Goal: Obtain resource: Download file/media

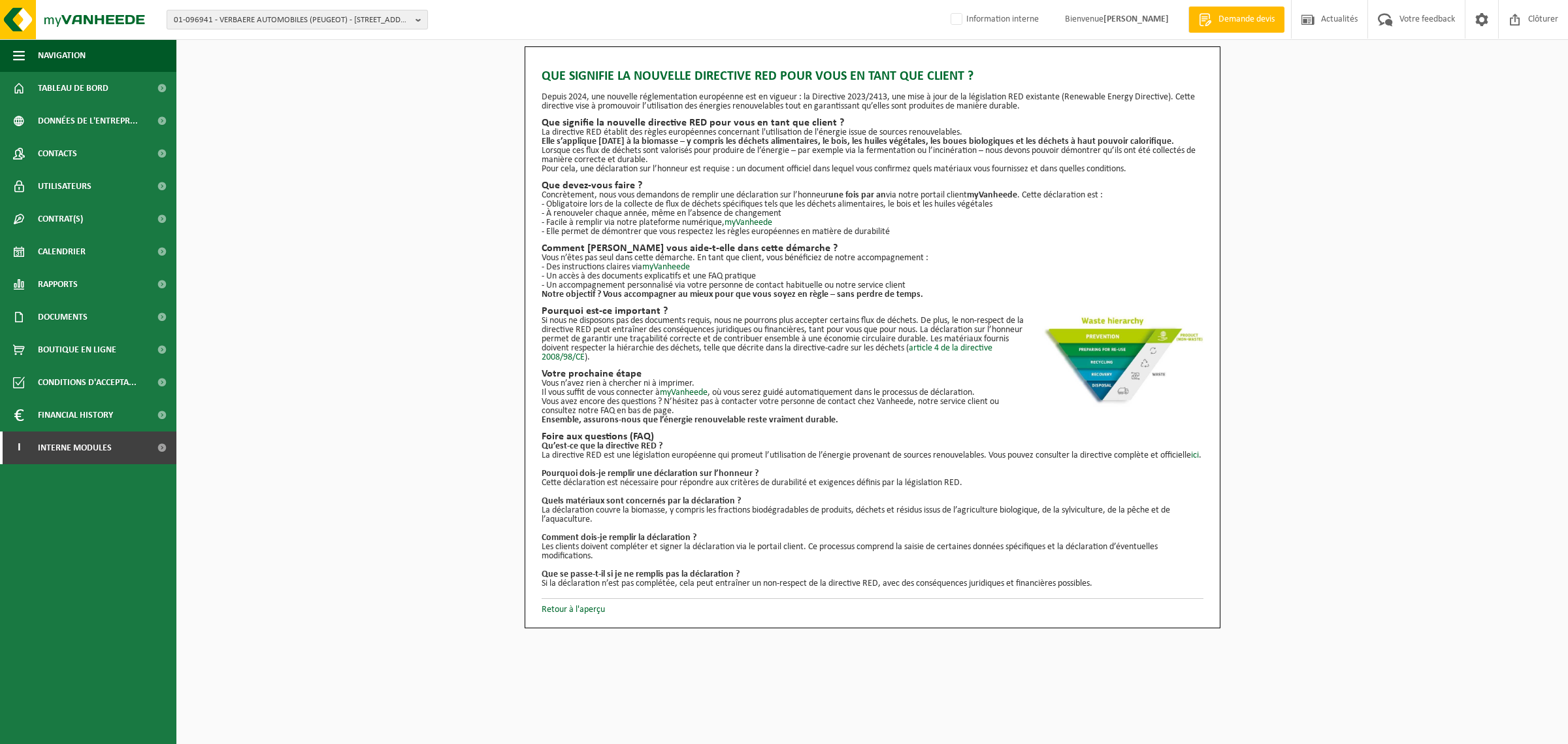
click at [313, 24] on span "01-096941 - VERBAERE AUTOMOBILES (PEUGEOT) - 59160 LOMME, RUE LAVOISIER 9" at bounding box center [292, 20] width 237 height 20
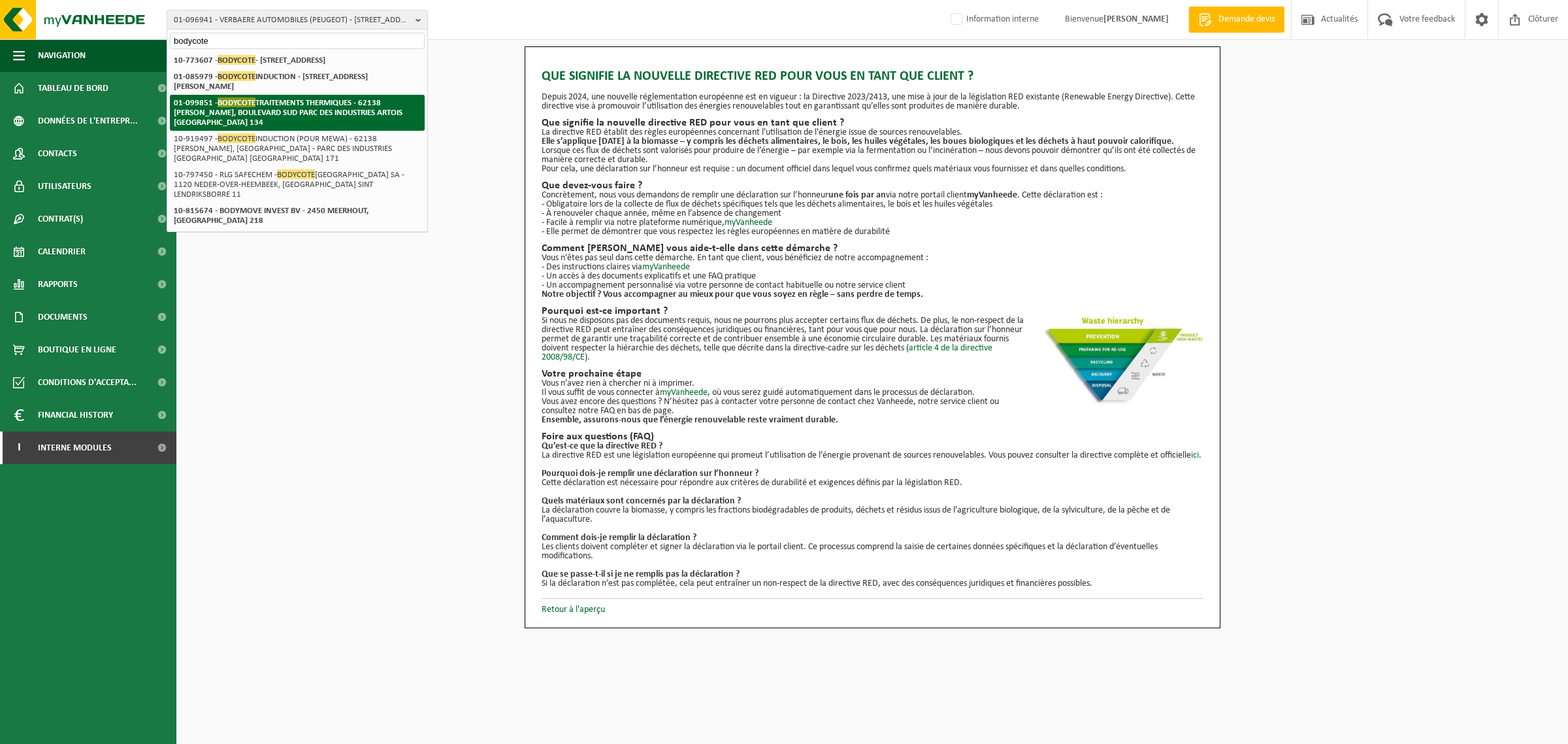
type input "bodycote"
click at [259, 107] on strong "01-099851 - BODYCOTE TRAITEMENTS THERMIQUES - 62138 BILLY BERCLAU, BOULEVARD SU…" at bounding box center [288, 112] width 229 height 30
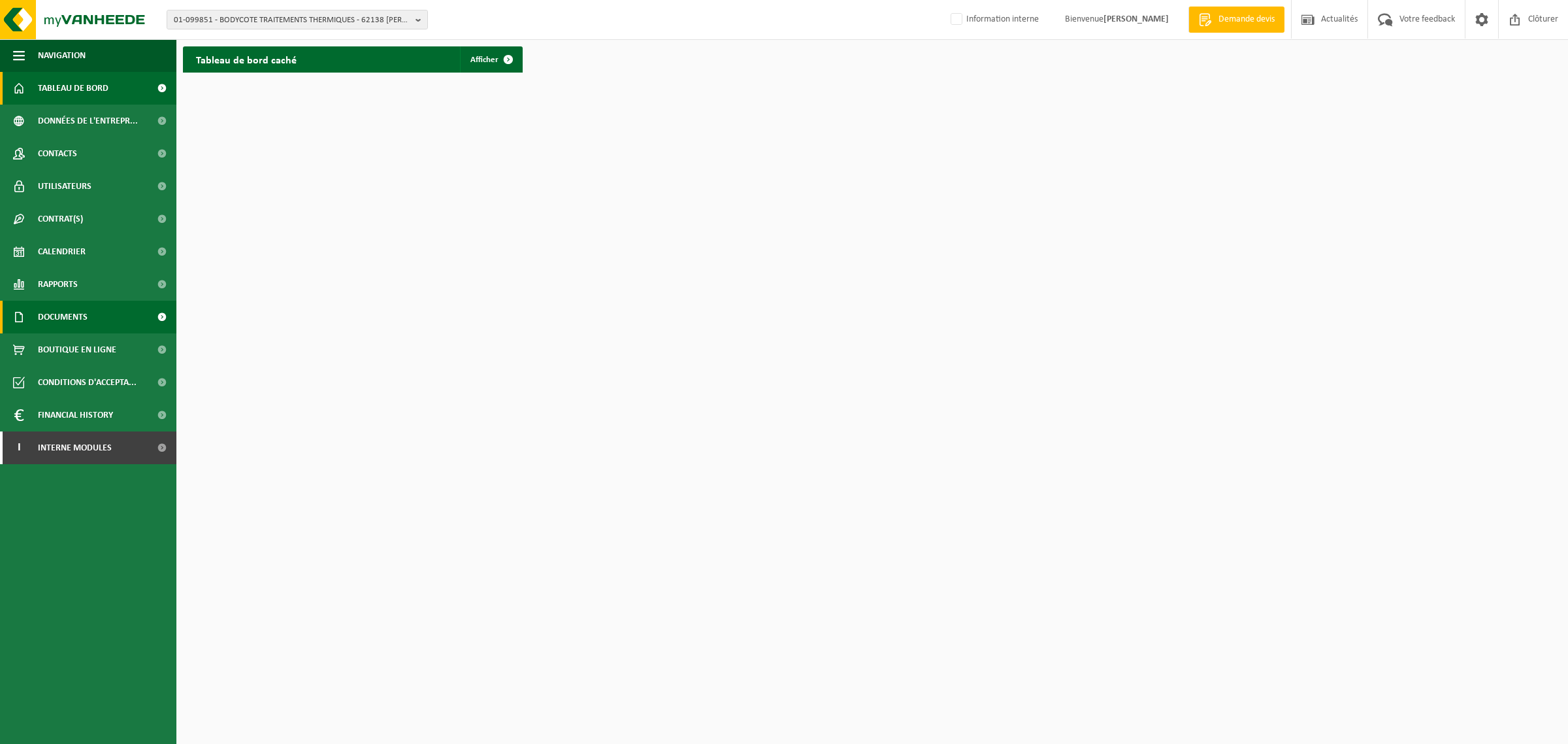
click at [53, 314] on span "Documents" at bounding box center [62, 317] width 49 height 33
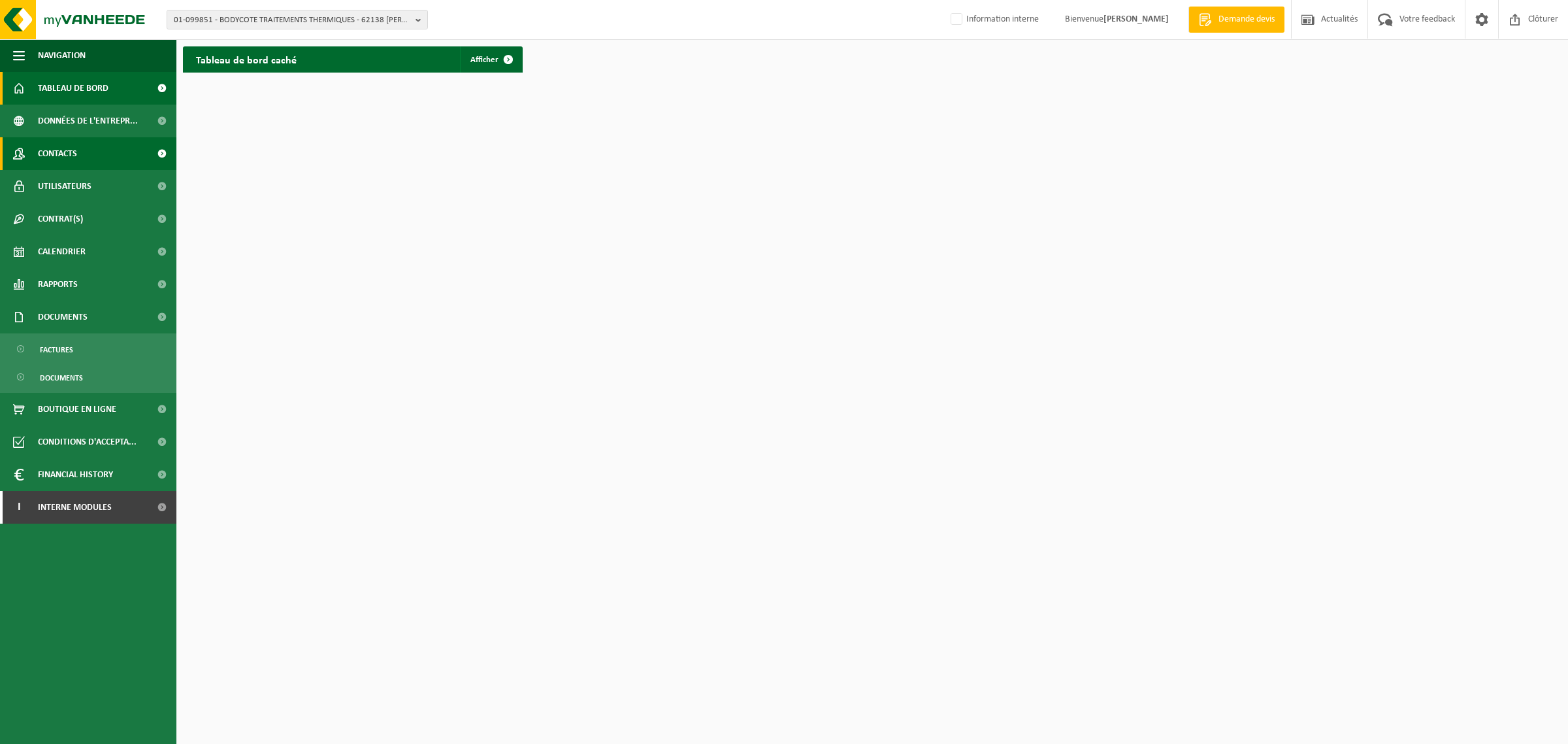
click at [59, 152] on span "Contacts" at bounding box center [57, 154] width 39 height 33
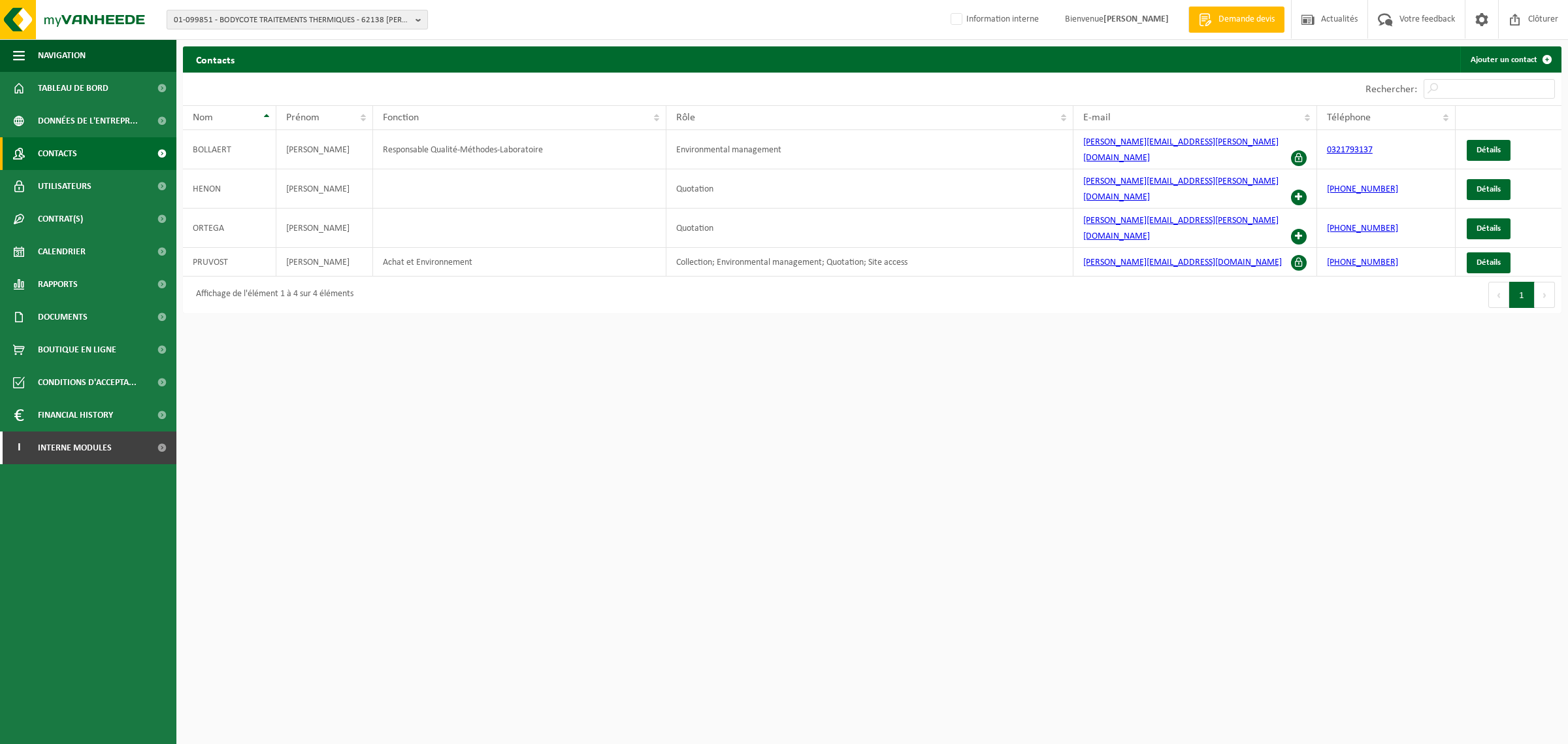
click at [294, 16] on span "01-099851 - BODYCOTE TRAITEMENTS THERMIQUES - 62138 [PERSON_NAME], BOULEVARD SU…" at bounding box center [292, 20] width 237 height 20
type input "carlier plastiques"
click at [238, 56] on span "CARLIER PLASTIQUES" at bounding box center [254, 60] width 73 height 10
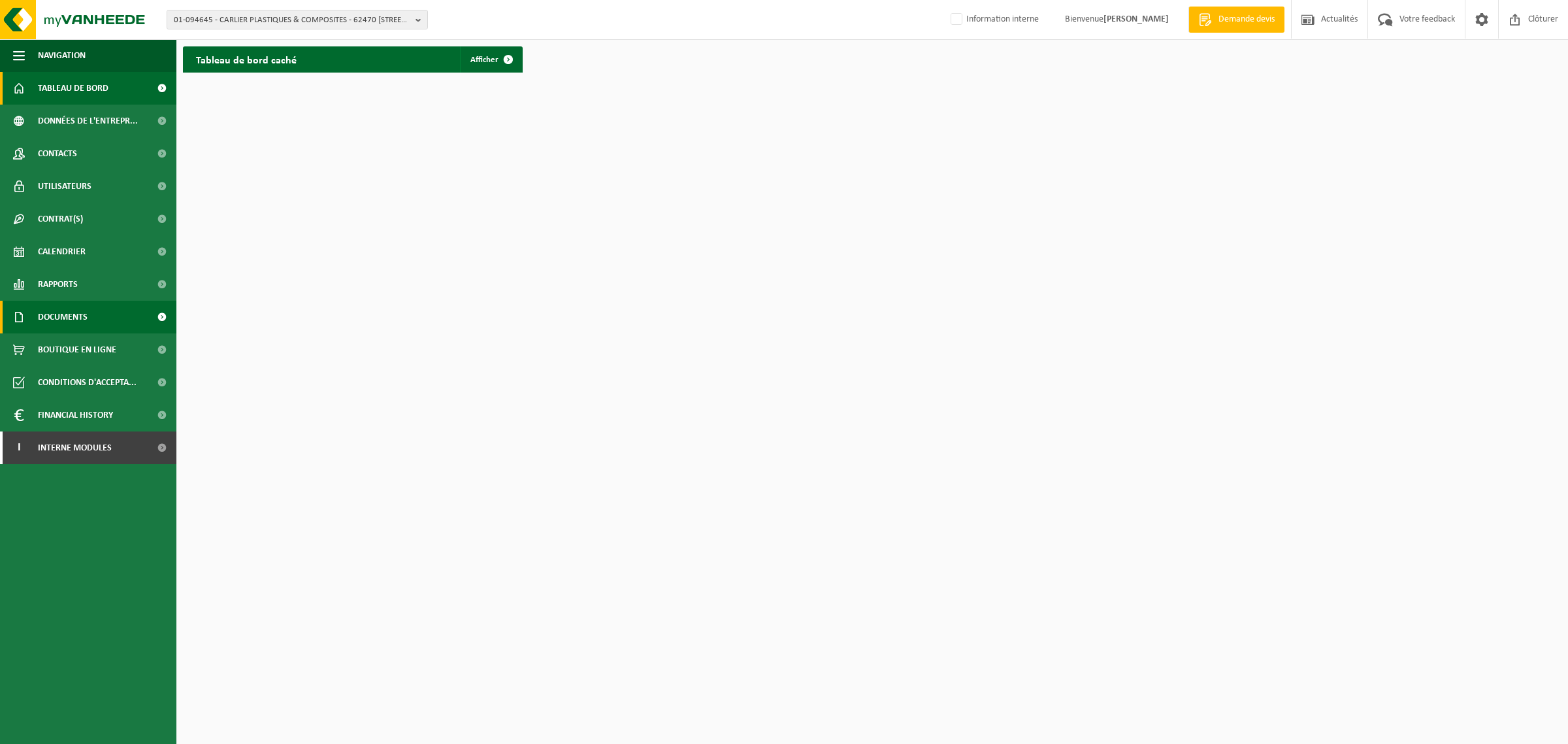
click at [61, 304] on span "Documents" at bounding box center [62, 317] width 49 height 33
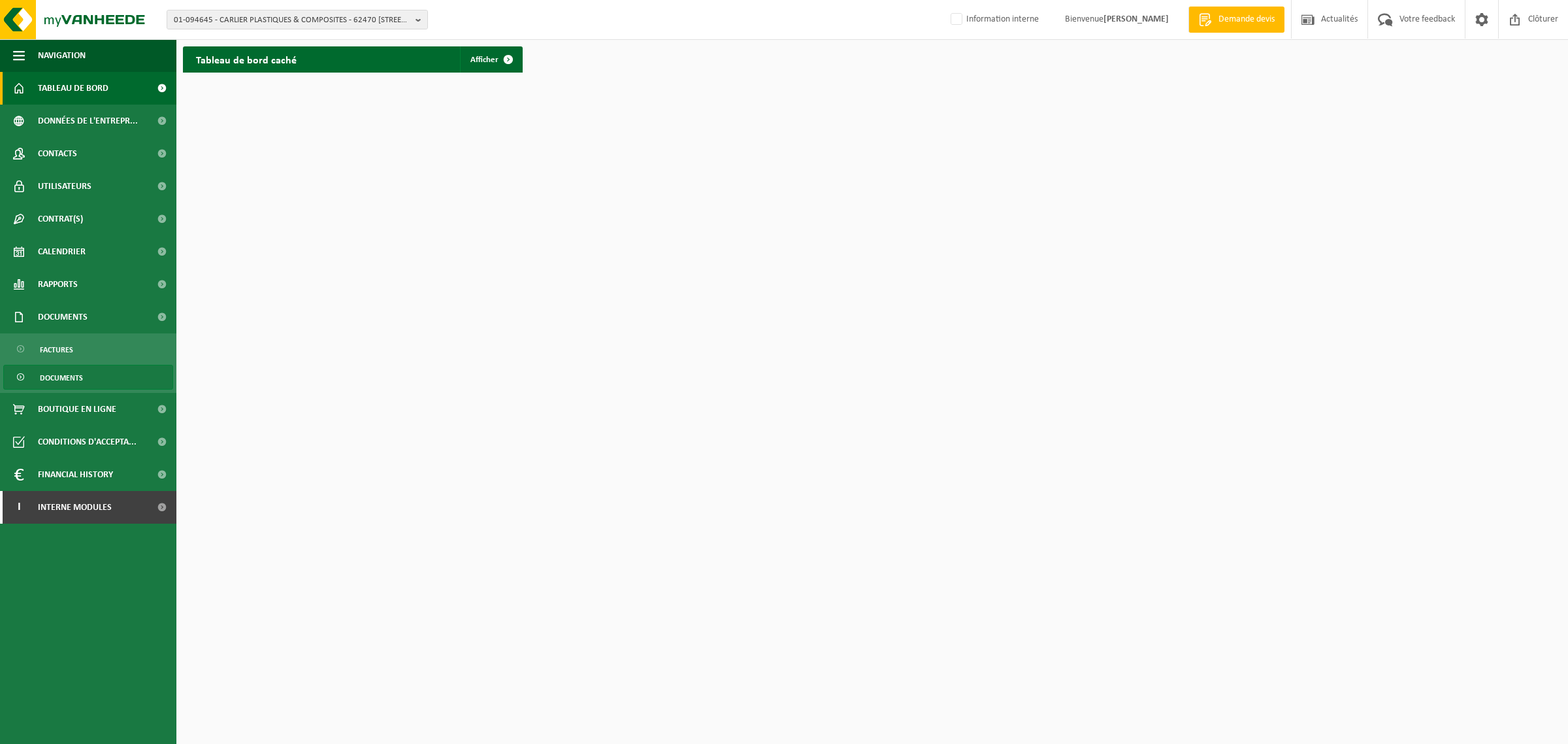
click at [62, 376] on span "Documents" at bounding box center [61, 378] width 43 height 25
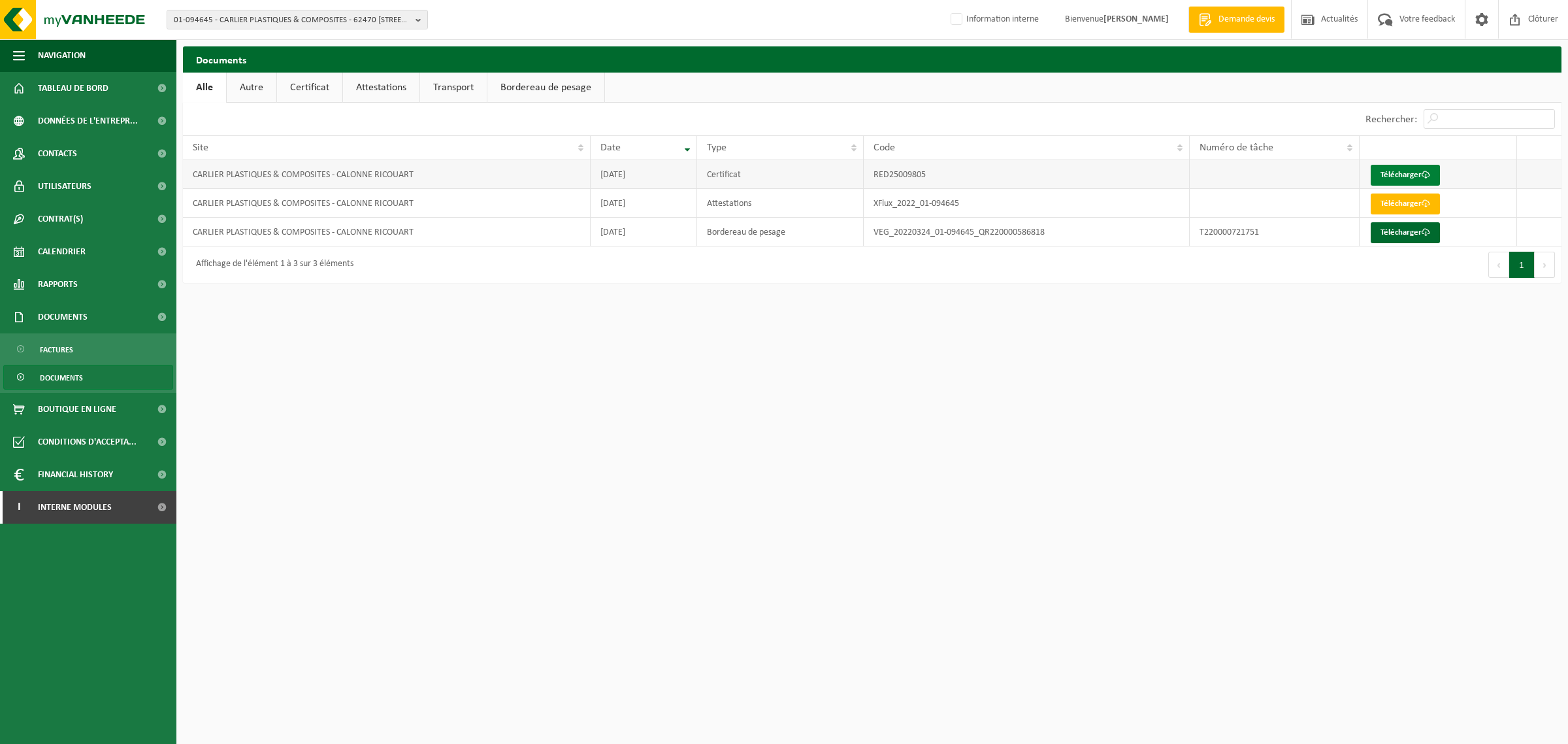
click at [1410, 174] on link "Télécharger" at bounding box center [1405, 175] width 69 height 21
drag, startPoint x: 1105, startPoint y: 351, endPoint x: 1105, endPoint y: 343, distance: 8.0
click at [1105, 351] on html "01-094645 - CARLIER PLASTIQUES & COMPOSITES - 62470 CALONNE RICOUART, CHAUSSÉE …" at bounding box center [784, 372] width 1568 height 744
click at [1409, 206] on link "Télécharger" at bounding box center [1405, 204] width 69 height 21
click at [345, 85] on link "Attestations" at bounding box center [382, 88] width 77 height 30
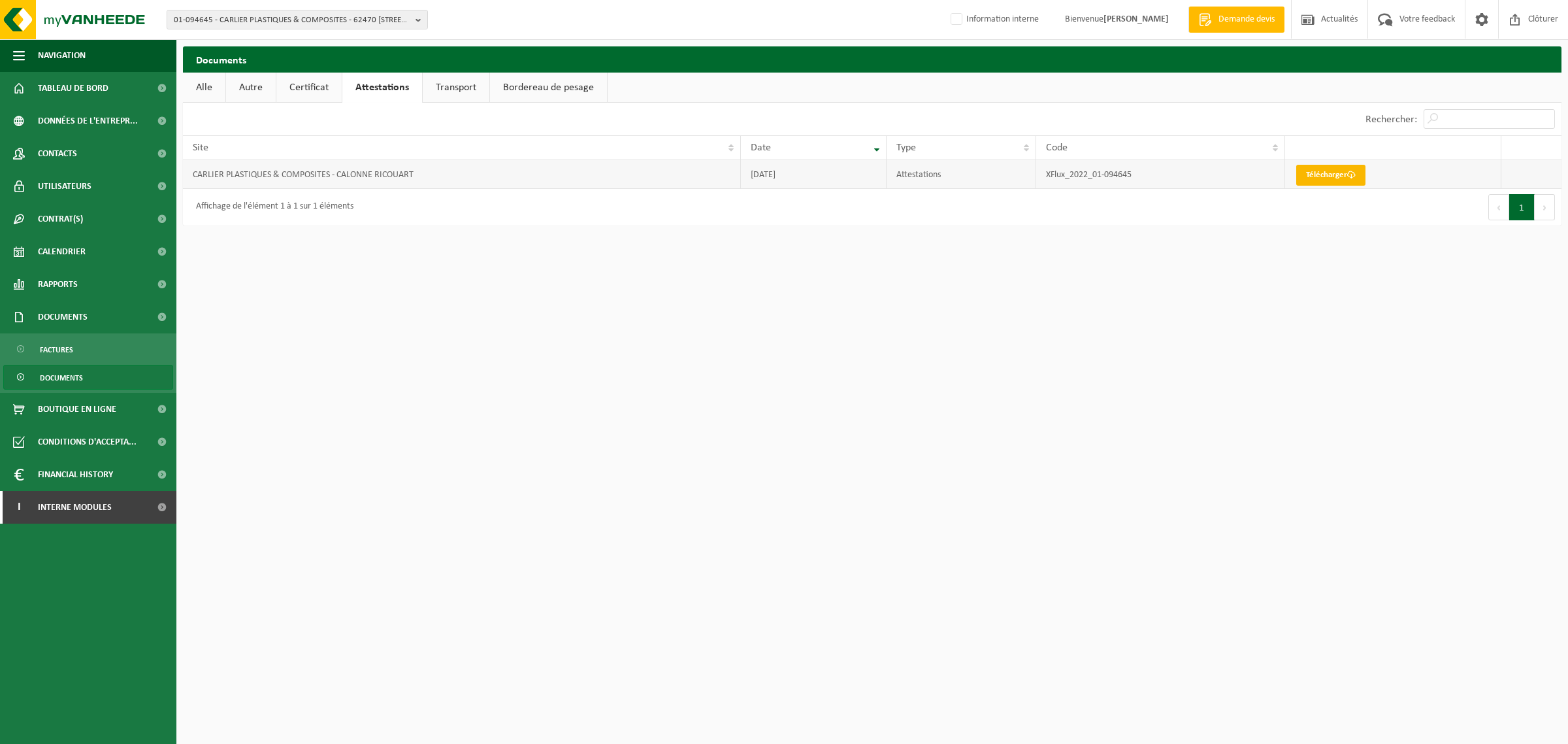
click at [1340, 177] on link "Télécharger" at bounding box center [1331, 175] width 69 height 21
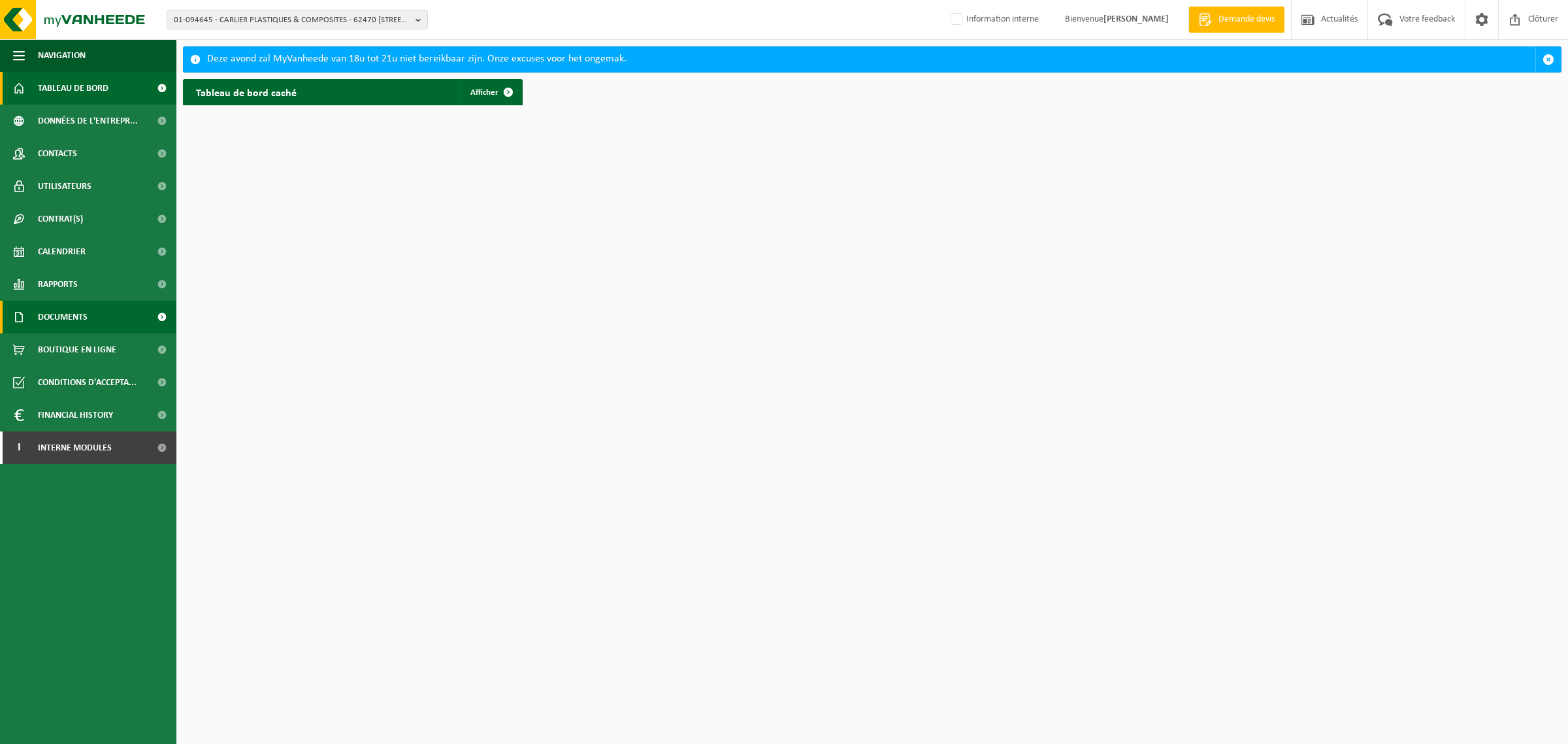
click at [76, 316] on span "Documents" at bounding box center [62, 317] width 49 height 33
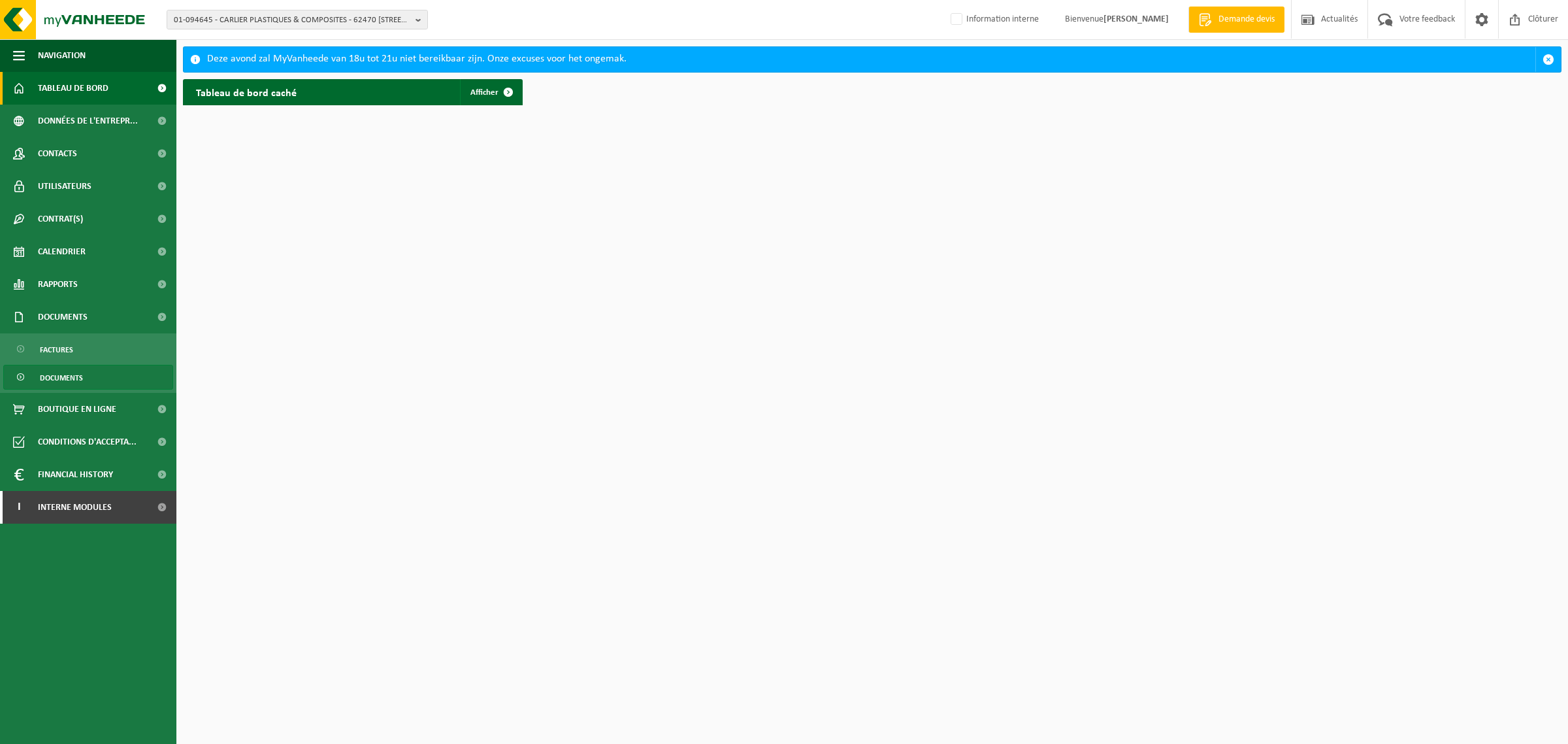
click at [82, 387] on span "Documents" at bounding box center [61, 378] width 43 height 25
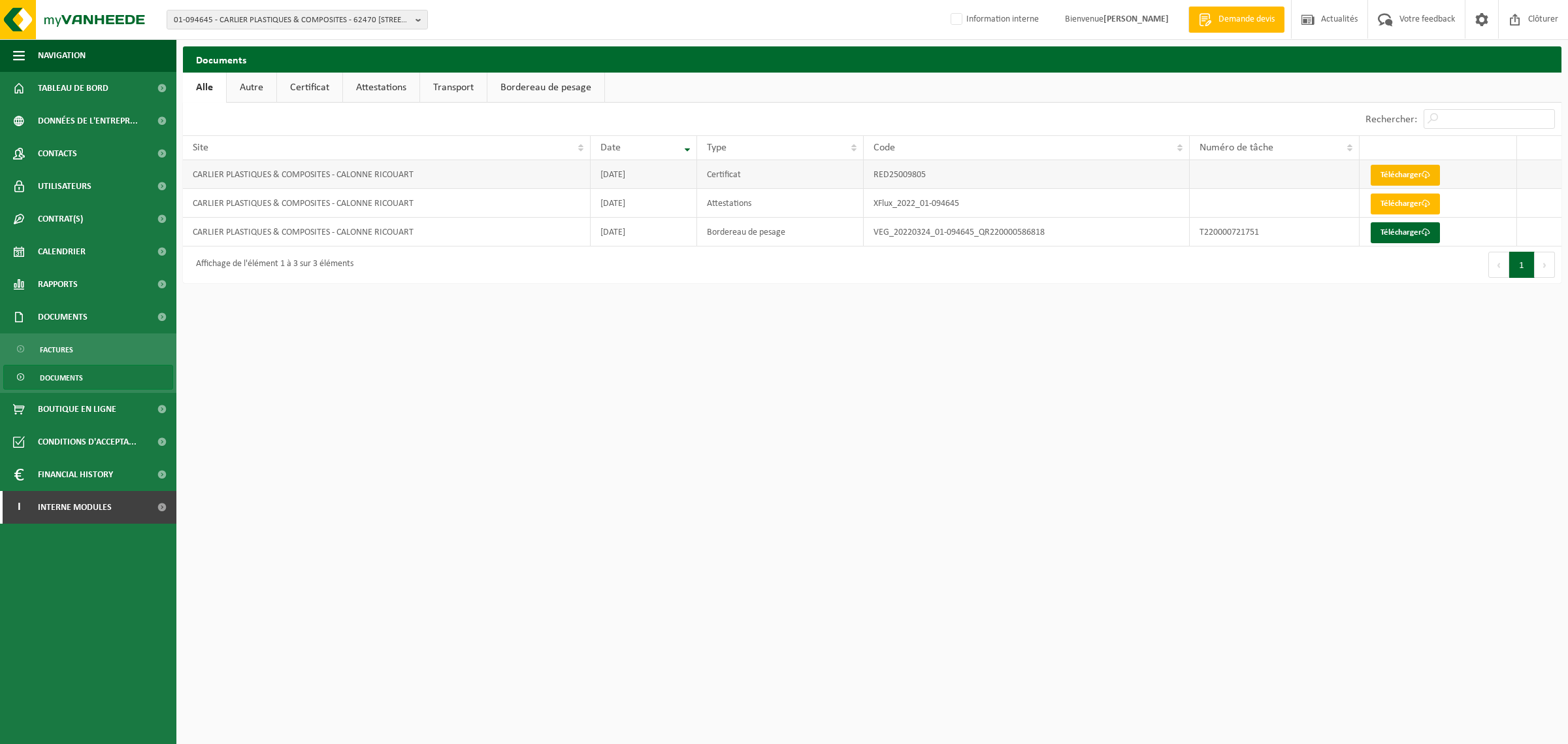
click at [1416, 175] on link "Télécharger" at bounding box center [1405, 175] width 69 height 21
click at [882, 320] on html "01-094645 - CARLIER PLASTIQUES & COMPOSITES - 62470 CALONNE RICOUART, CHAUSSÉE …" at bounding box center [784, 372] width 1568 height 744
click at [592, 333] on html "01-094645 - CARLIER PLASTIQUES & COMPOSITES - 62470 CALONNE RICOUART, CHAUSSÉE …" at bounding box center [784, 372] width 1568 height 744
click at [357, 25] on span "01-094645 - CARLIER PLASTIQUES & COMPOSITES - 62470 CALONNE RICOUART, CHAUSSÉE …" at bounding box center [292, 20] width 237 height 20
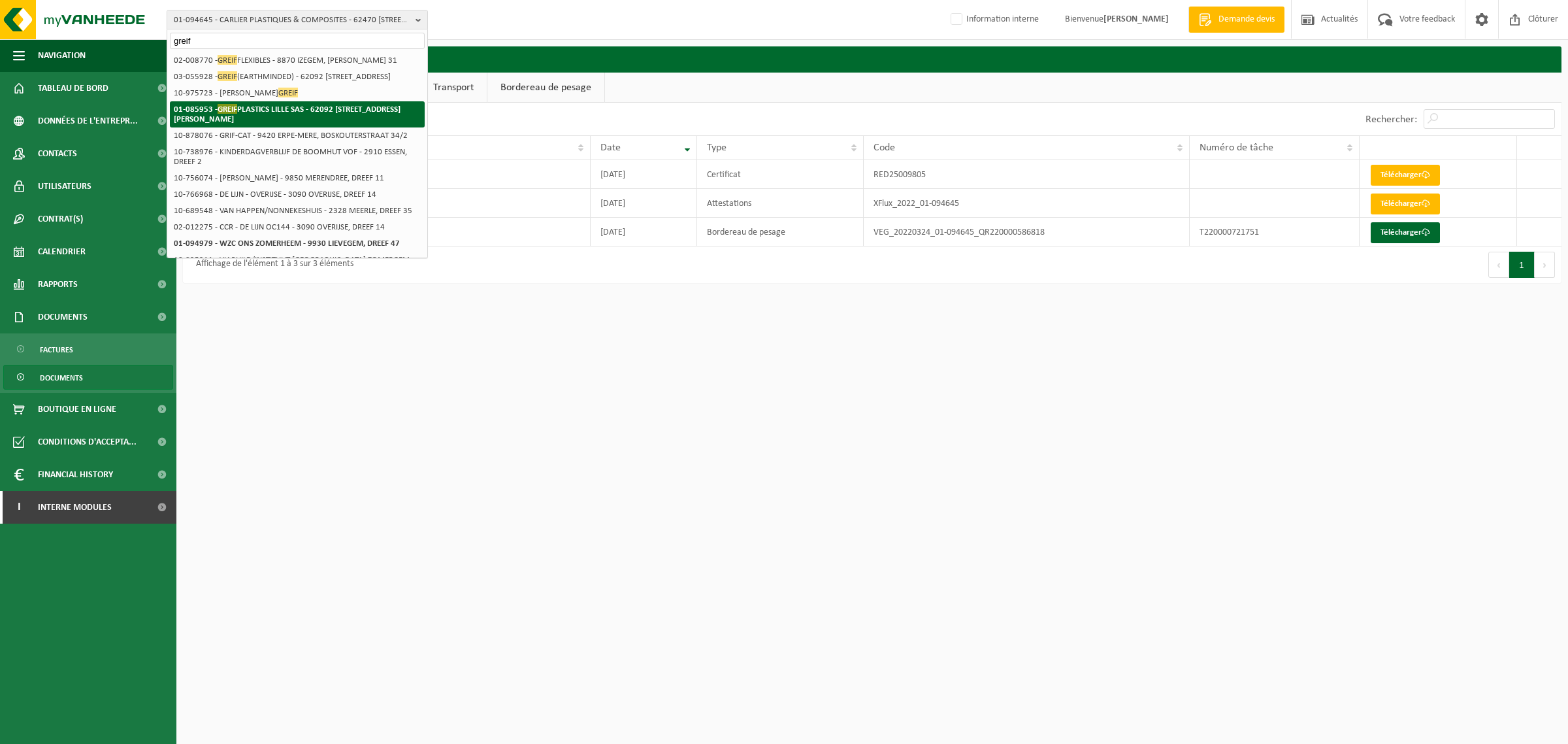
type input "greif"
click at [302, 128] on li "01-085953 - GREIF PLASTICS LILLE SAS - 62092 HAISNES CEDEX, AVENUE DE BERLIN ZI…" at bounding box center [297, 114] width 255 height 26
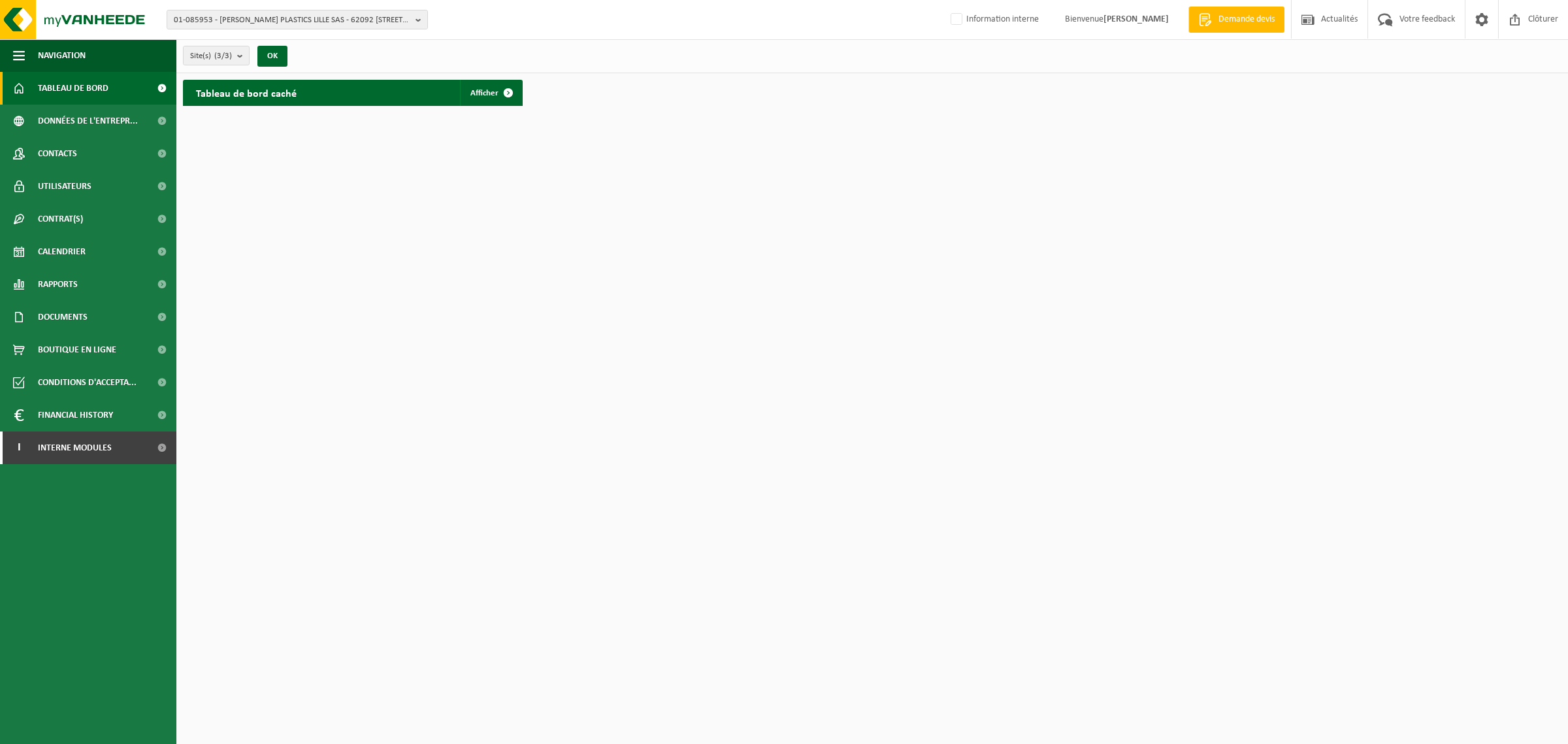
drag, startPoint x: 53, startPoint y: 320, endPoint x: 61, endPoint y: 341, distance: 22.5
click at [53, 320] on span "Documents" at bounding box center [62, 317] width 49 height 33
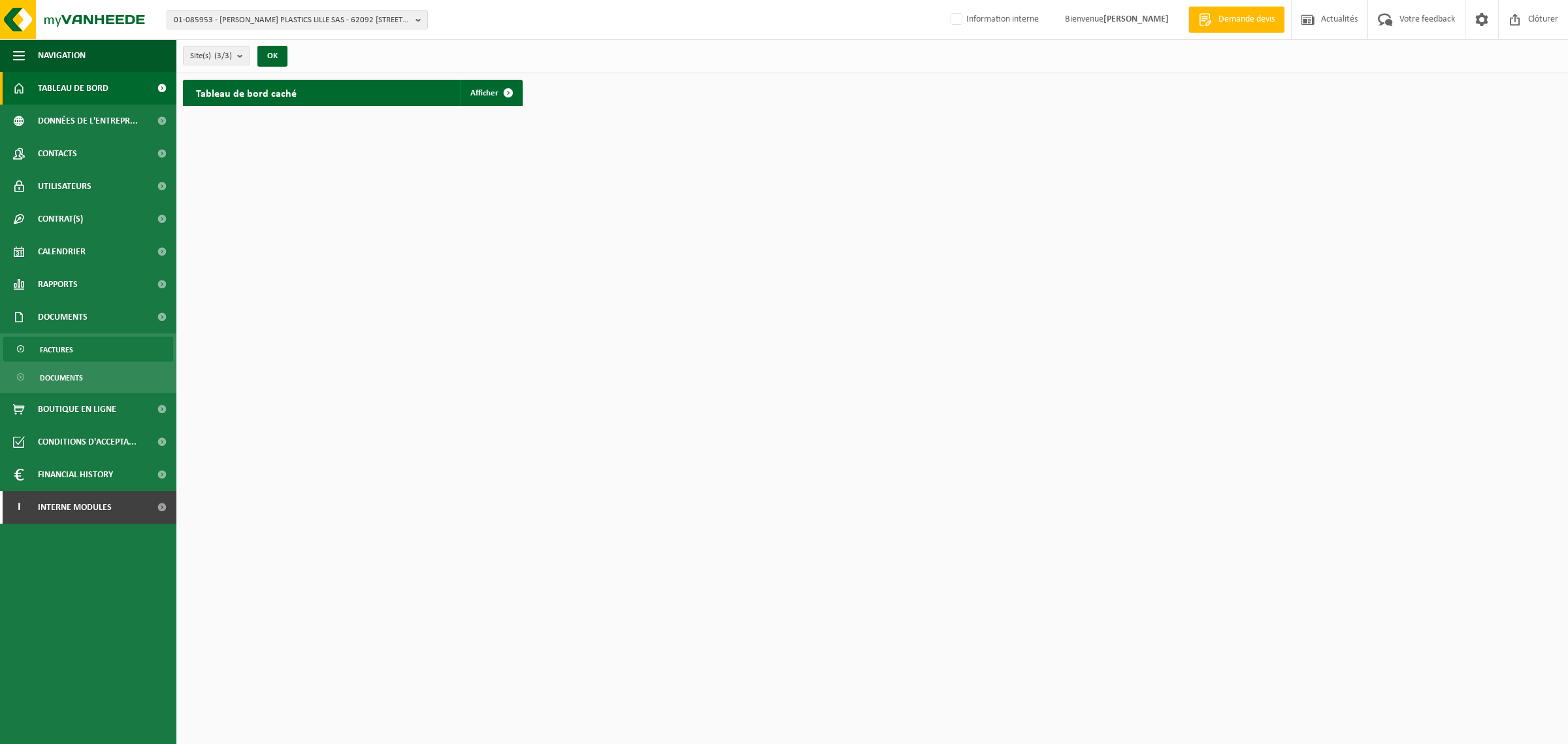
click at [69, 357] on span "Factures" at bounding box center [56, 350] width 34 height 25
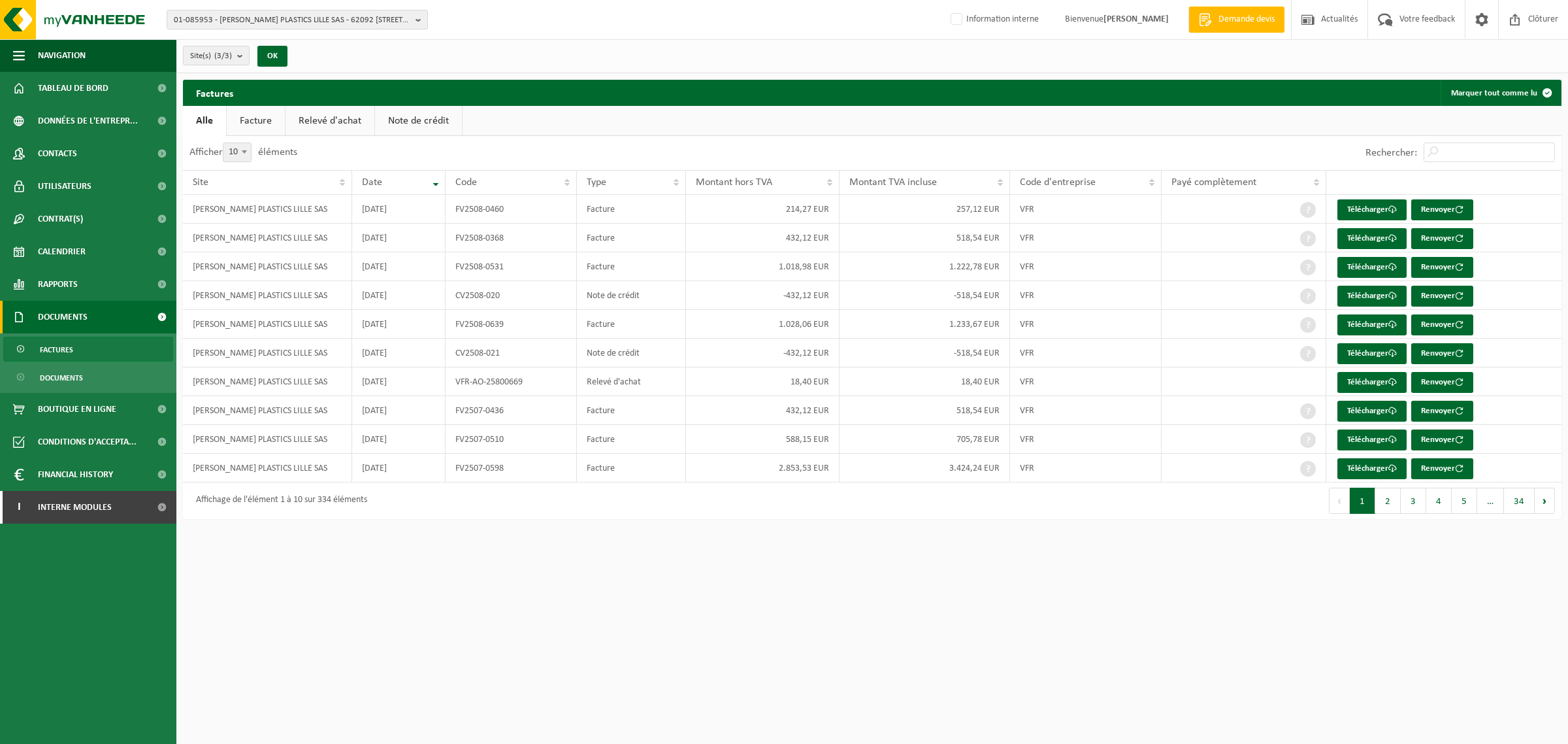
click at [67, 383] on span "Documents" at bounding box center [61, 378] width 43 height 25
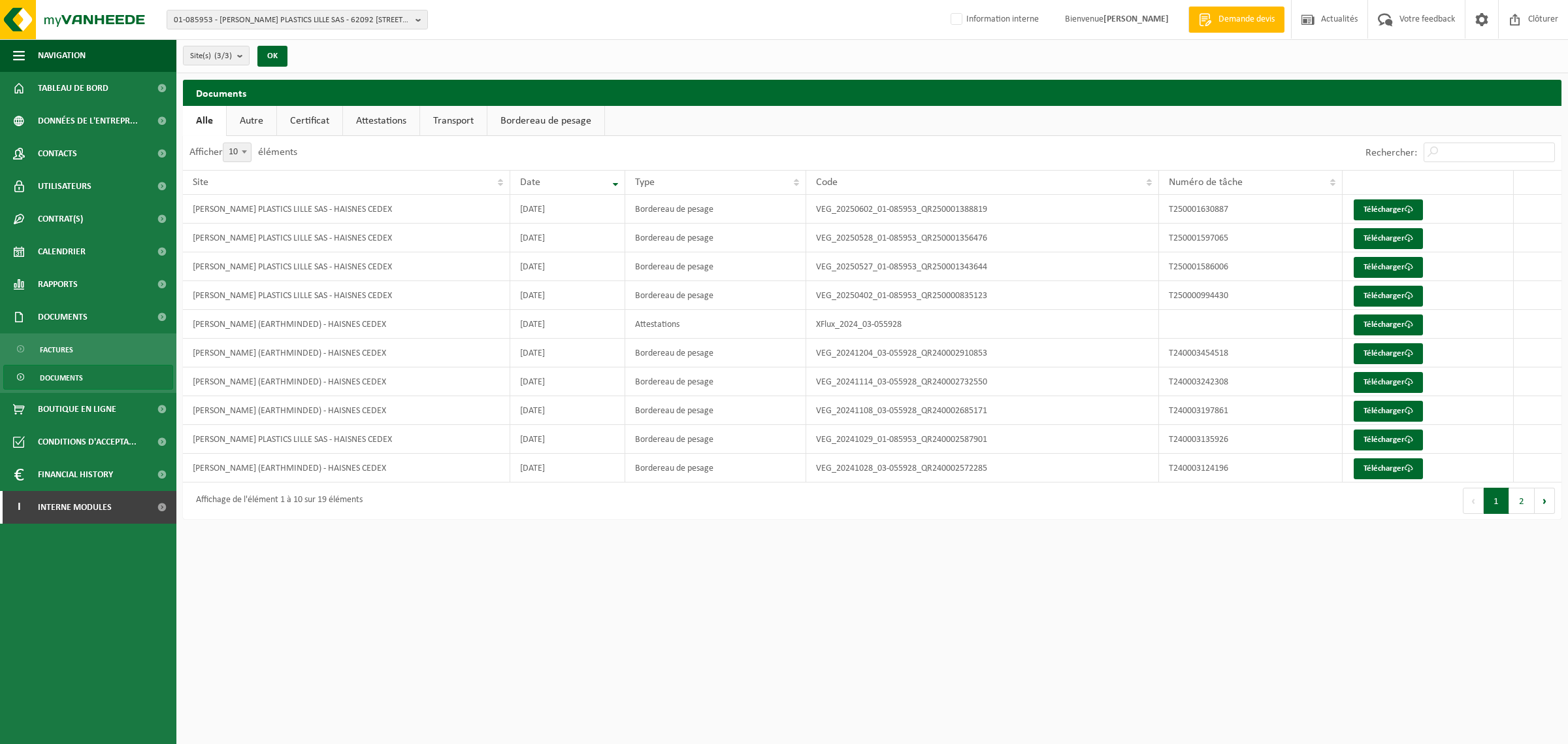
click at [376, 121] on link "Attestations" at bounding box center [382, 121] width 77 height 30
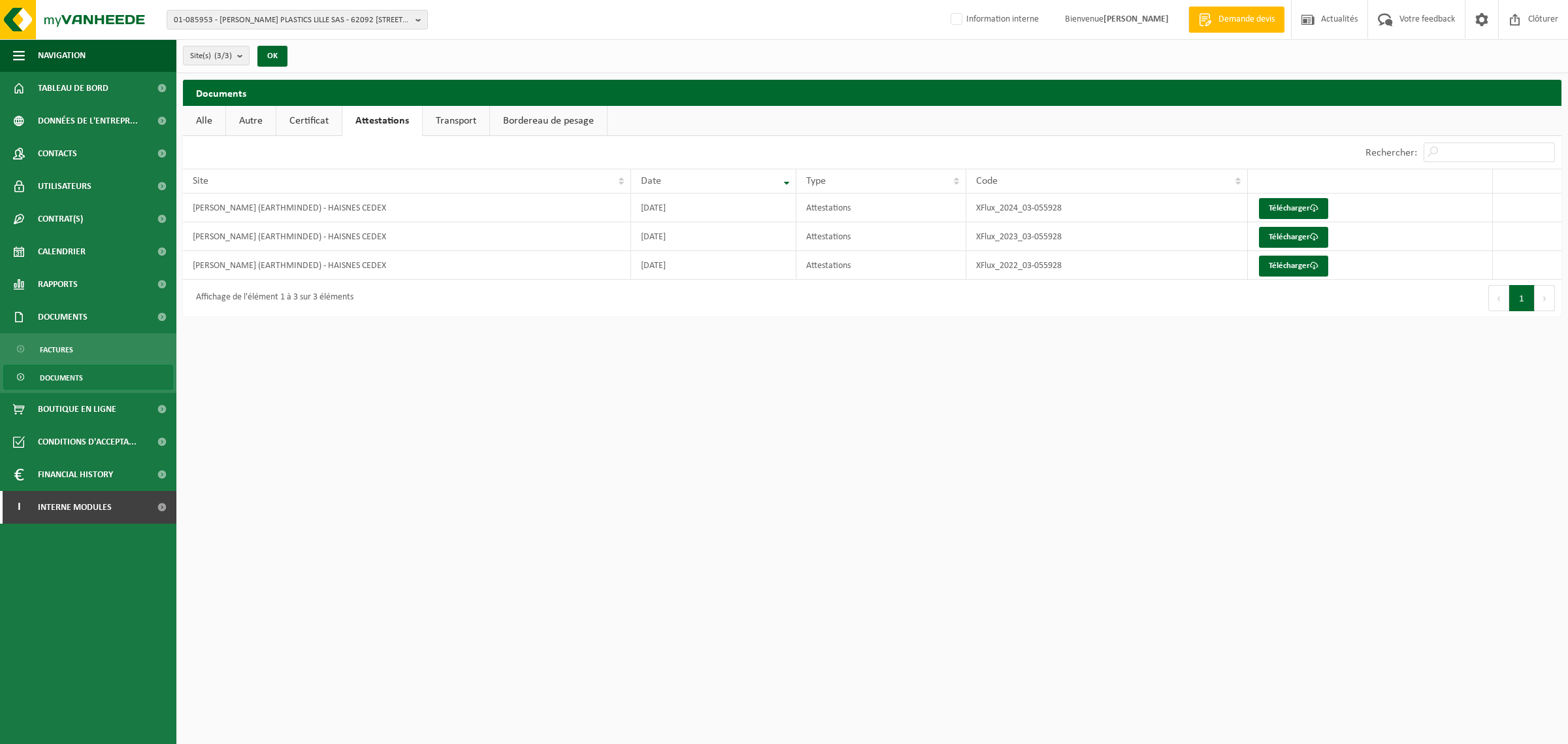
click at [308, 115] on link "Certificat" at bounding box center [309, 121] width 65 height 30
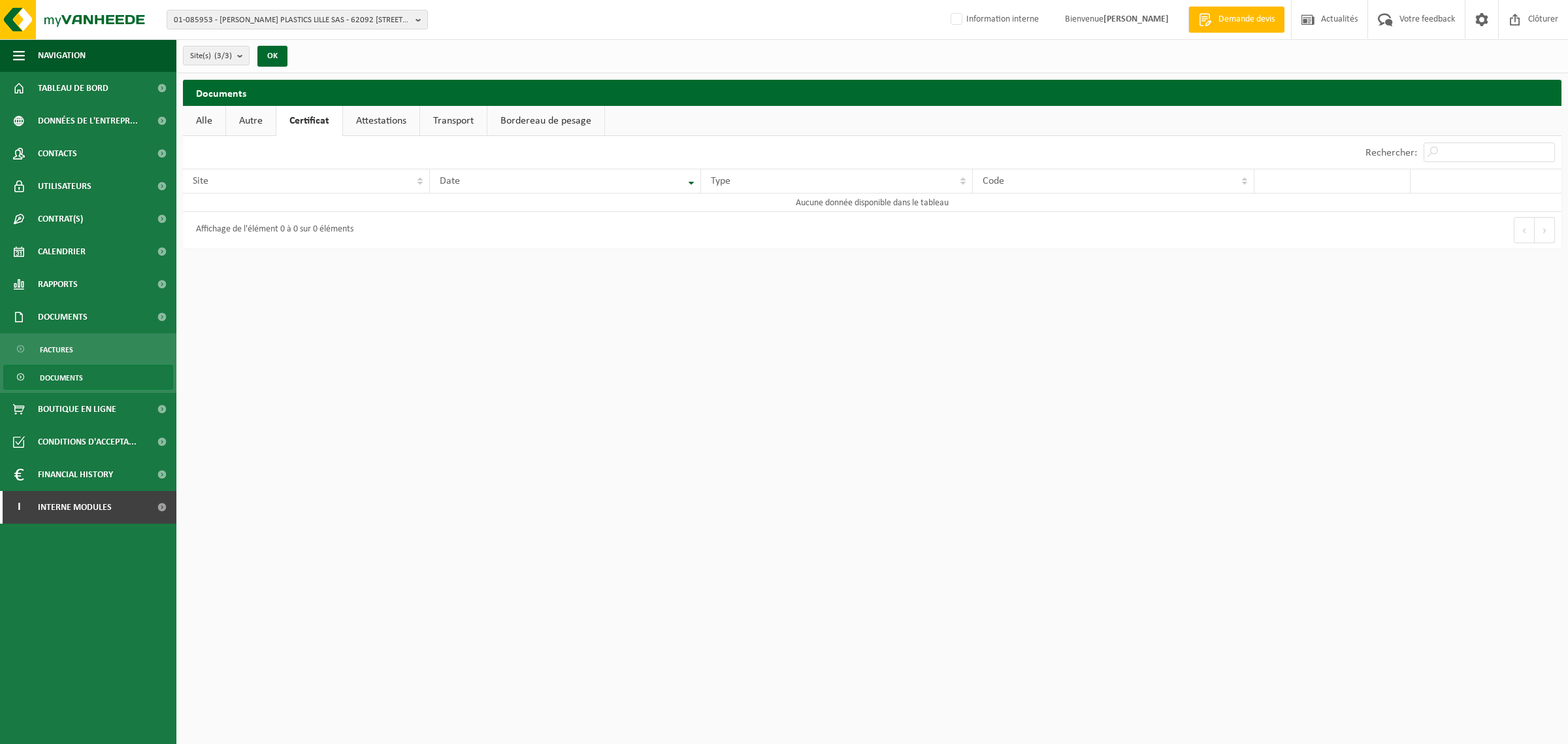
click at [257, 118] on link "Autre" at bounding box center [250, 121] width 49 height 30
click at [445, 125] on link "Transport" at bounding box center [454, 121] width 67 height 30
click at [552, 123] on link "Bordereau de pesage" at bounding box center [547, 121] width 117 height 30
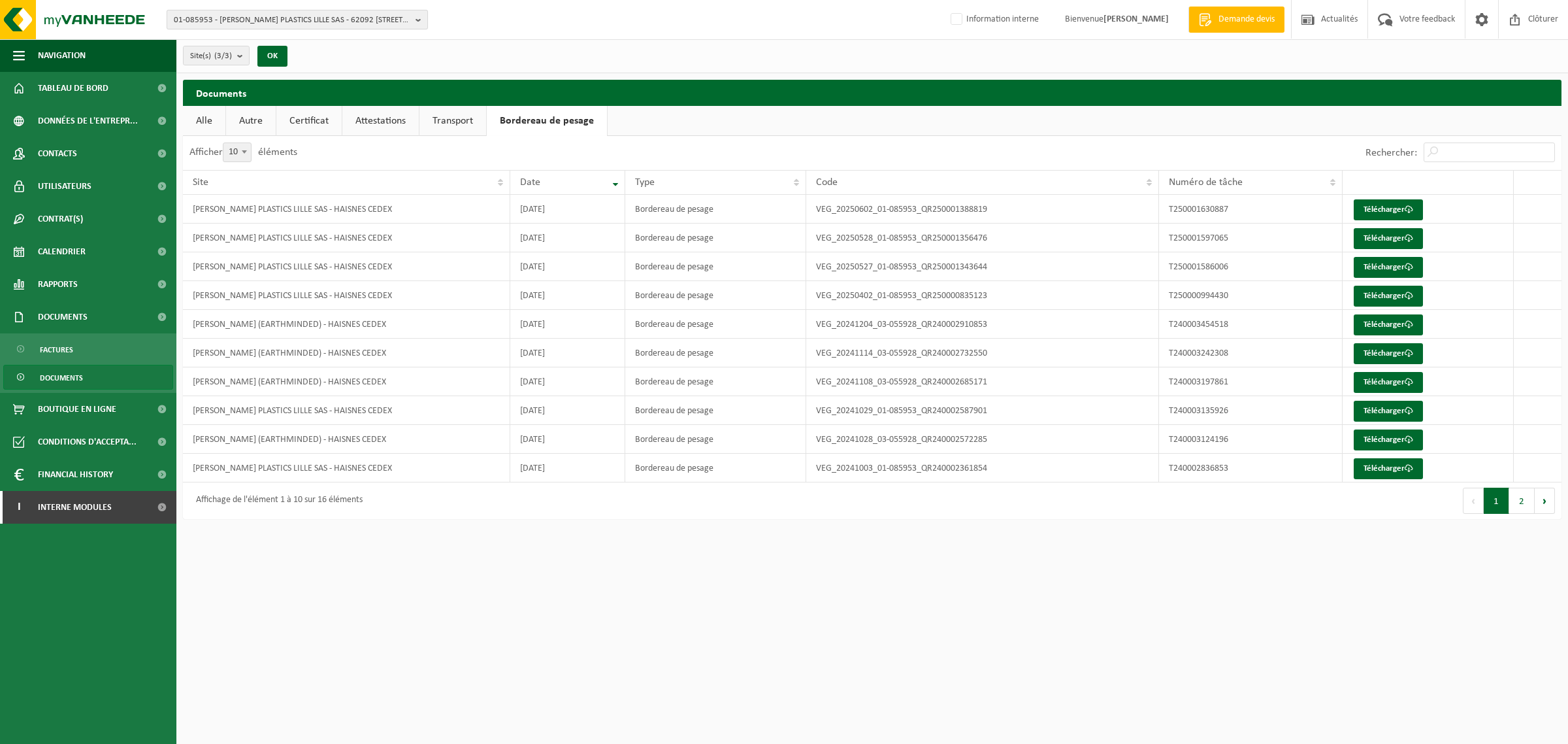
click at [236, 20] on span "01-085953 - GREIF PLASTICS LILLE SAS - 62092 HAISNES CEDEX, AVENUE DE BERLIN ZI…" at bounding box center [292, 20] width 237 height 20
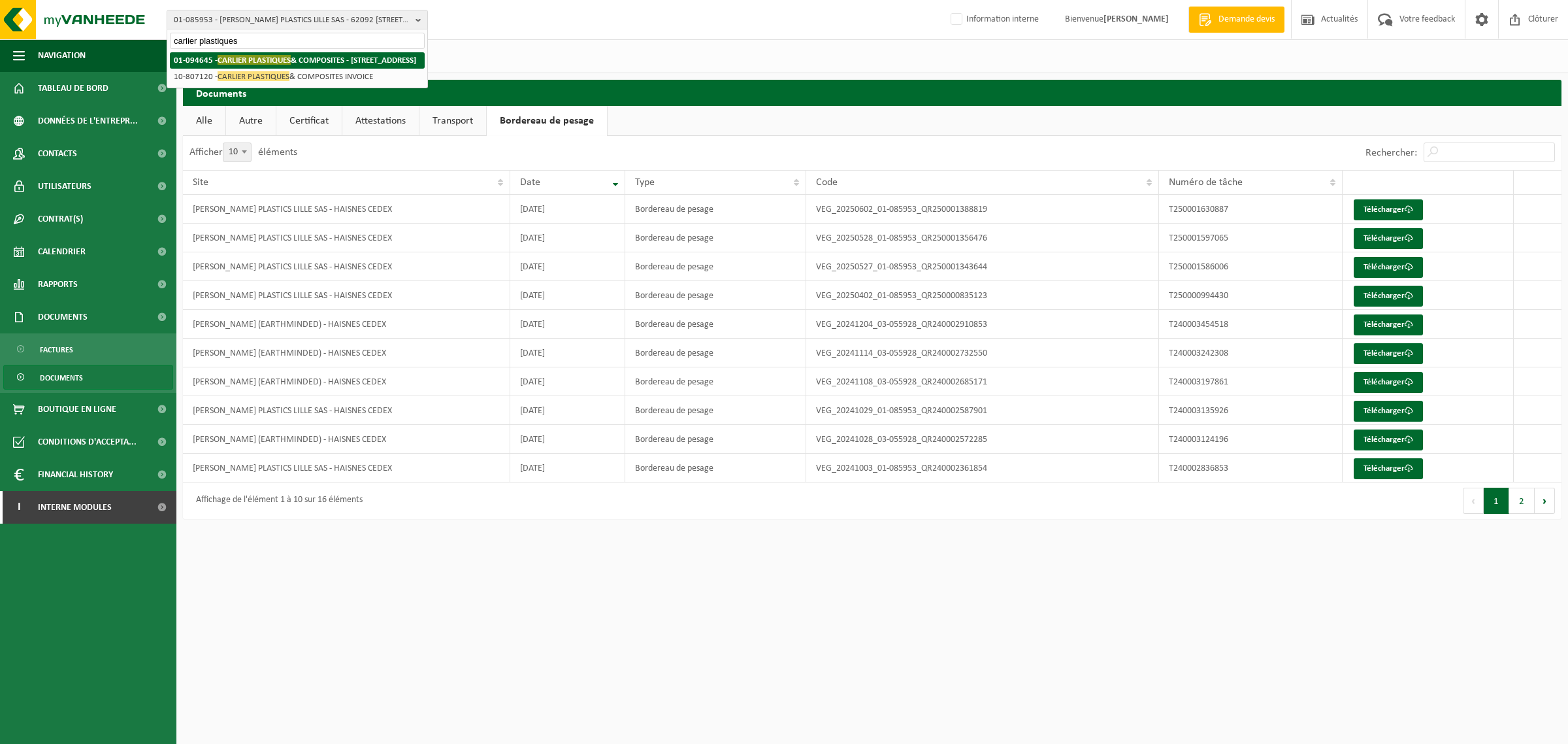
type input "carlier plastiques"
click at [252, 63] on span "CARLIER PLASTIQUES" at bounding box center [254, 60] width 73 height 10
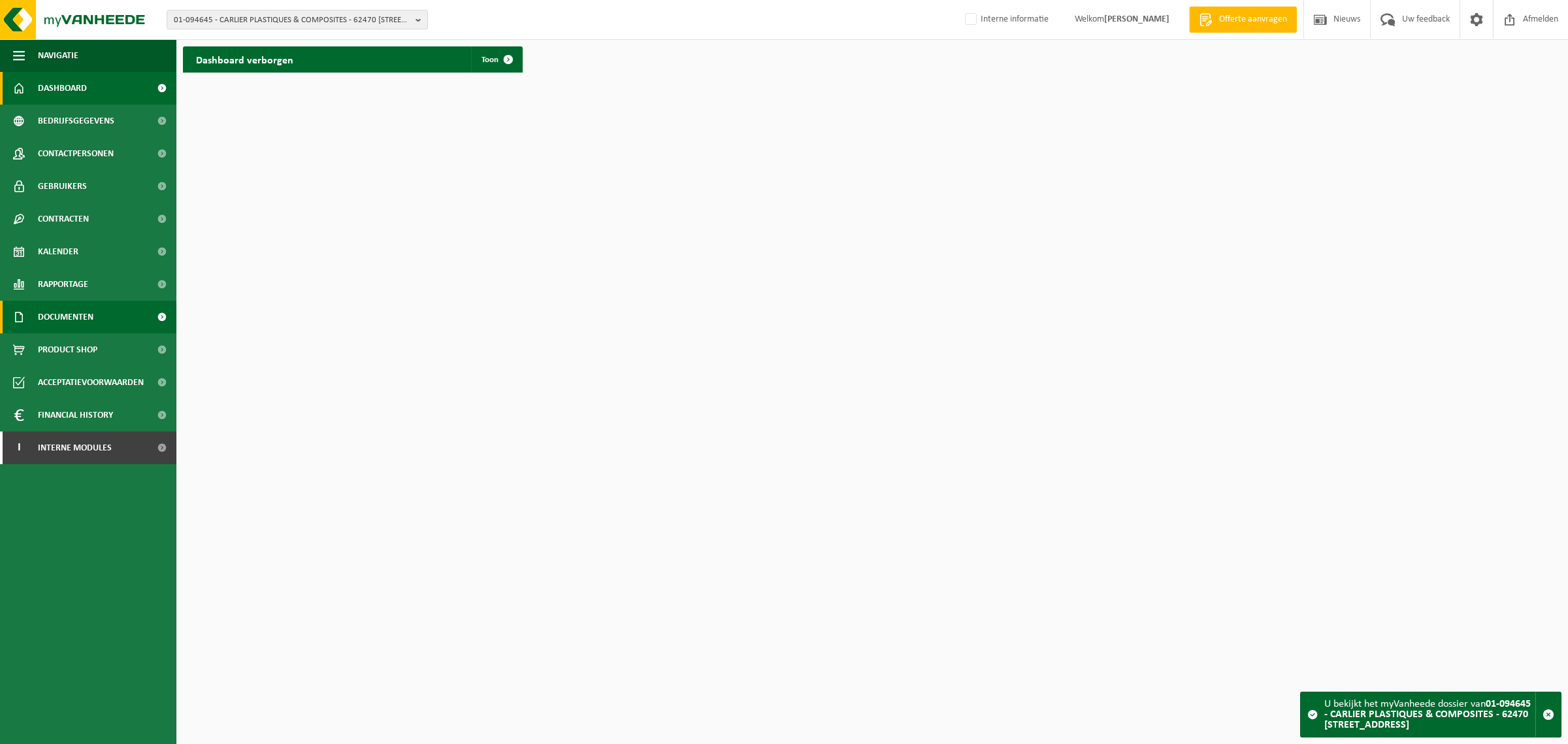
click at [67, 318] on span "Documenten" at bounding box center [65, 317] width 56 height 33
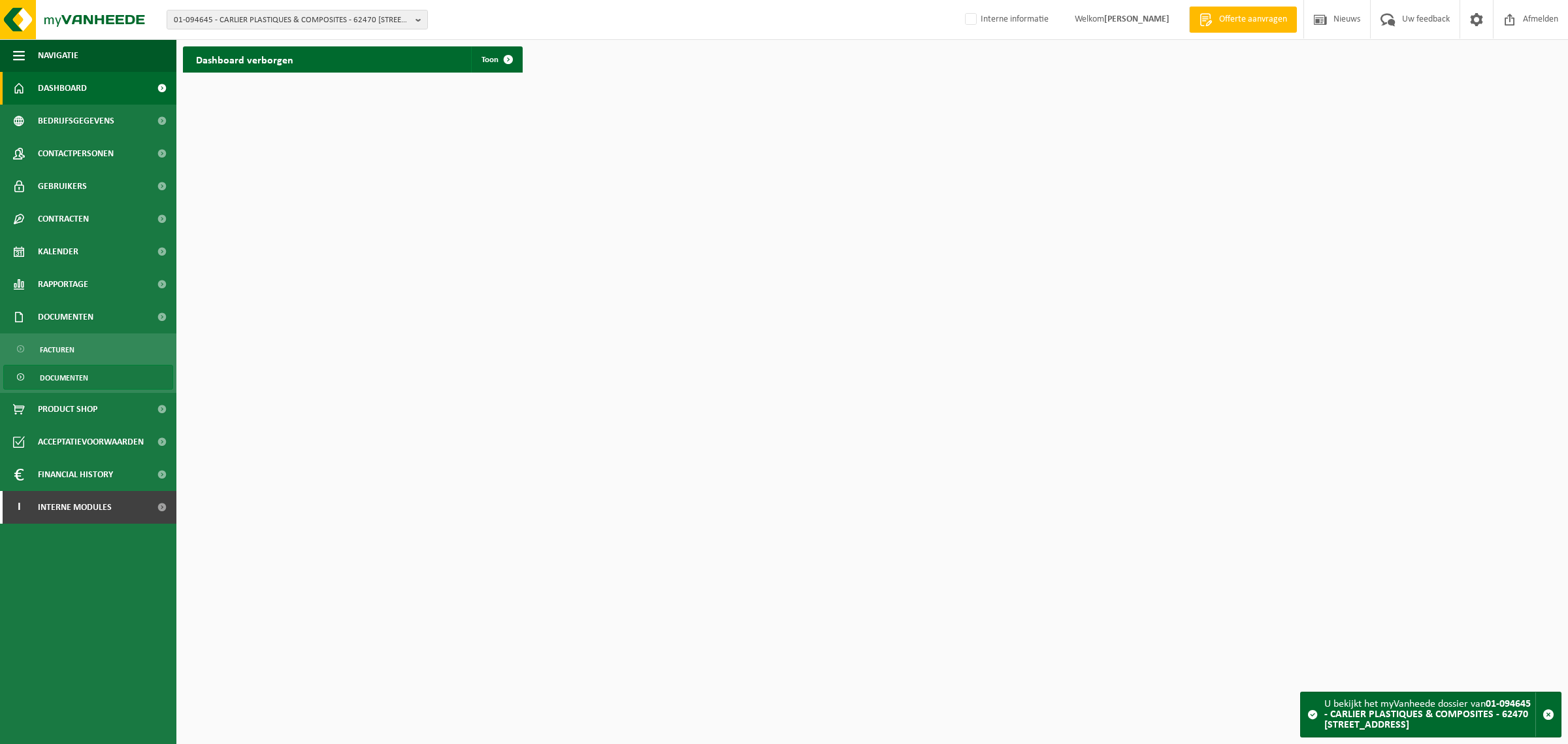
click at [46, 371] on span "Documenten" at bounding box center [64, 378] width 49 height 25
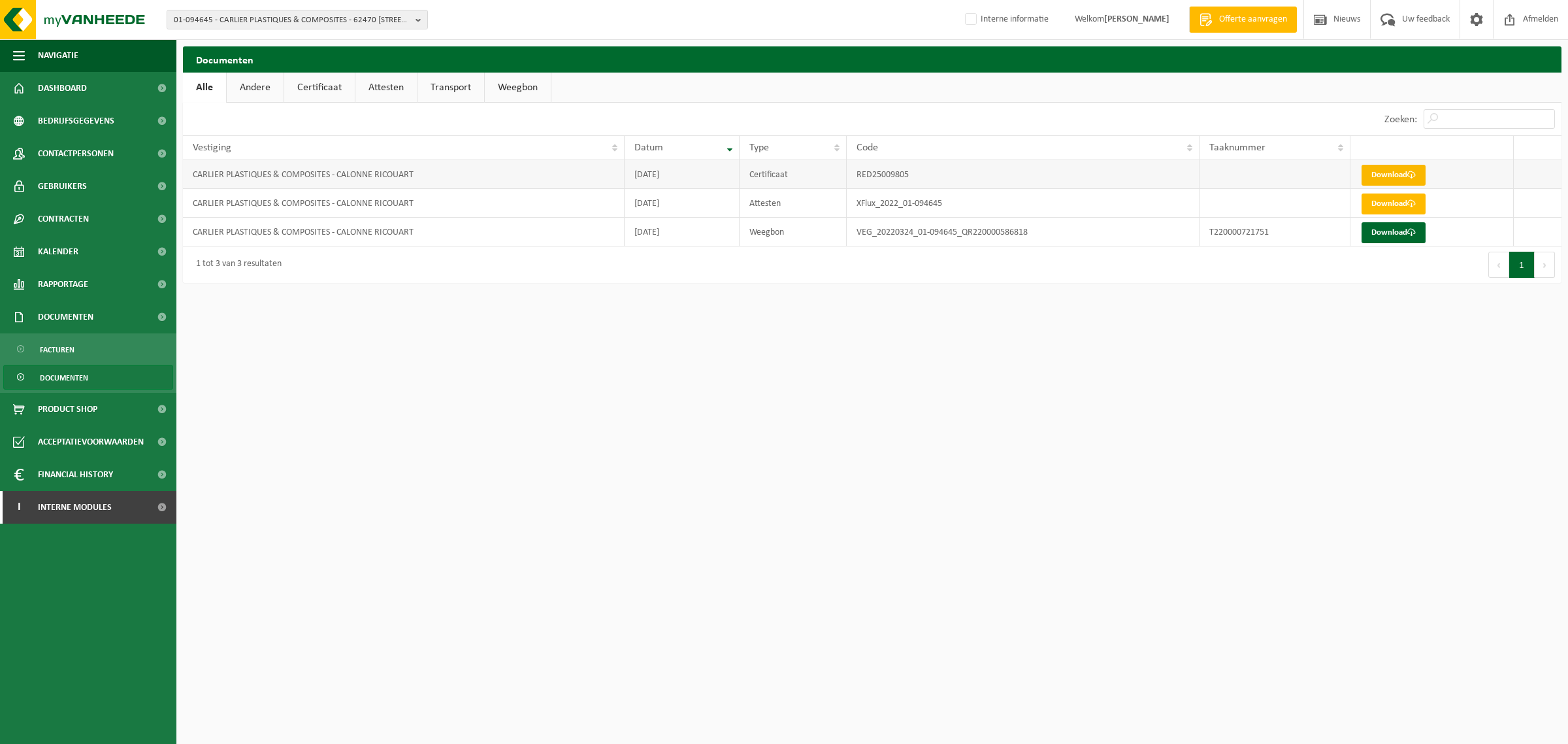
click at [1377, 171] on link "Download" at bounding box center [1393, 175] width 64 height 21
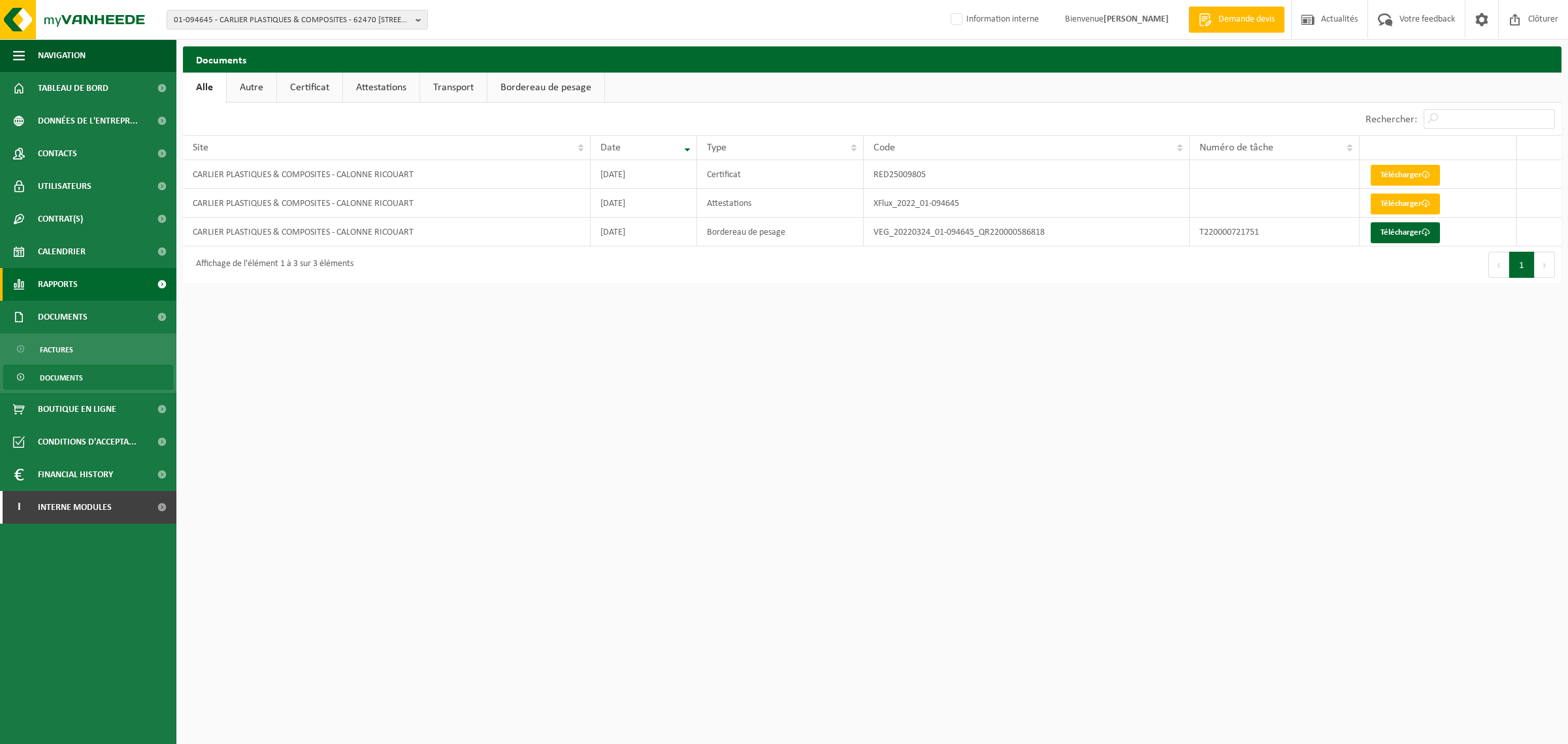
click at [63, 286] on span "Rapports" at bounding box center [57, 285] width 40 height 33
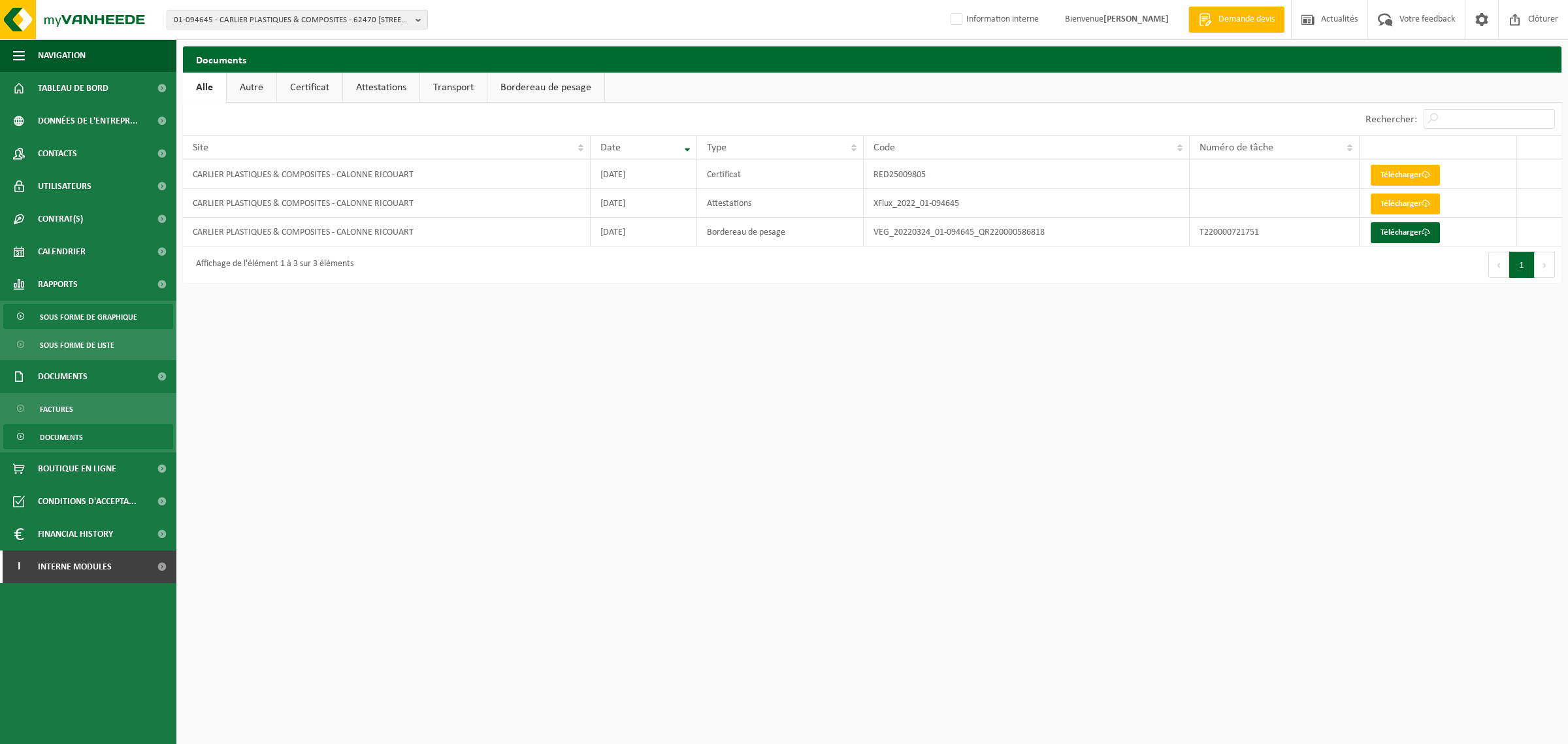
click at [79, 321] on span "Sous forme de graphique" at bounding box center [89, 317] width 97 height 25
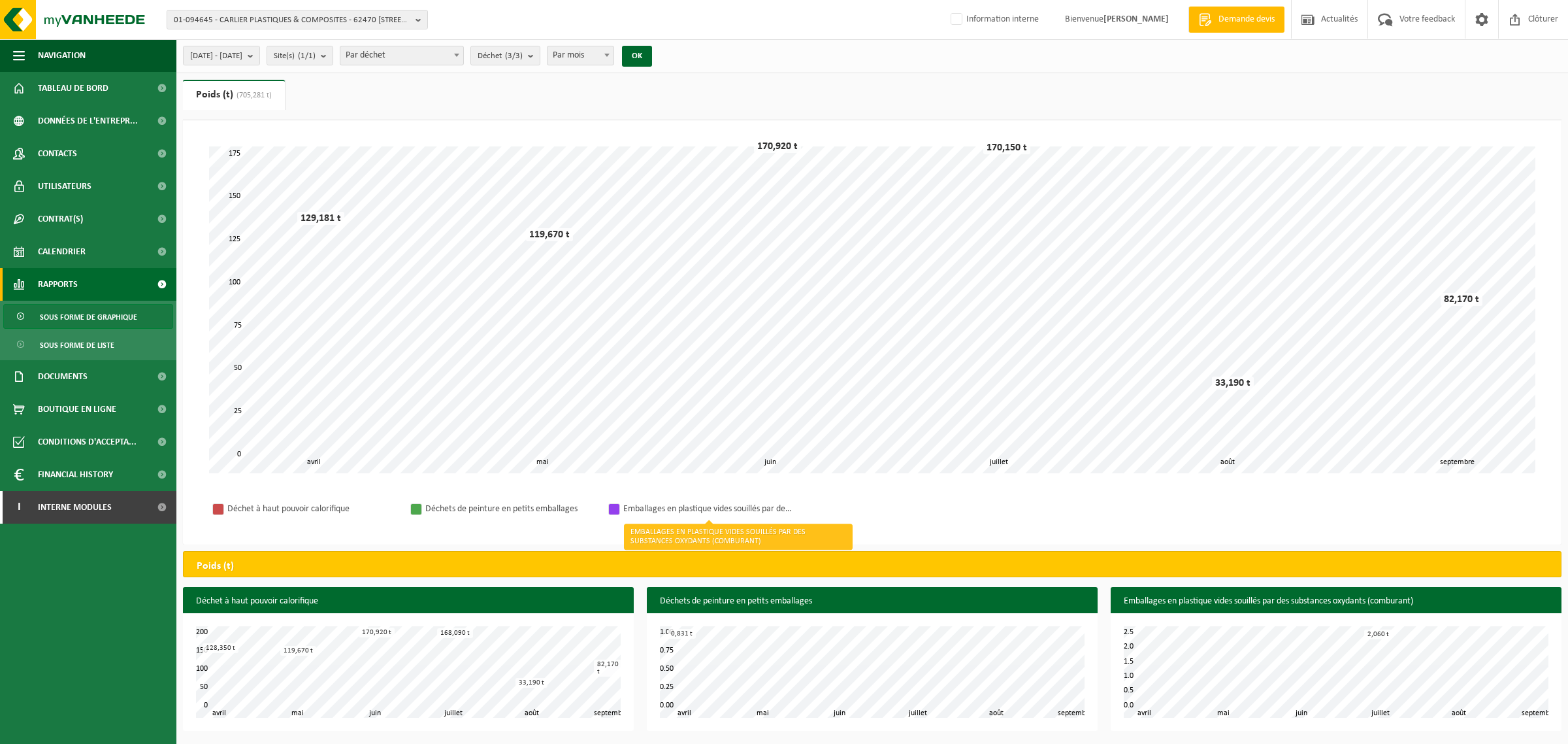
click at [704, 511] on div "Emballages en plastique vides souillés par des substances oxydants (comburant)" at bounding box center [708, 509] width 170 height 16
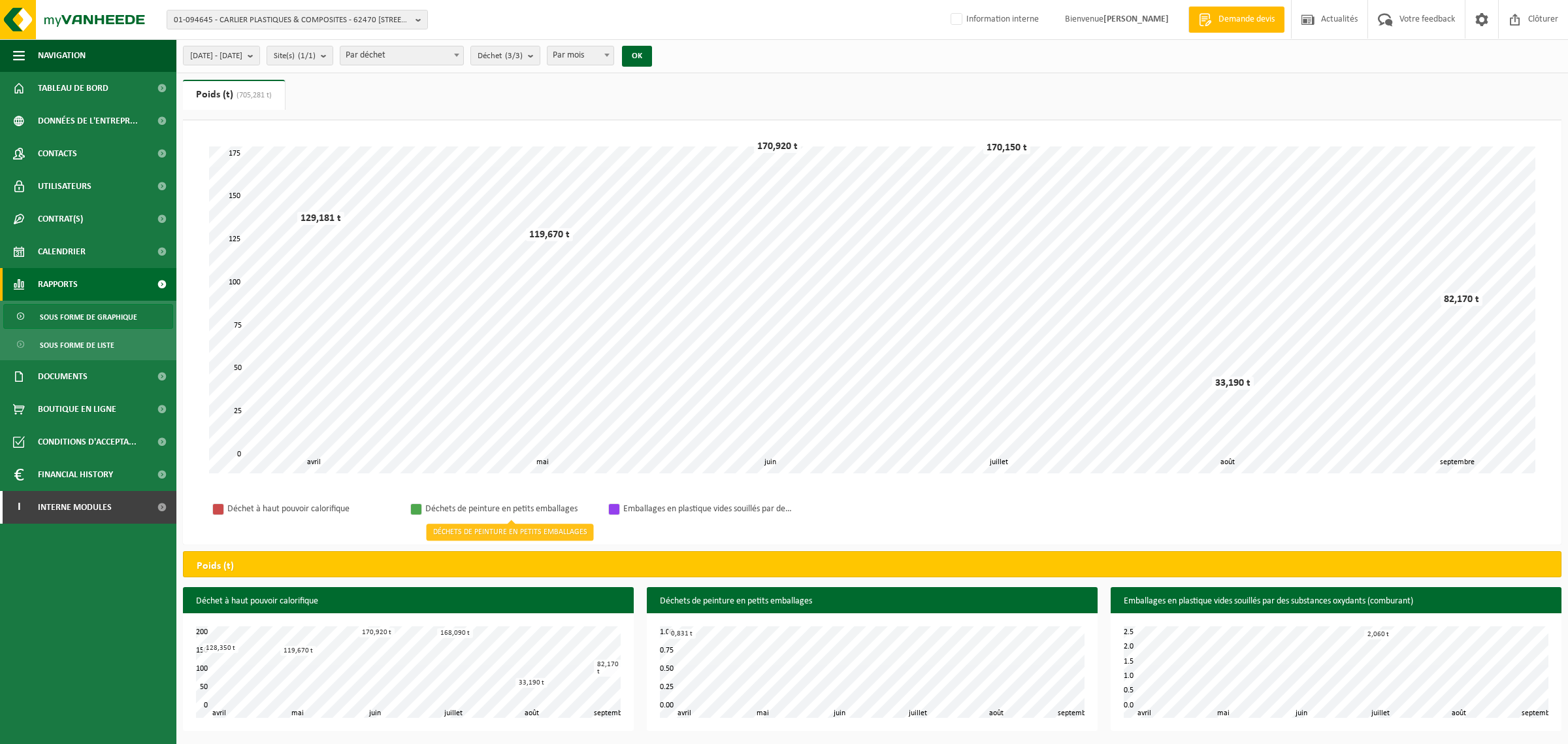
click at [530, 508] on div "Déchets de peinture en petits emballages" at bounding box center [510, 509] width 170 height 16
click at [67, 378] on span "Documents" at bounding box center [62, 376] width 49 height 33
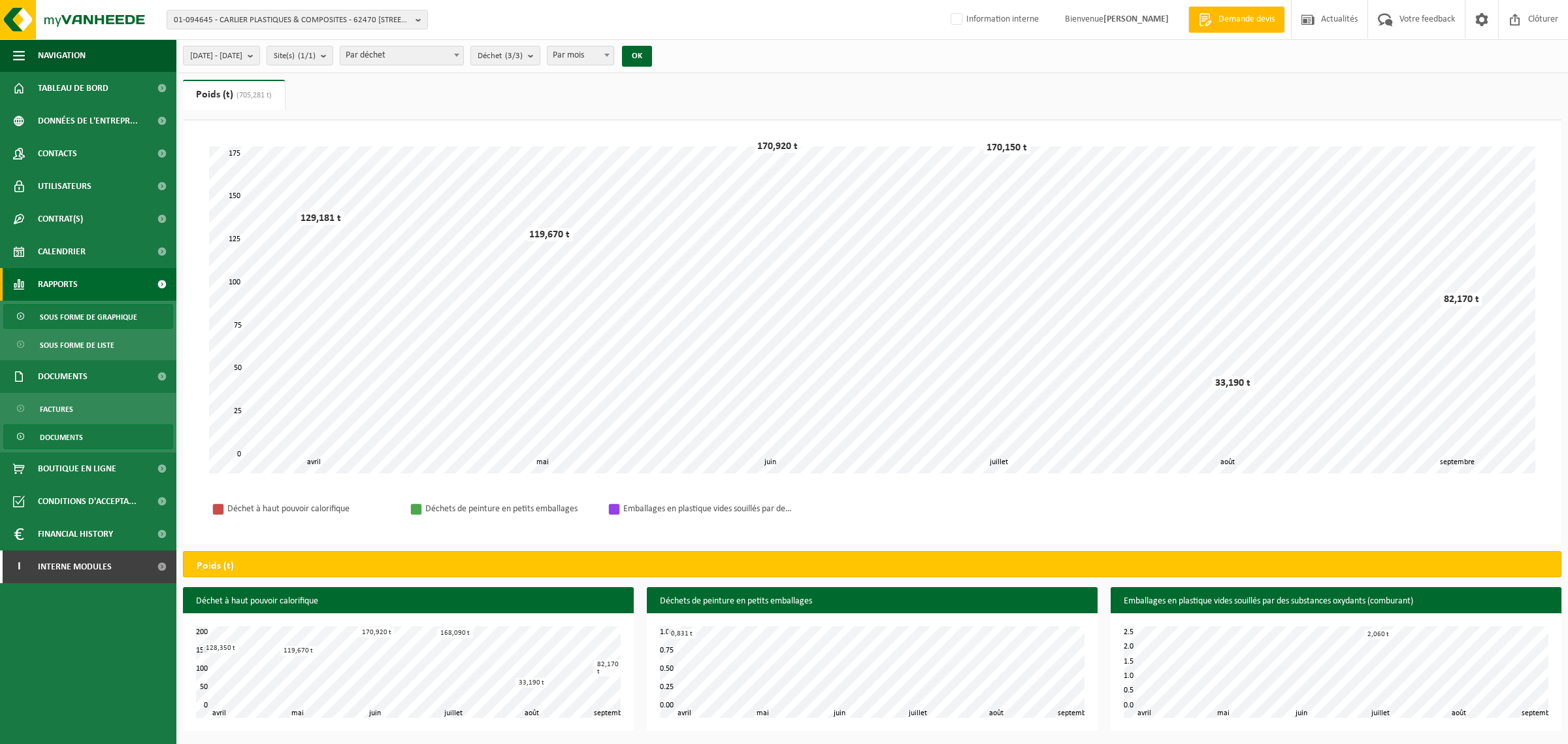
click at [53, 443] on span "Documents" at bounding box center [61, 437] width 43 height 25
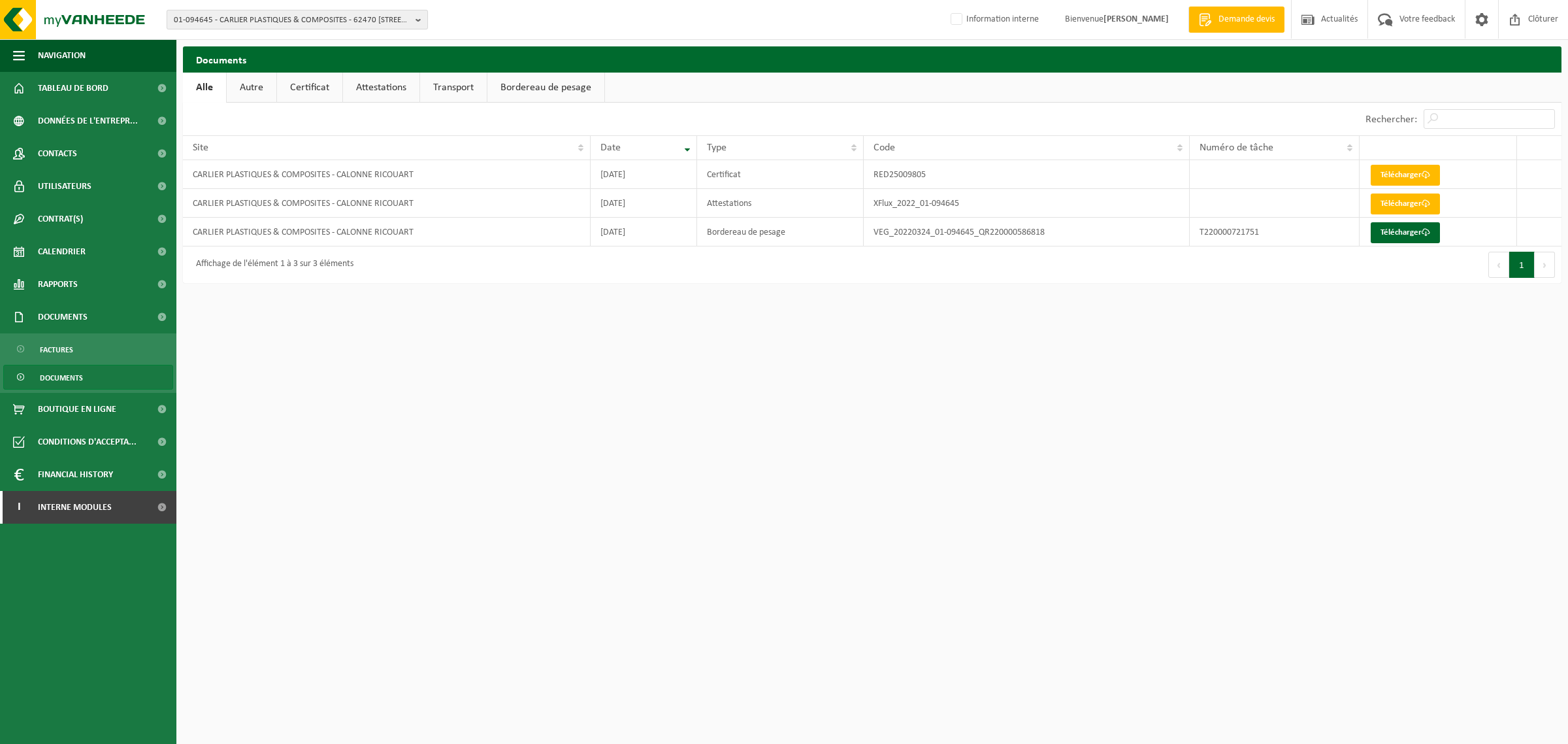
click at [265, 20] on span "01-094645 - CARLIER PLASTIQUES & COMPOSITES - 62470 [STREET_ADDRESS]" at bounding box center [292, 20] width 237 height 20
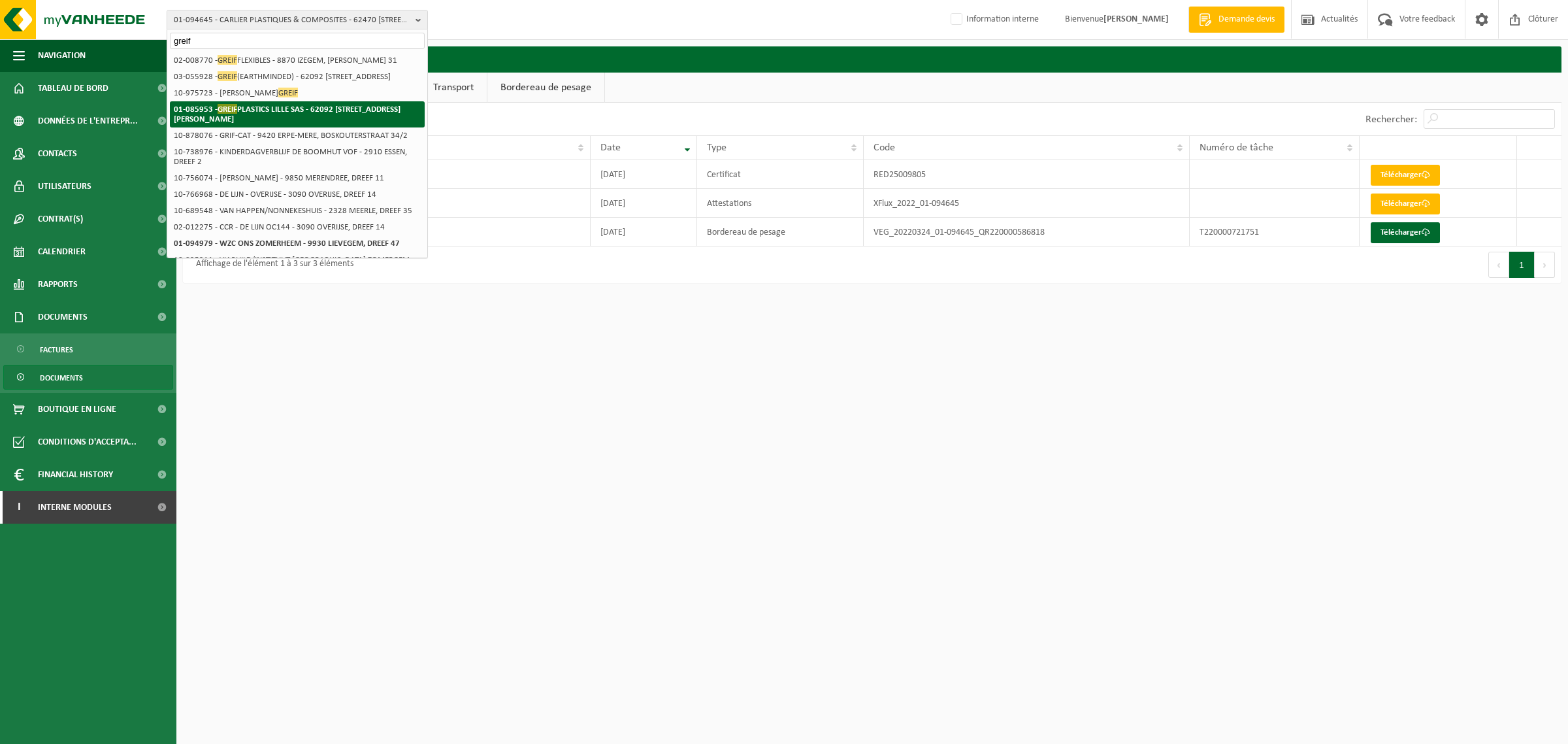
type input "greif"
click at [197, 124] on strong "01-085953 - GREIF PLASTICS LILLE SAS - 62092 HAISNES CEDEX, AVENUE DE BERLIN ZI…" at bounding box center [287, 114] width 226 height 20
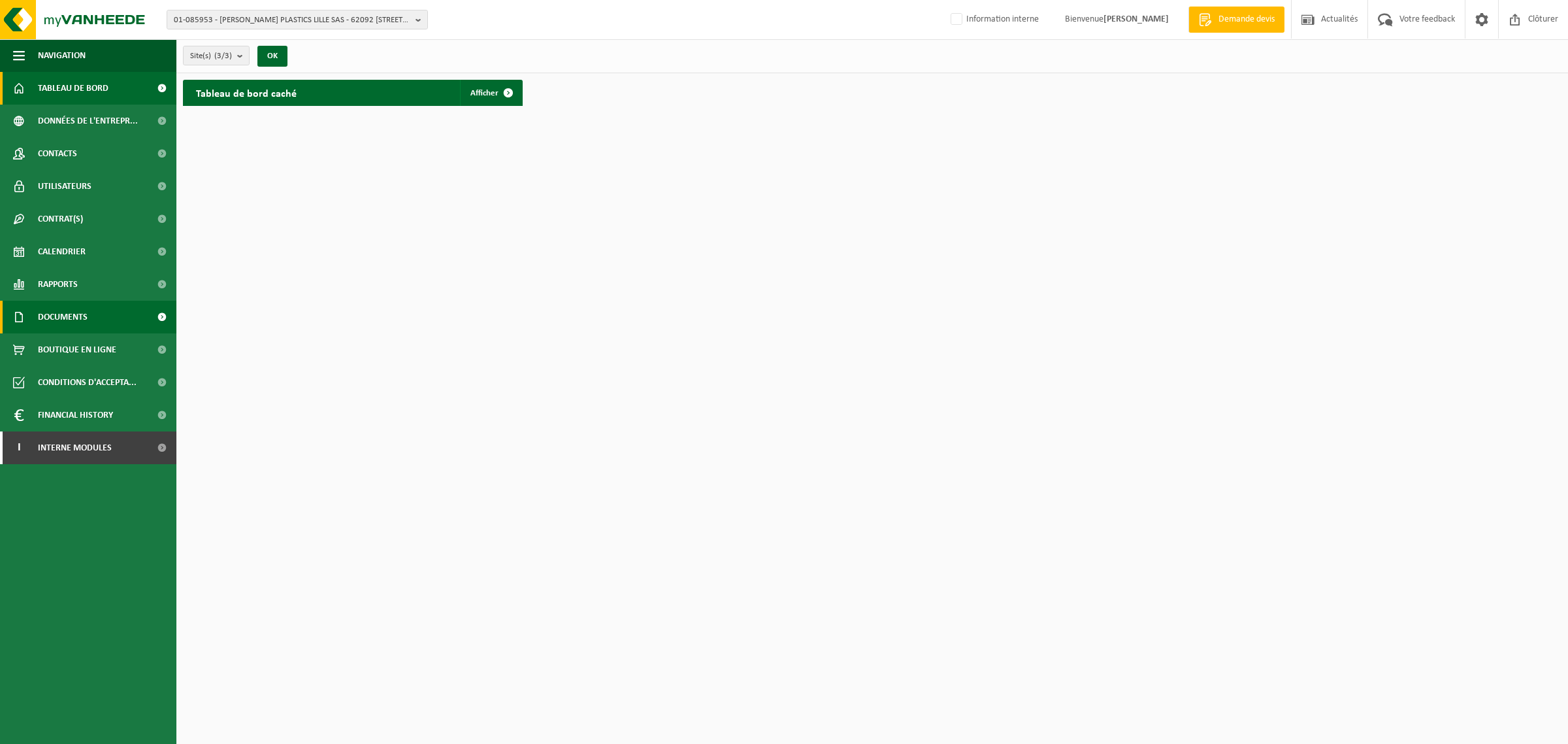
click at [60, 315] on span "Documents" at bounding box center [62, 317] width 49 height 33
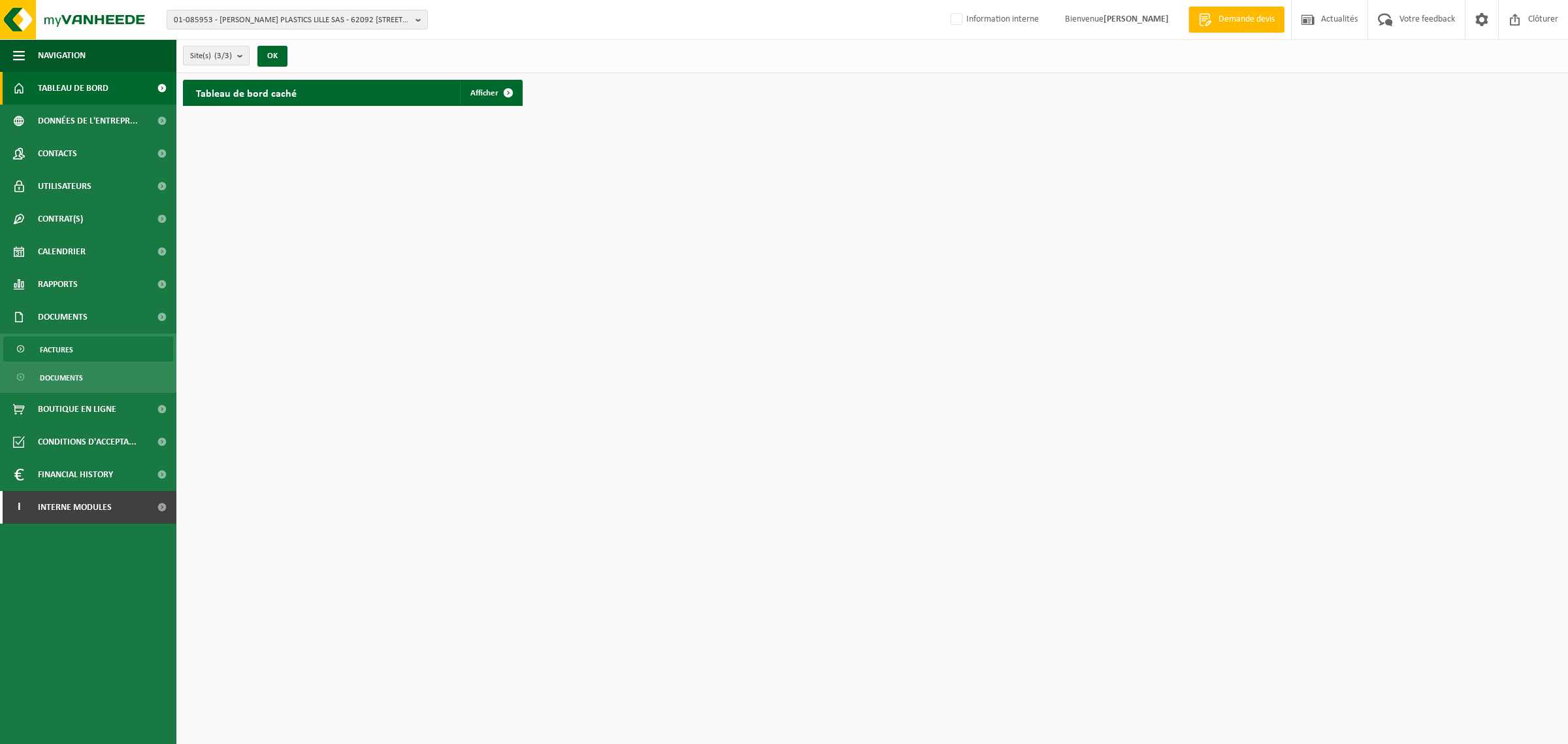
click at [73, 351] on span "Factures" at bounding box center [56, 350] width 34 height 25
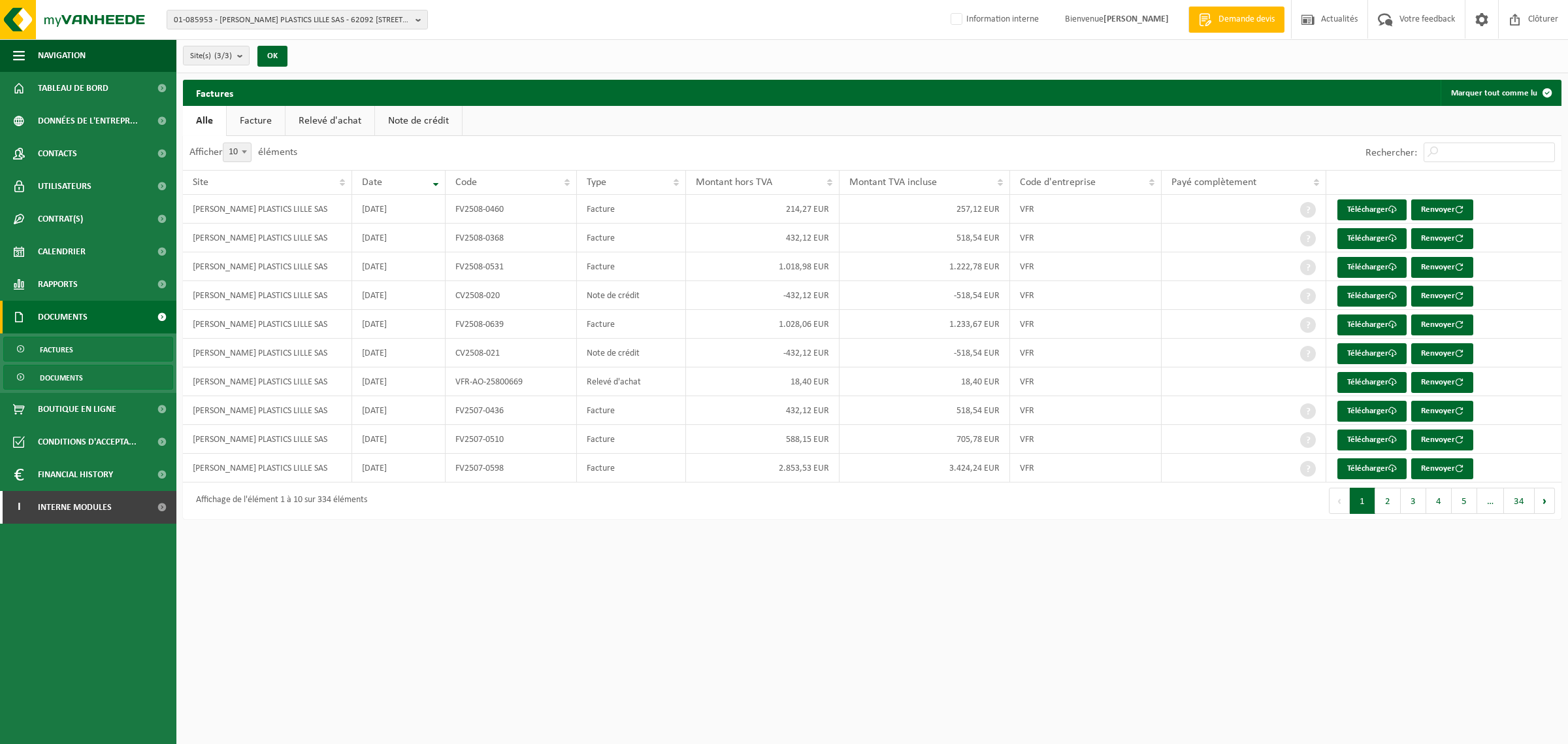
click at [80, 375] on span "Documents" at bounding box center [61, 378] width 43 height 25
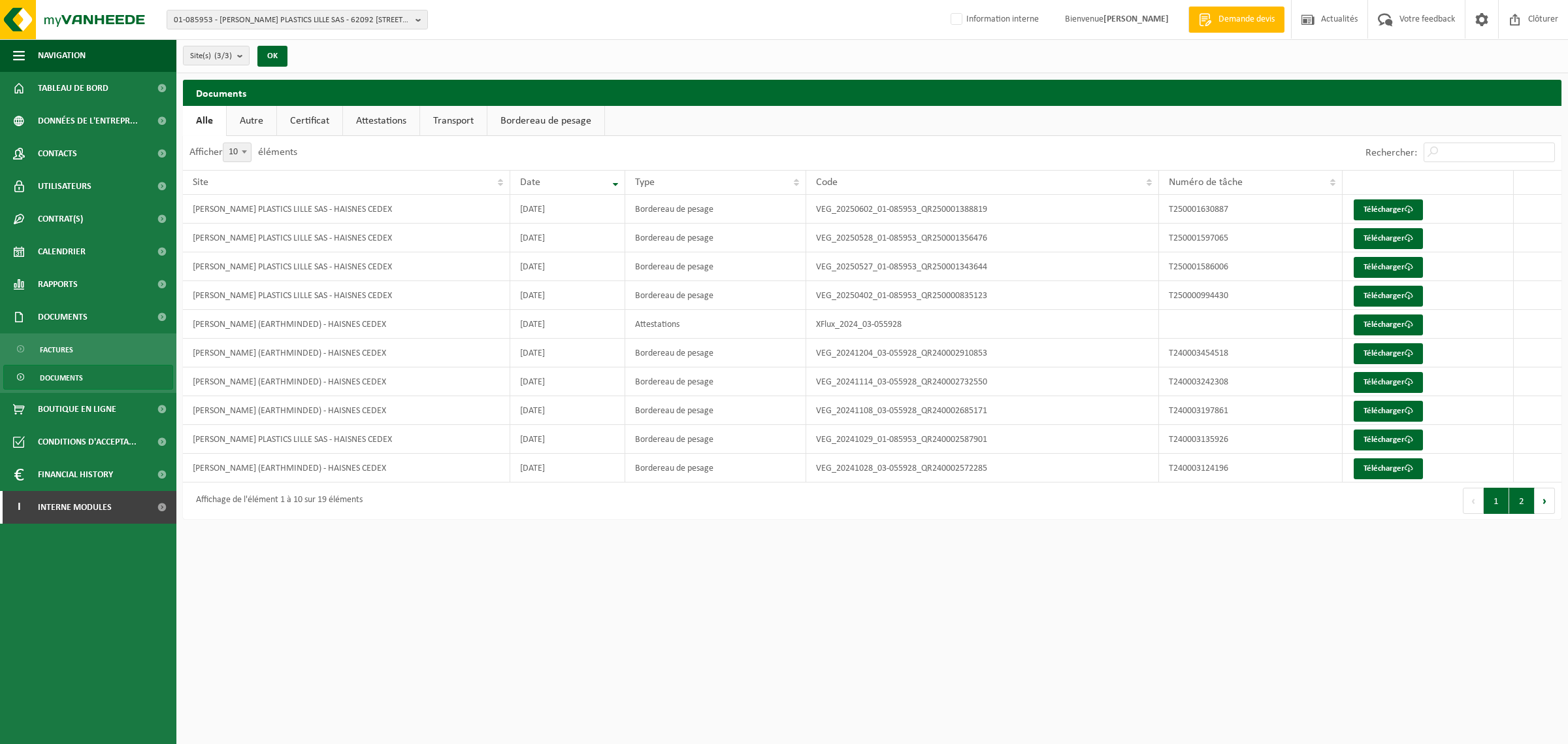
click at [1520, 506] on button "2" at bounding box center [1522, 500] width 26 height 26
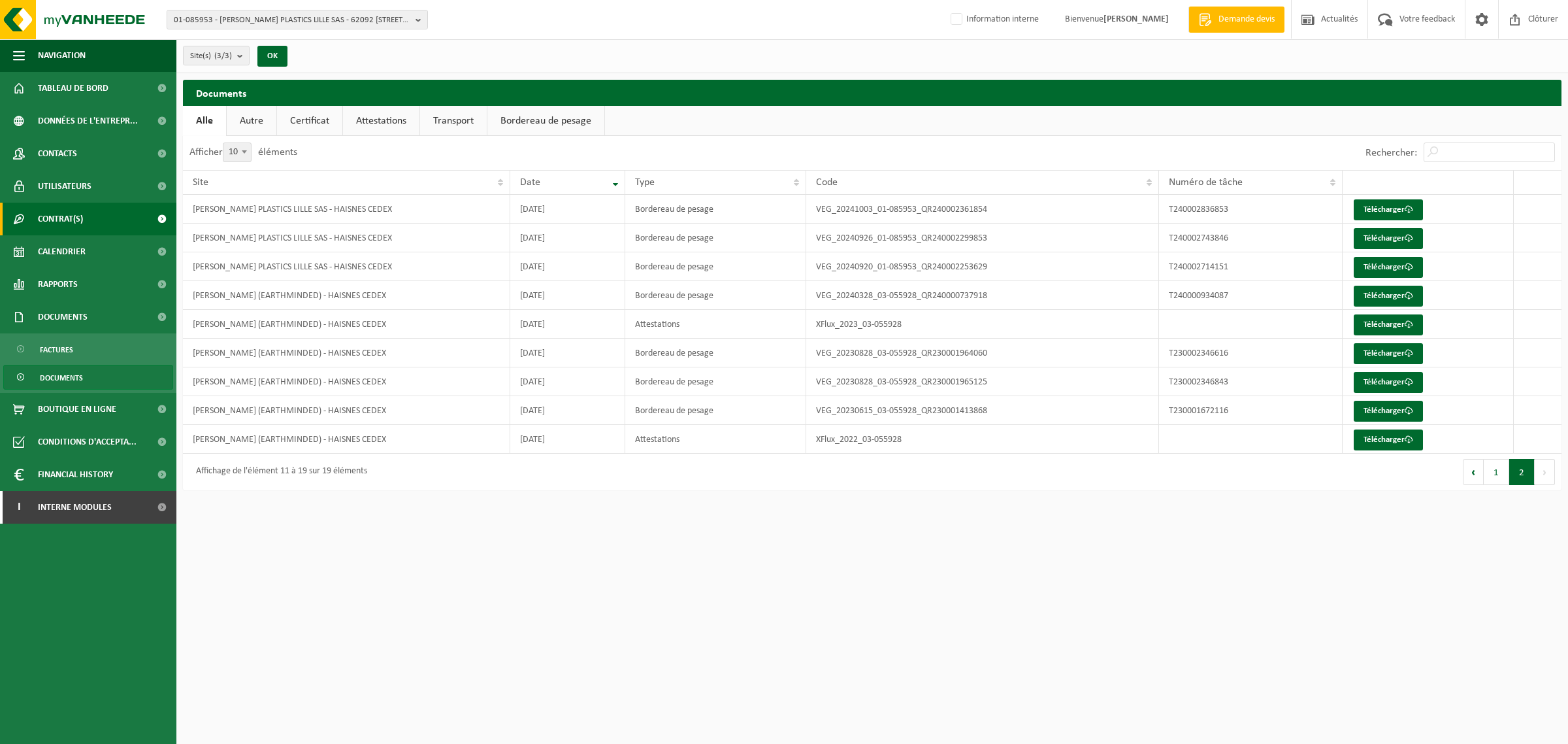
click at [49, 220] on span "Contrat(s)" at bounding box center [60, 219] width 45 height 33
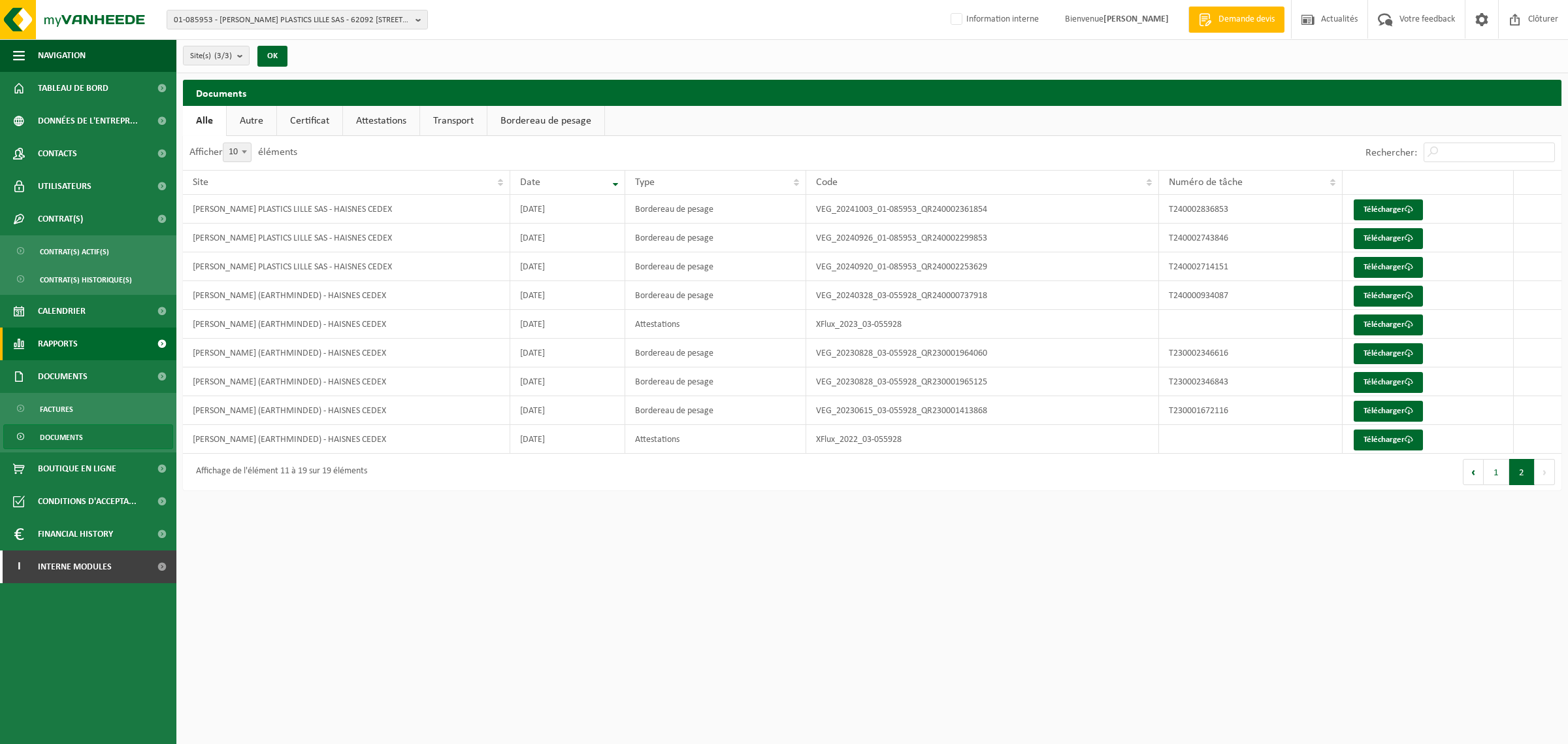
click at [56, 339] on span "Rapports" at bounding box center [57, 344] width 40 height 33
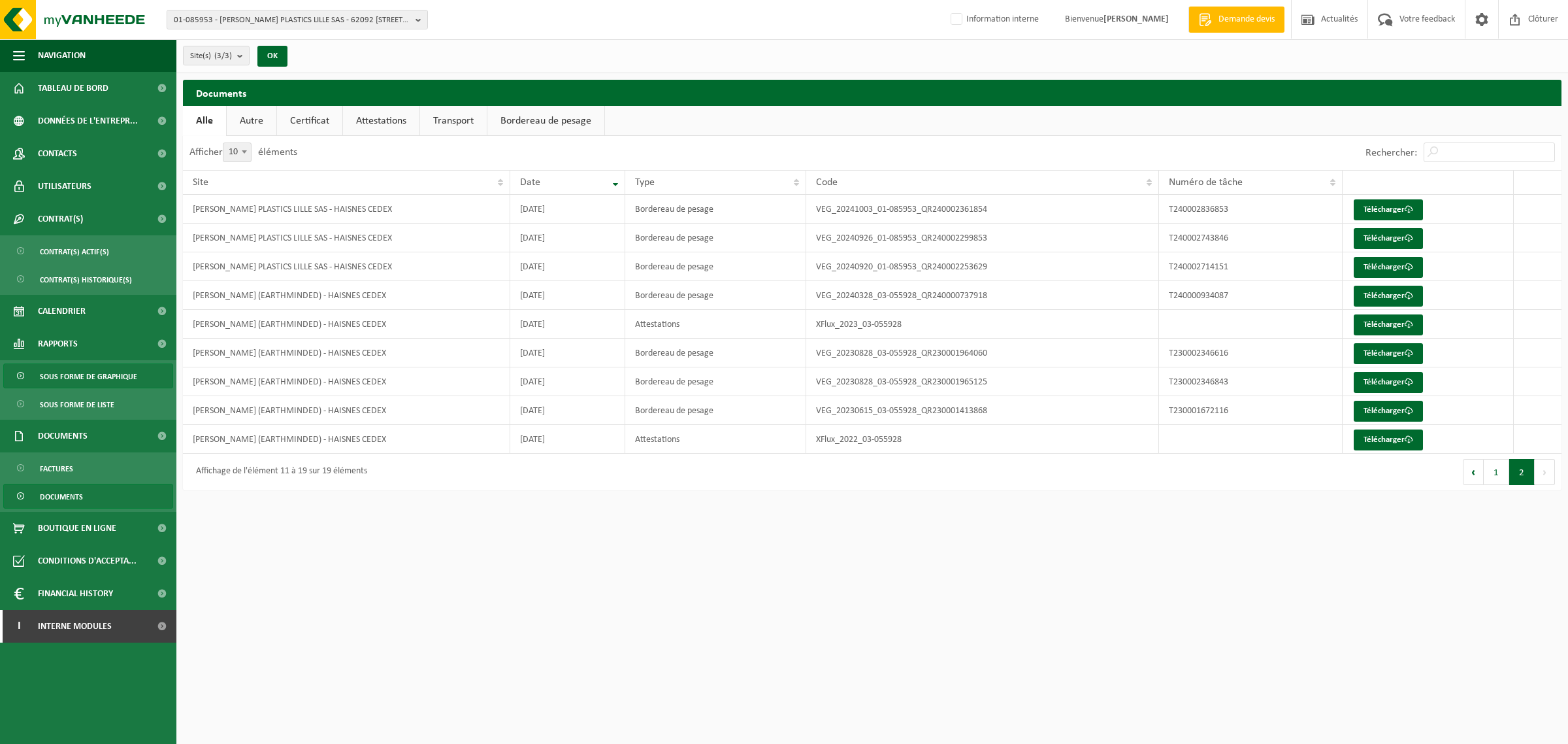
click at [60, 375] on span "Sous forme de graphique" at bounding box center [89, 376] width 97 height 25
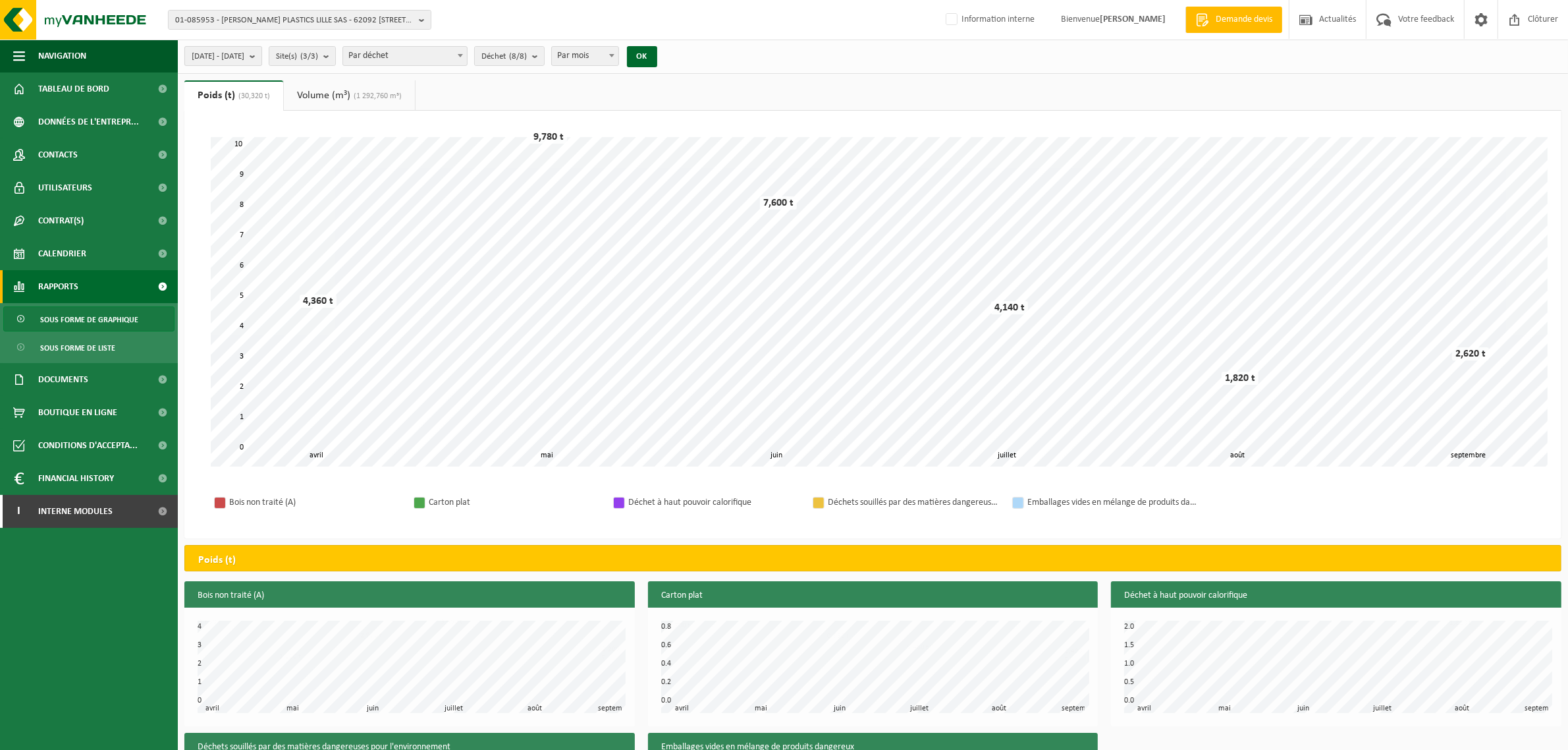
click at [244, 50] on span "2025-04-01 - 2025-09-16" at bounding box center [218, 56] width 53 height 20
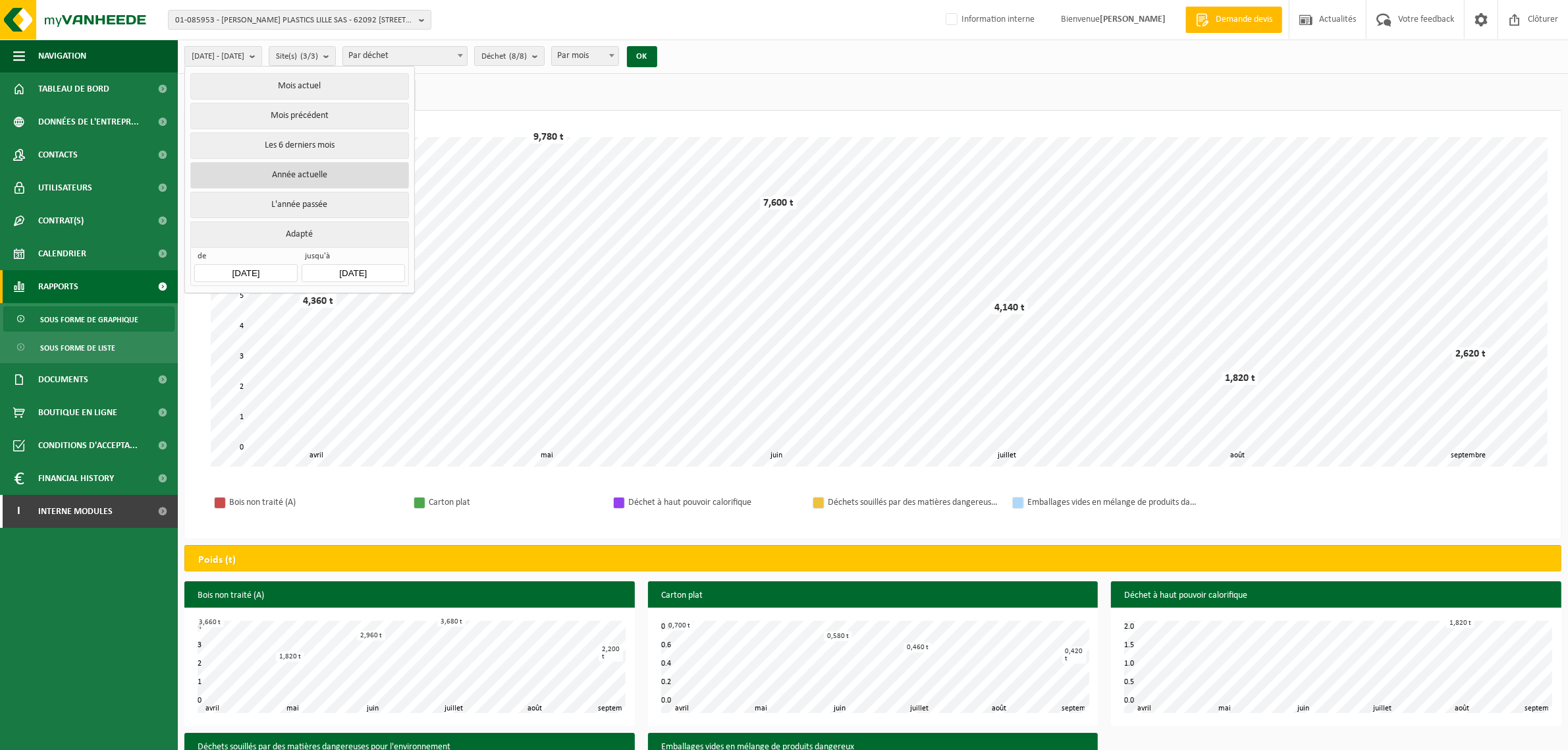
click at [258, 179] on button "Année actuelle" at bounding box center [299, 175] width 218 height 26
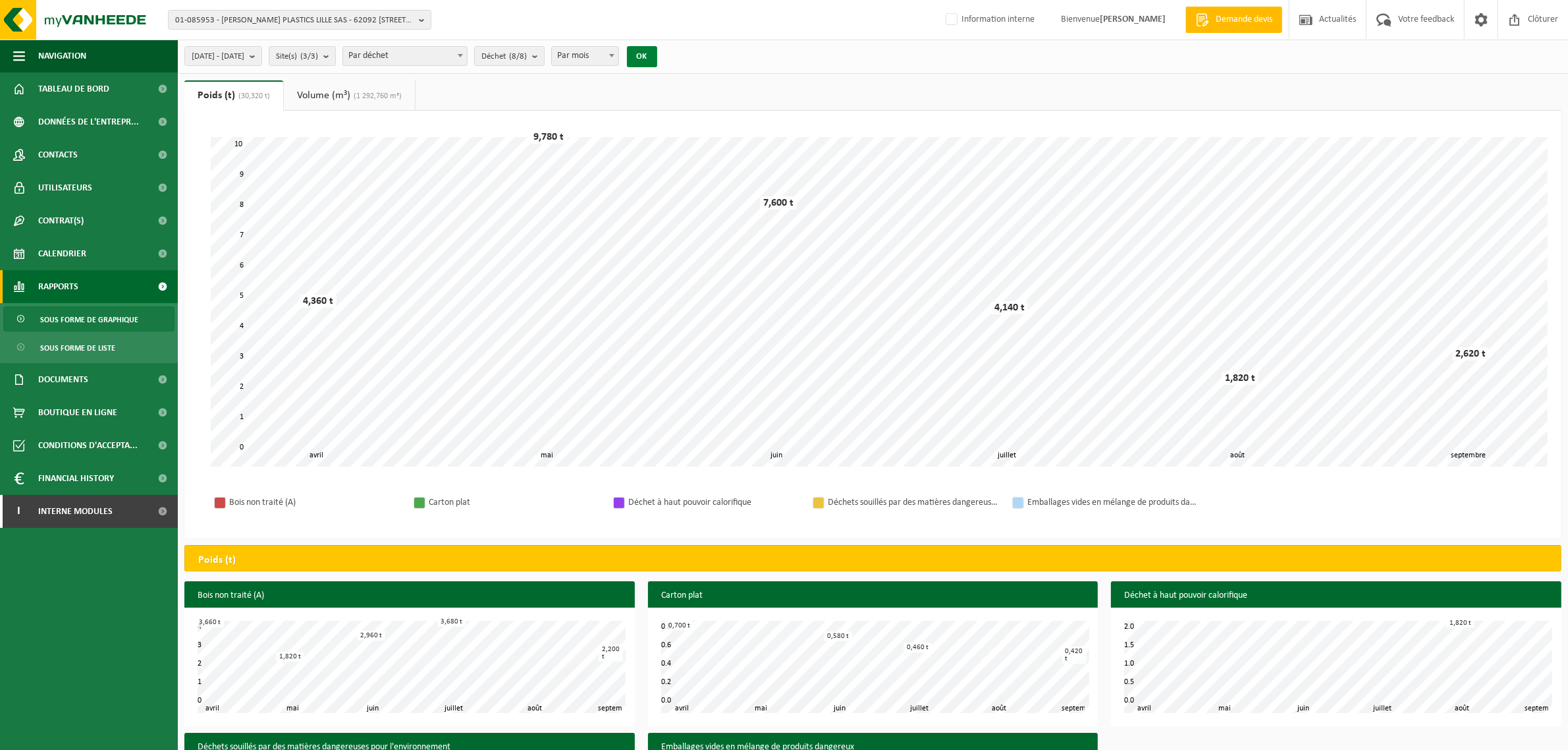
click at [657, 57] on button "OK" at bounding box center [642, 56] width 30 height 21
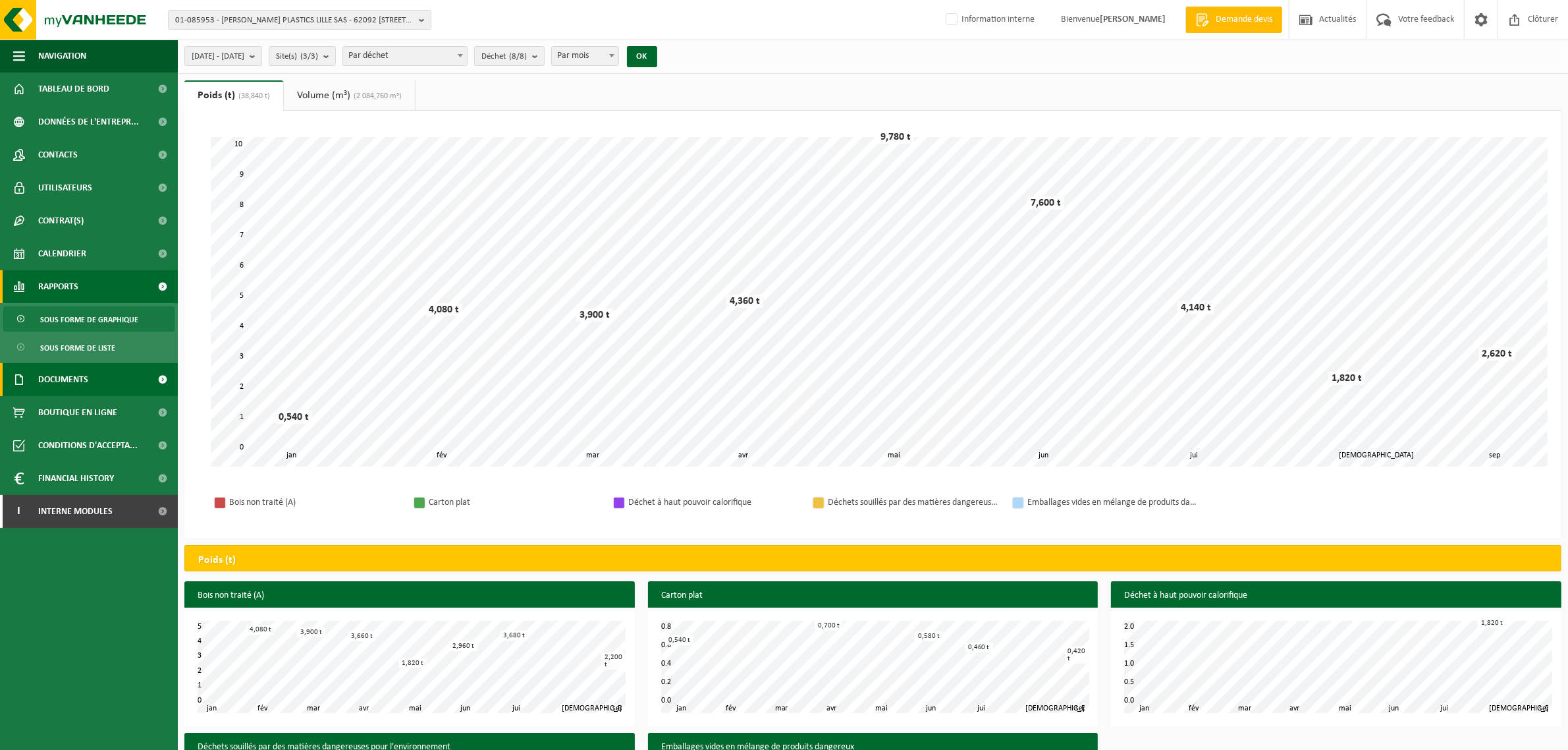
click at [74, 370] on span "Documents" at bounding box center [62, 379] width 50 height 33
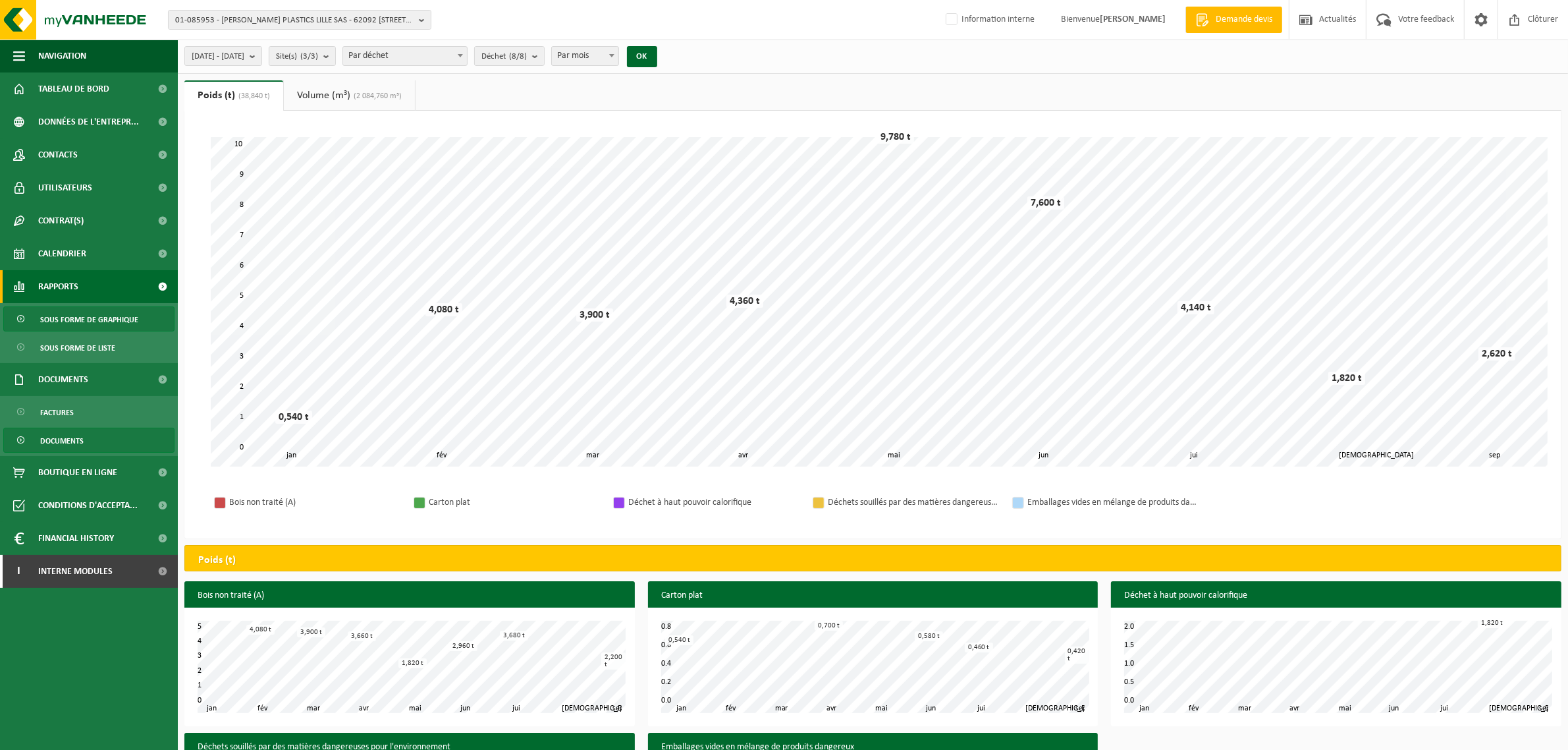
click at [62, 439] on span "Documents" at bounding box center [62, 441] width 43 height 25
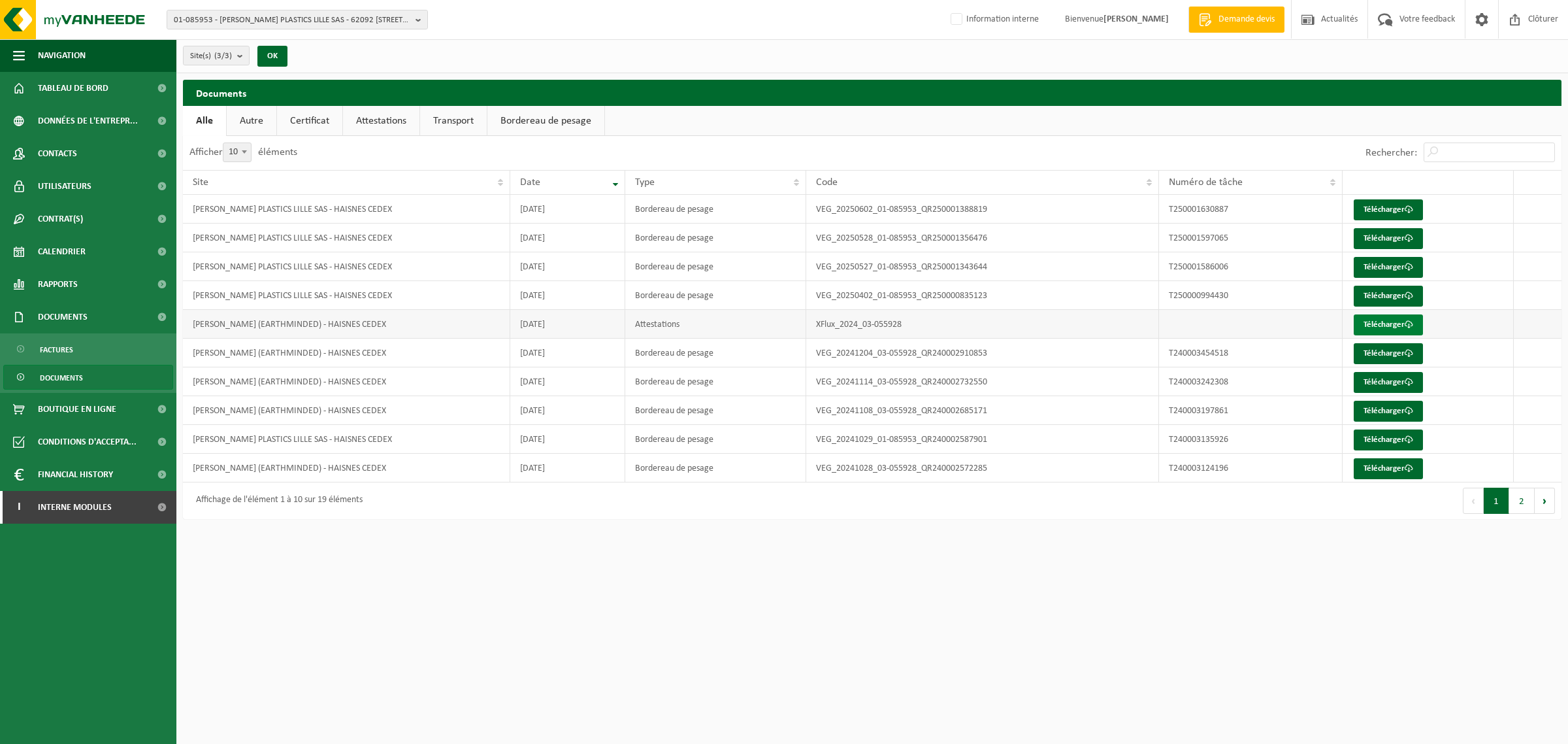
click at [1403, 328] on link "Télécharger" at bounding box center [1388, 325] width 69 height 21
click at [237, 22] on span "01-085953 - [PERSON_NAME] PLASTICS LILLE SAS - 62092 [STREET_ADDRESS][PERSON_NA…" at bounding box center [292, 20] width 237 height 20
type input "carlier plastiques"
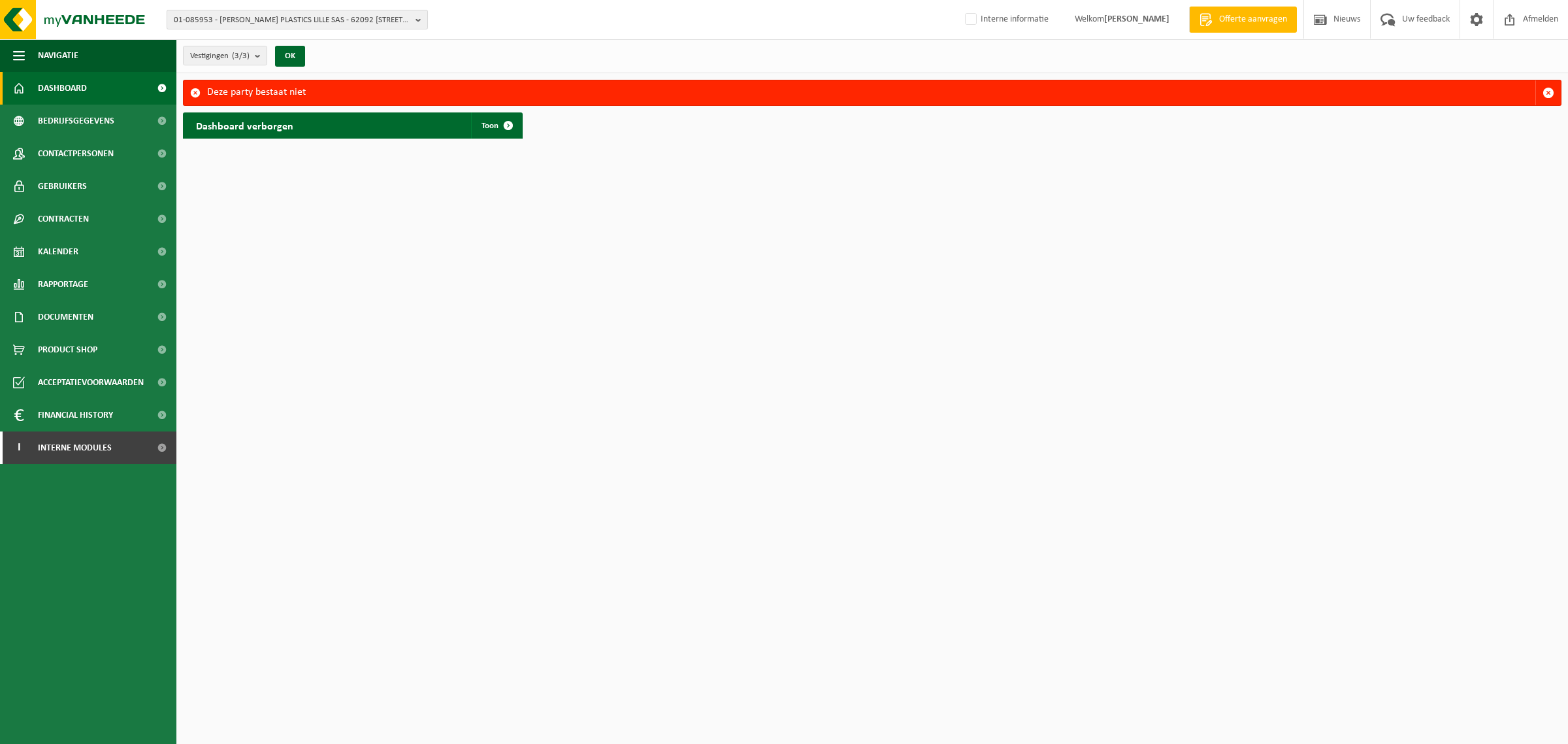
click at [241, 22] on span "01-085953 - [PERSON_NAME] PLASTICS LILLE SAS - 62092 [STREET_ADDRESS][PERSON_NA…" at bounding box center [292, 20] width 237 height 20
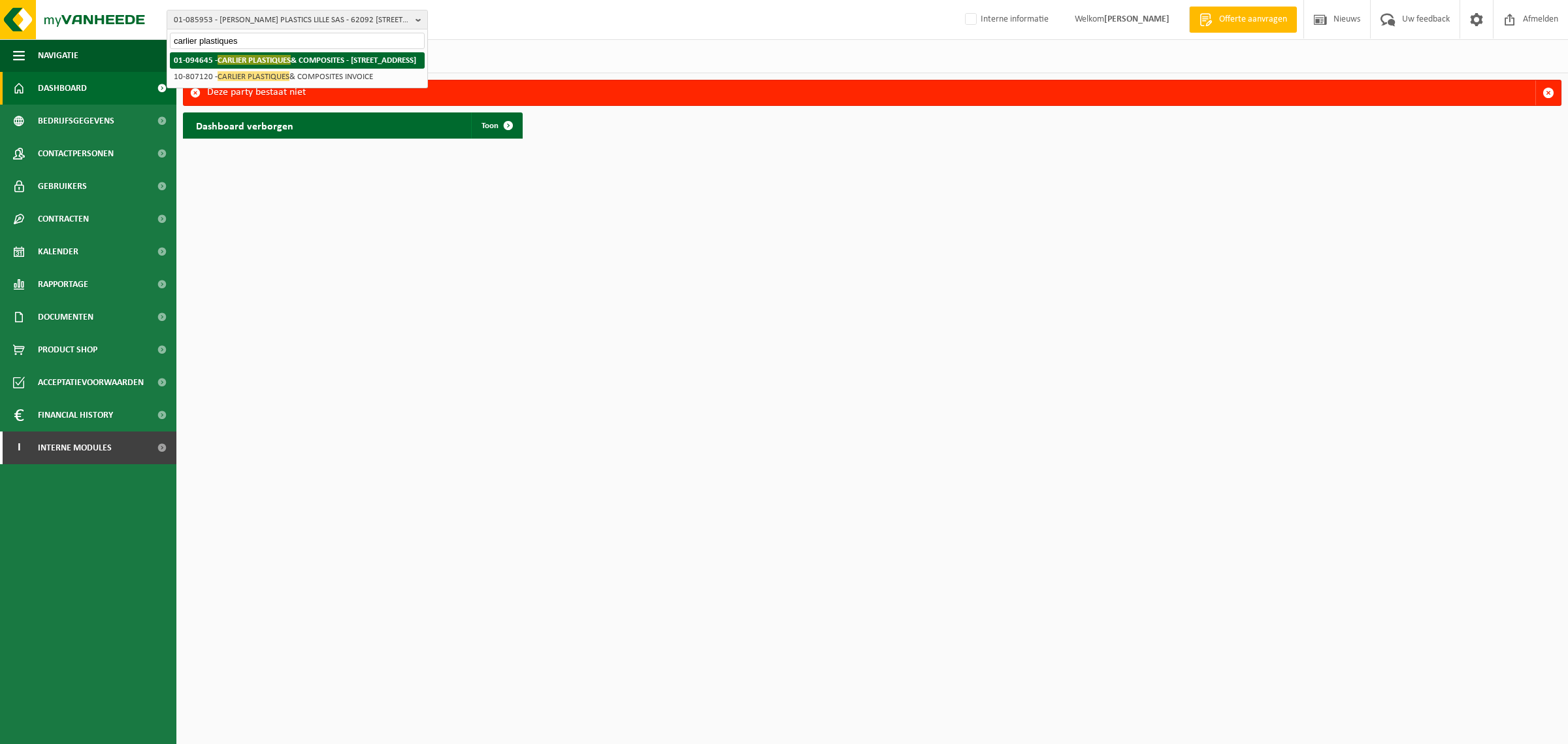
type input "carlier plastiques"
click at [253, 62] on span "CARLIER PLASTIQUES" at bounding box center [254, 60] width 73 height 10
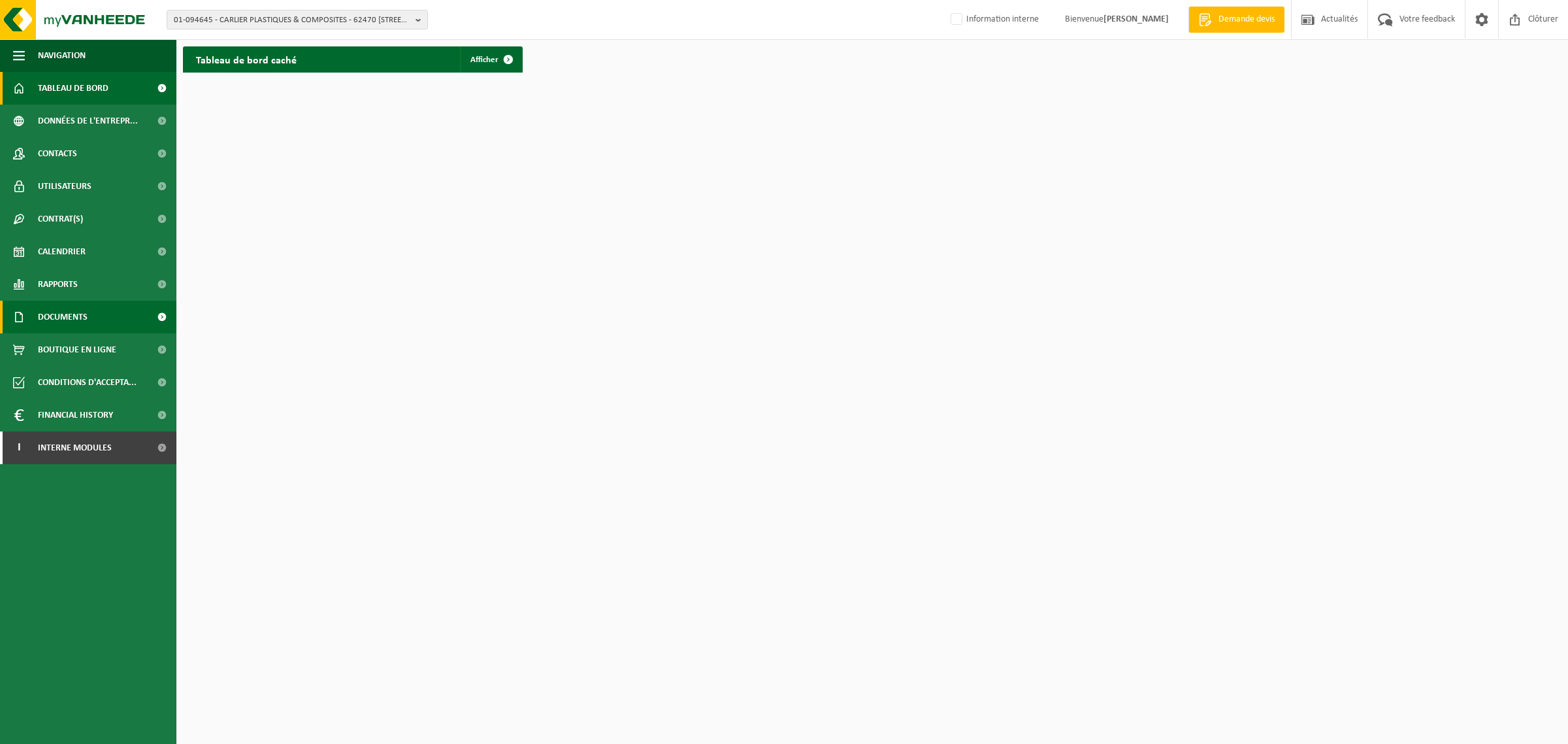
click at [43, 312] on span "Documents" at bounding box center [62, 317] width 49 height 33
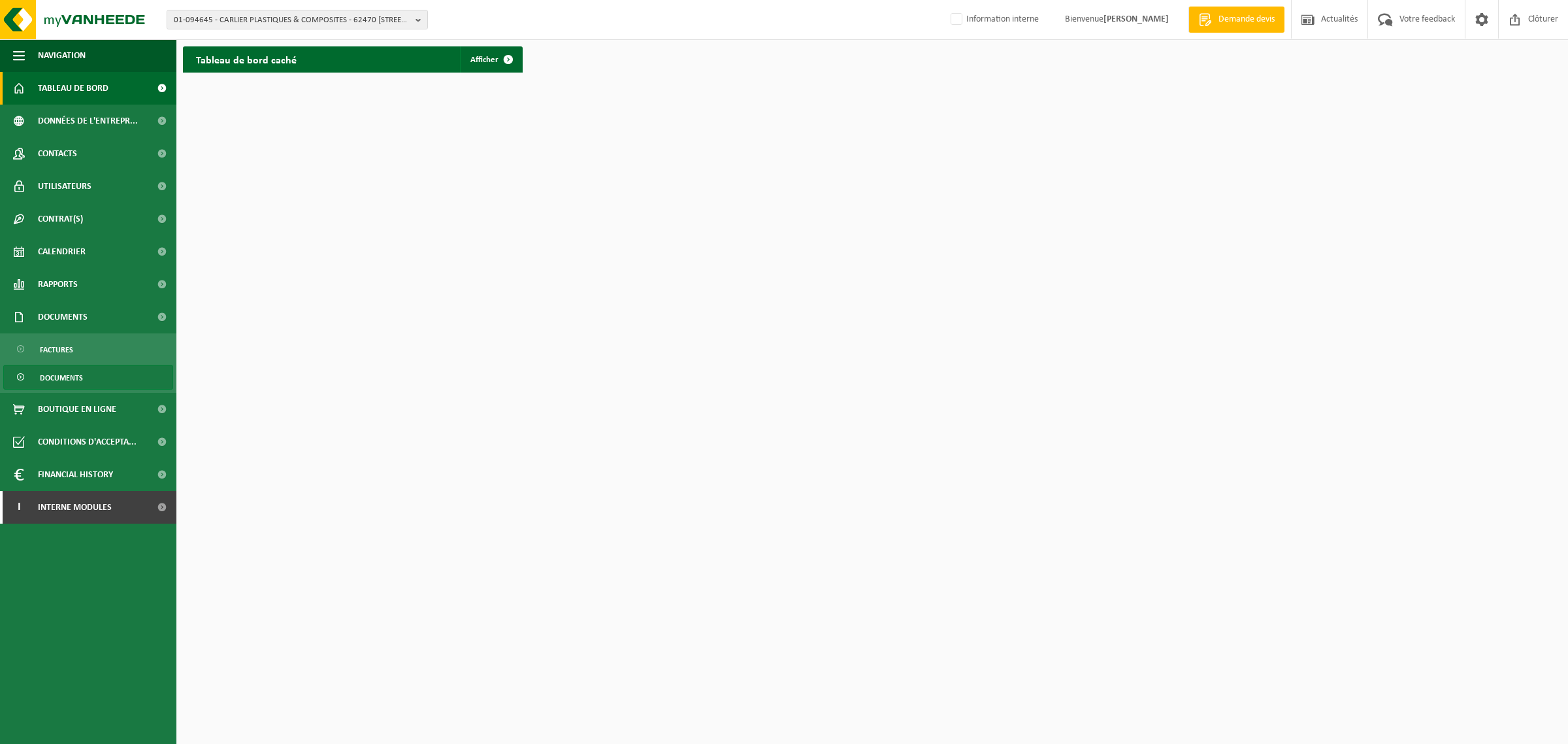
click at [67, 371] on span "Documents" at bounding box center [61, 378] width 43 height 25
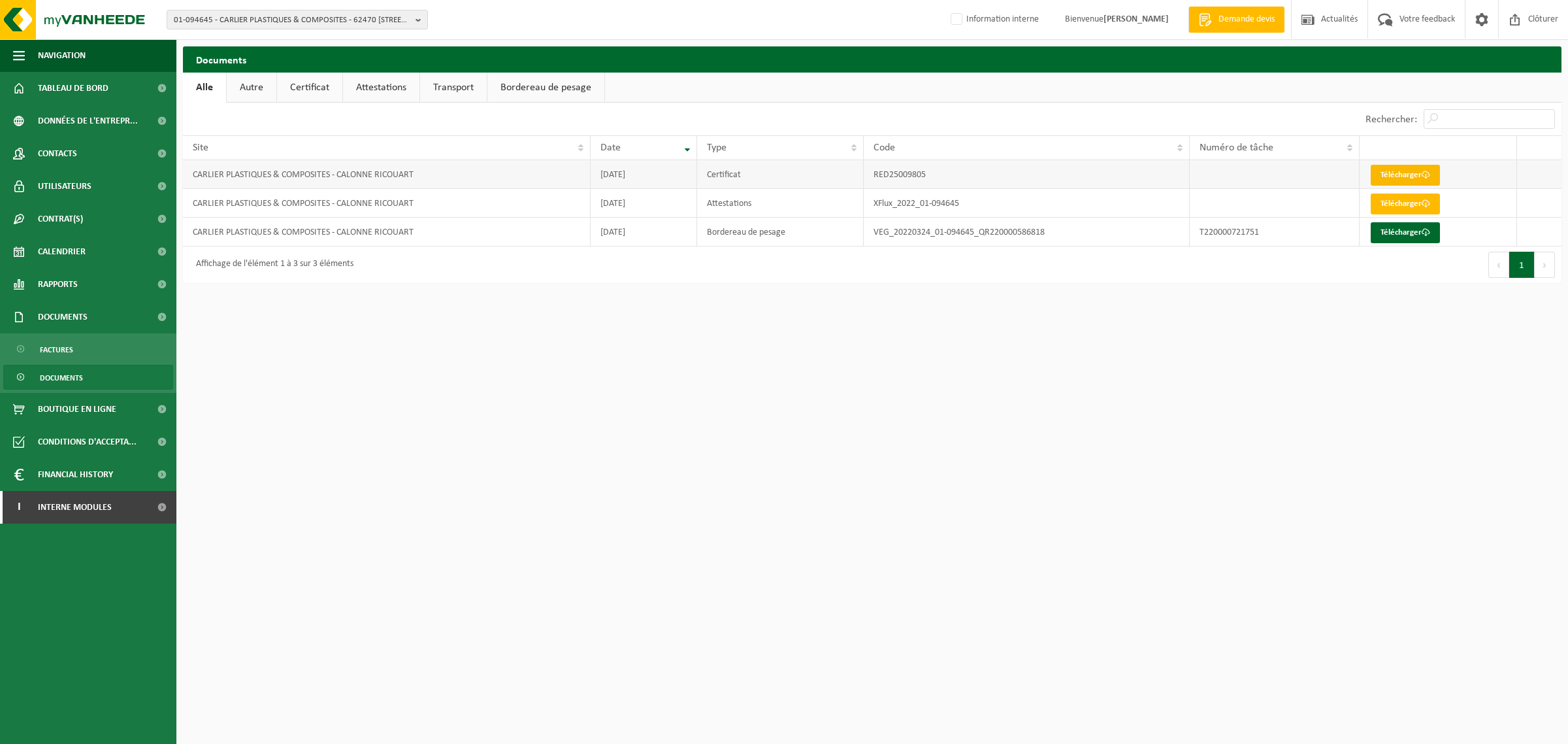
click at [1407, 177] on link "Télécharger" at bounding box center [1405, 175] width 69 height 21
drag, startPoint x: 929, startPoint y: 174, endPoint x: 870, endPoint y: 172, distance: 59.0
click at [870, 172] on td "RED25009805" at bounding box center [1027, 174] width 326 height 29
click at [1390, 176] on link "Télécharger" at bounding box center [1405, 175] width 69 height 21
click at [377, 302] on html "01-094645 - CARLIER PLASTIQUES & COMPOSITES - 62470 CALONNE RICOUART, CHAUSSÉE …" at bounding box center [784, 372] width 1568 height 744
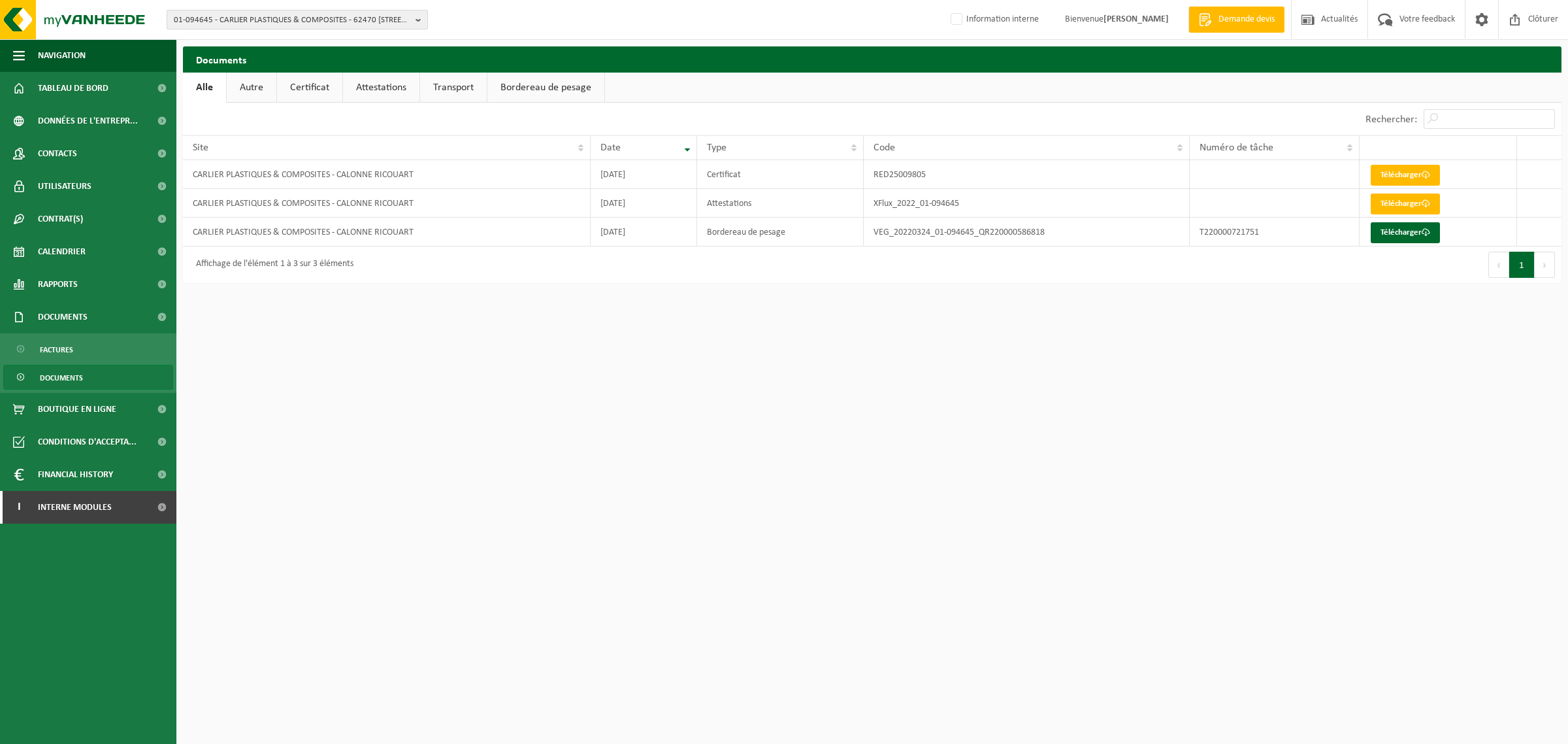
click at [271, 18] on span "01-094645 - CARLIER PLASTIQUES & COMPOSITES - 62470 CALONNE RICOUART, CHAUSSÉE …" at bounding box center [292, 20] width 237 height 20
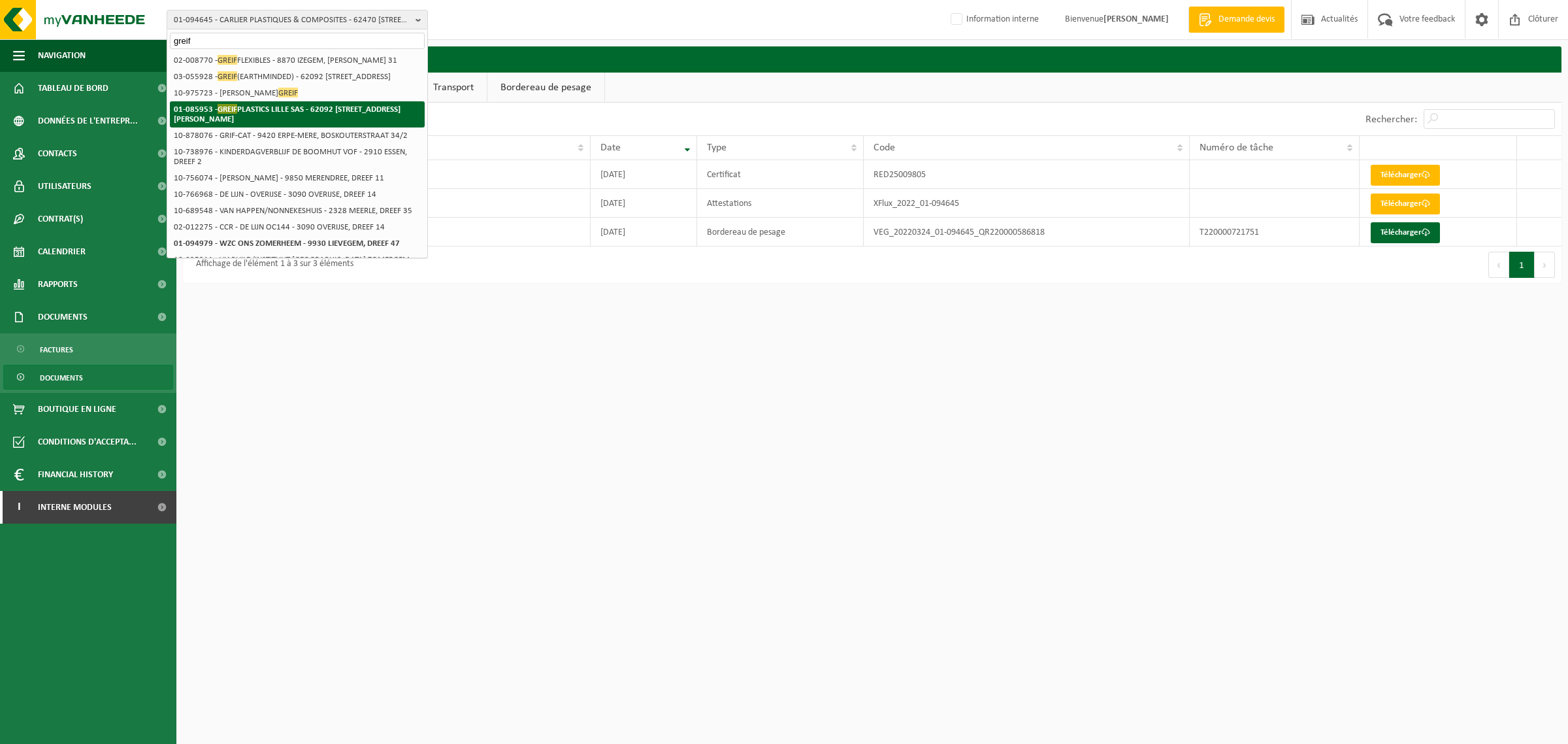
type input "greif"
click at [248, 124] on strong "01-085953 - GREIF PLASTICS LILLE SAS - 62092 HAISNES CEDEX, AVENUE DE BERLIN ZI…" at bounding box center [287, 114] width 226 height 20
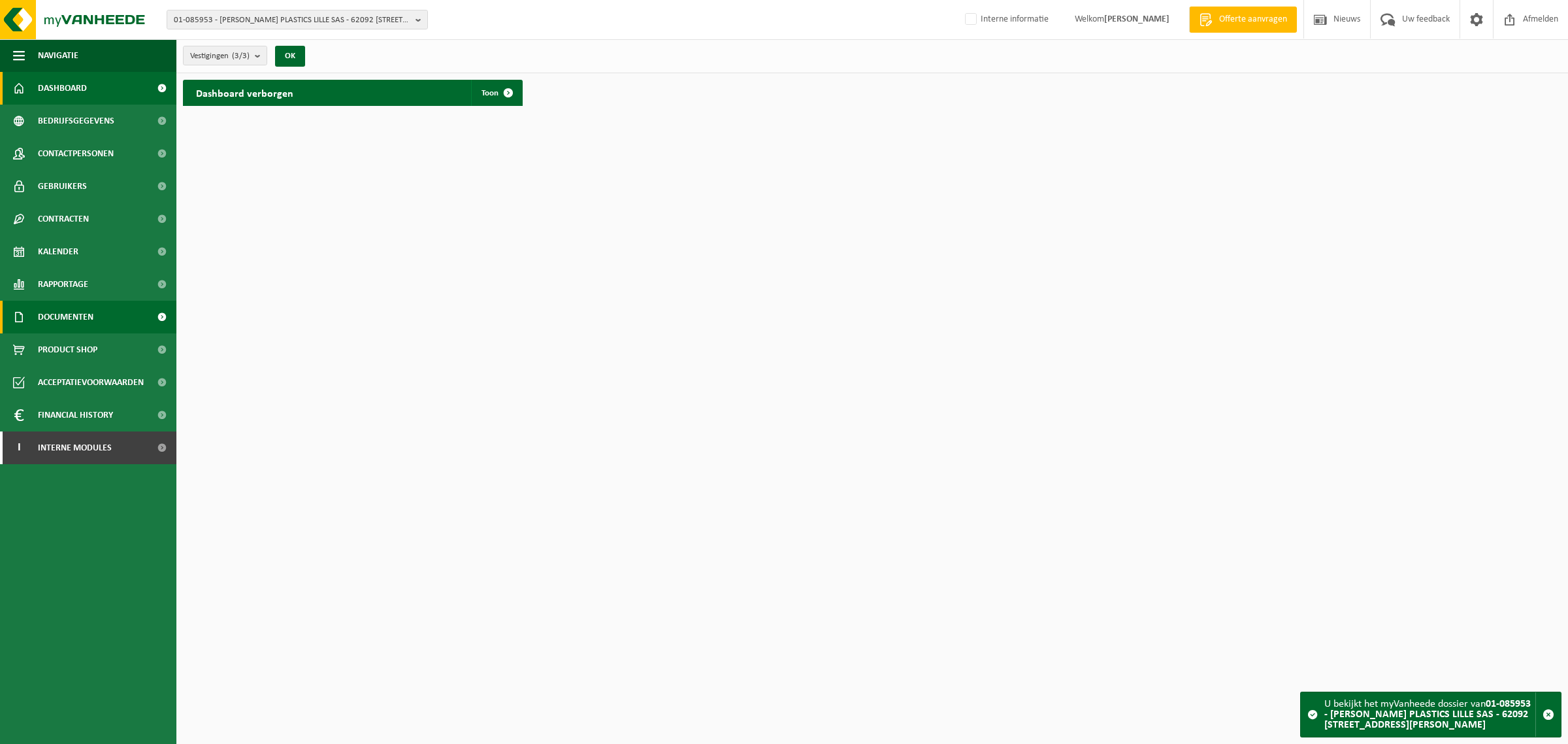
click at [53, 319] on span "Documenten" at bounding box center [65, 317] width 56 height 33
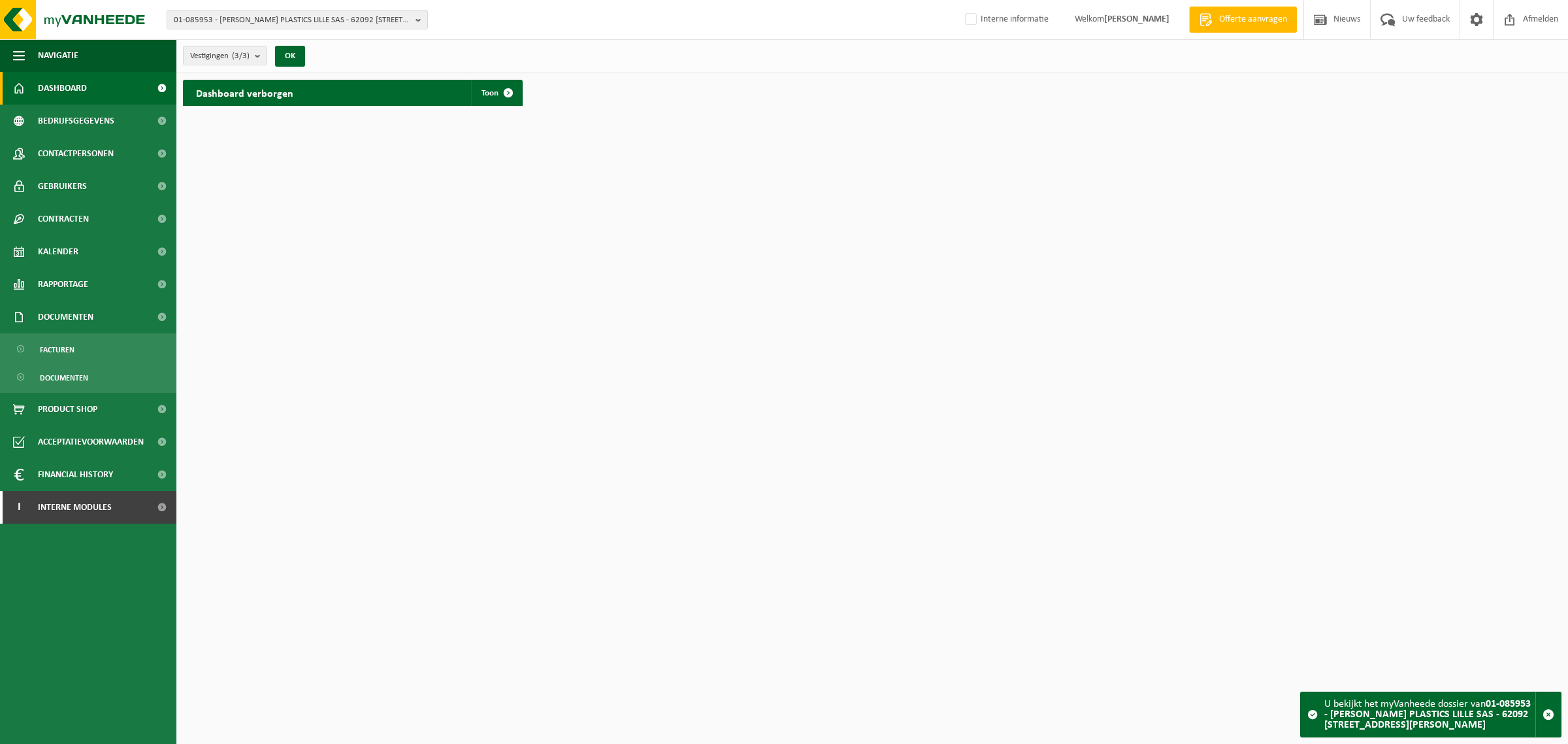
click at [66, 363] on ul "Facturen Documenten" at bounding box center [88, 363] width 176 height 60
click at [66, 372] on span "Documenten" at bounding box center [64, 378] width 49 height 25
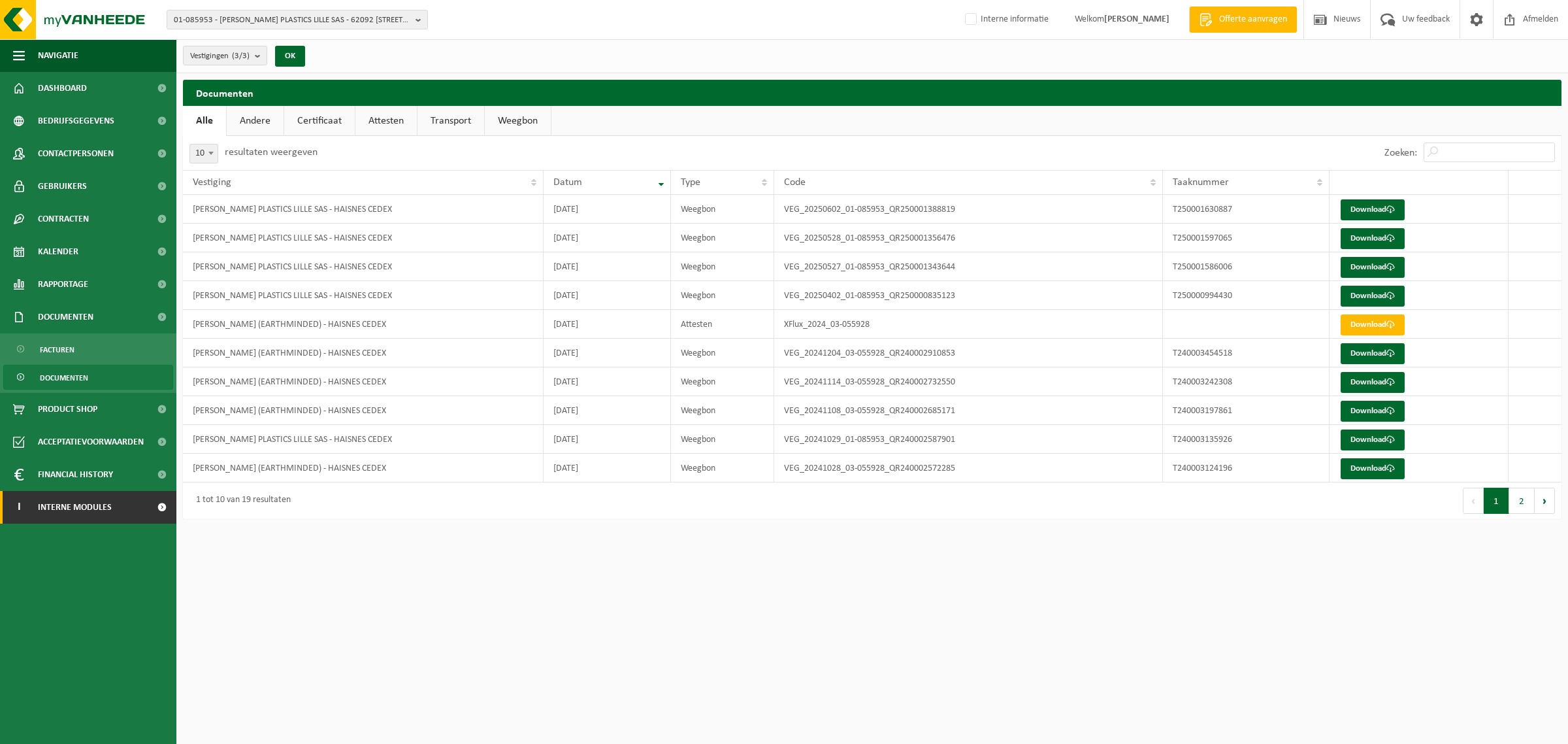
click at [152, 512] on span at bounding box center [162, 507] width 30 height 33
click at [81, 535] on link "Toolbox" at bounding box center [88, 540] width 176 height 33
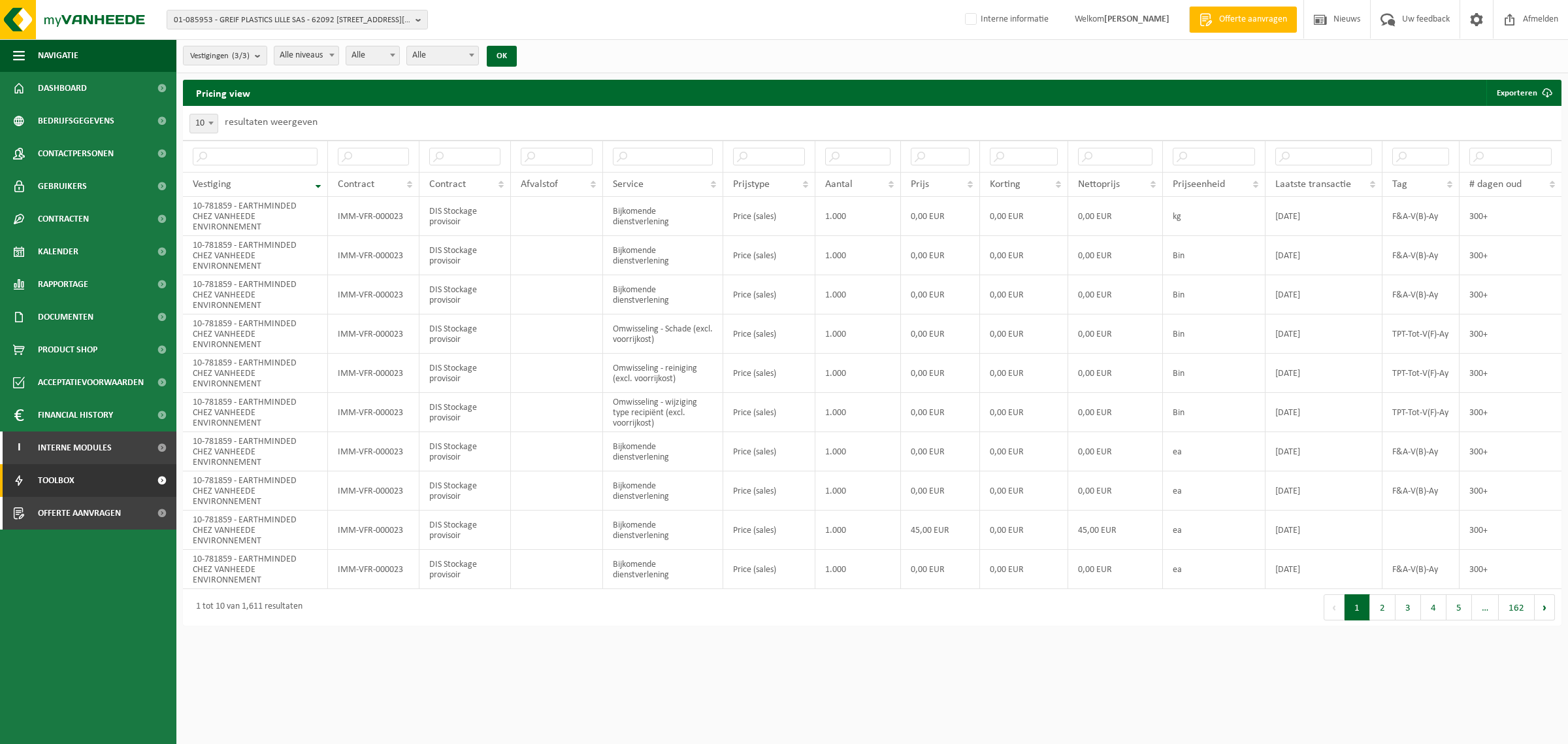
click at [1211, 691] on html "01-085953 - GREIF PLASTICS [GEOGRAPHIC_DATA] SAS - 62092 [STREET_ADDRESS] [PERS…" at bounding box center [784, 372] width 1568 height 744
click at [77, 223] on span "Contracten" at bounding box center [63, 219] width 51 height 33
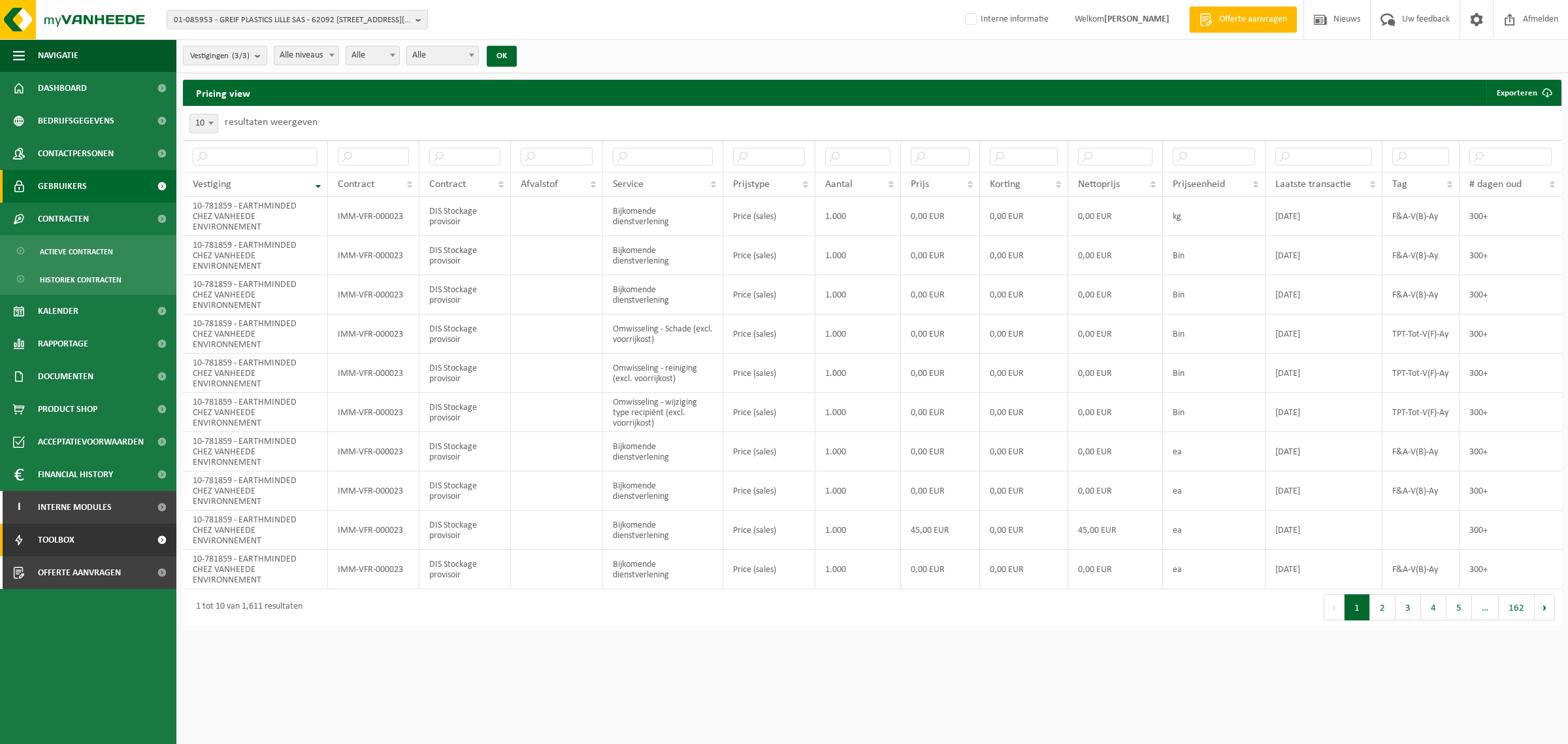
click at [57, 183] on span "Gebruikers" at bounding box center [62, 187] width 49 height 33
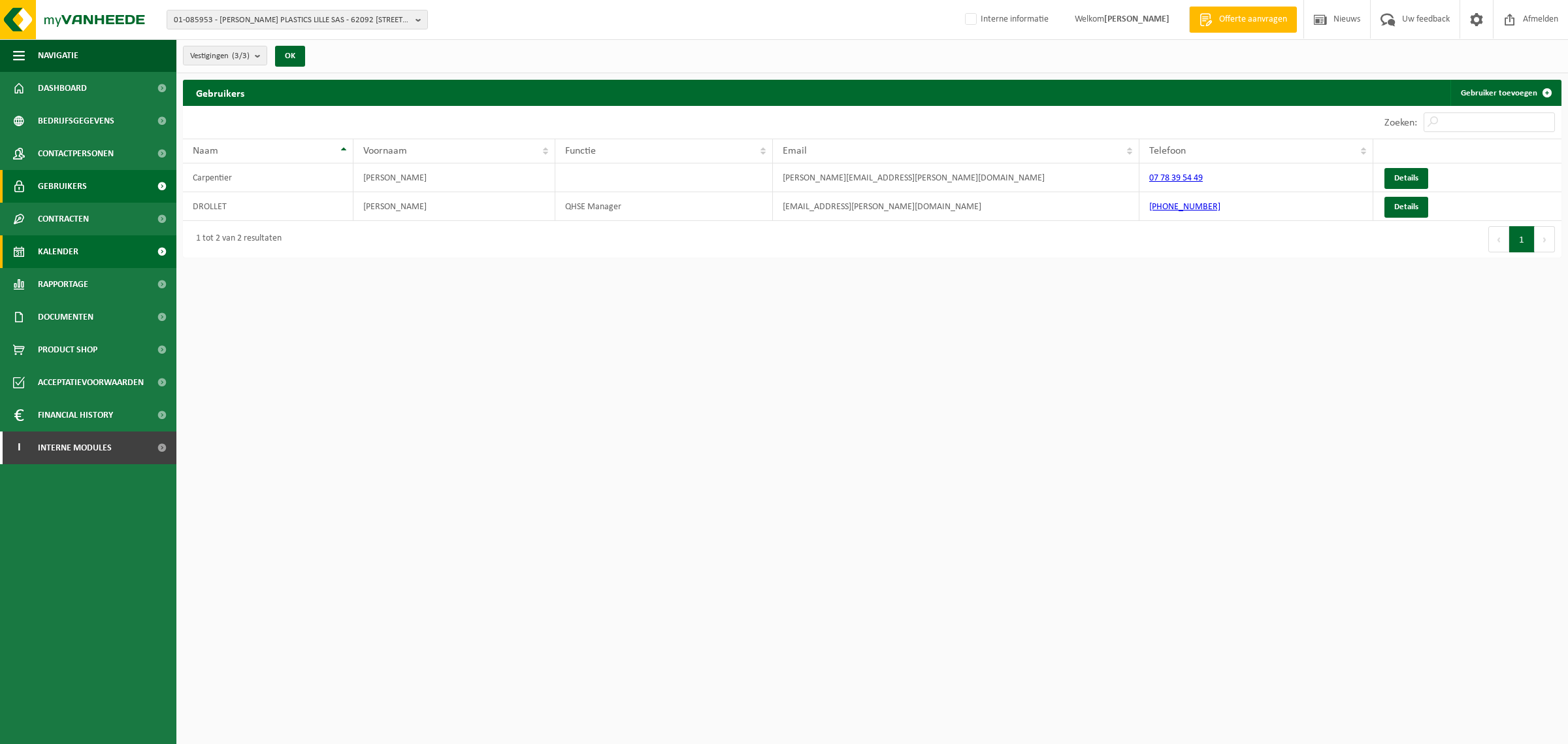
click at [56, 242] on span "Kalender" at bounding box center [58, 252] width 41 height 33
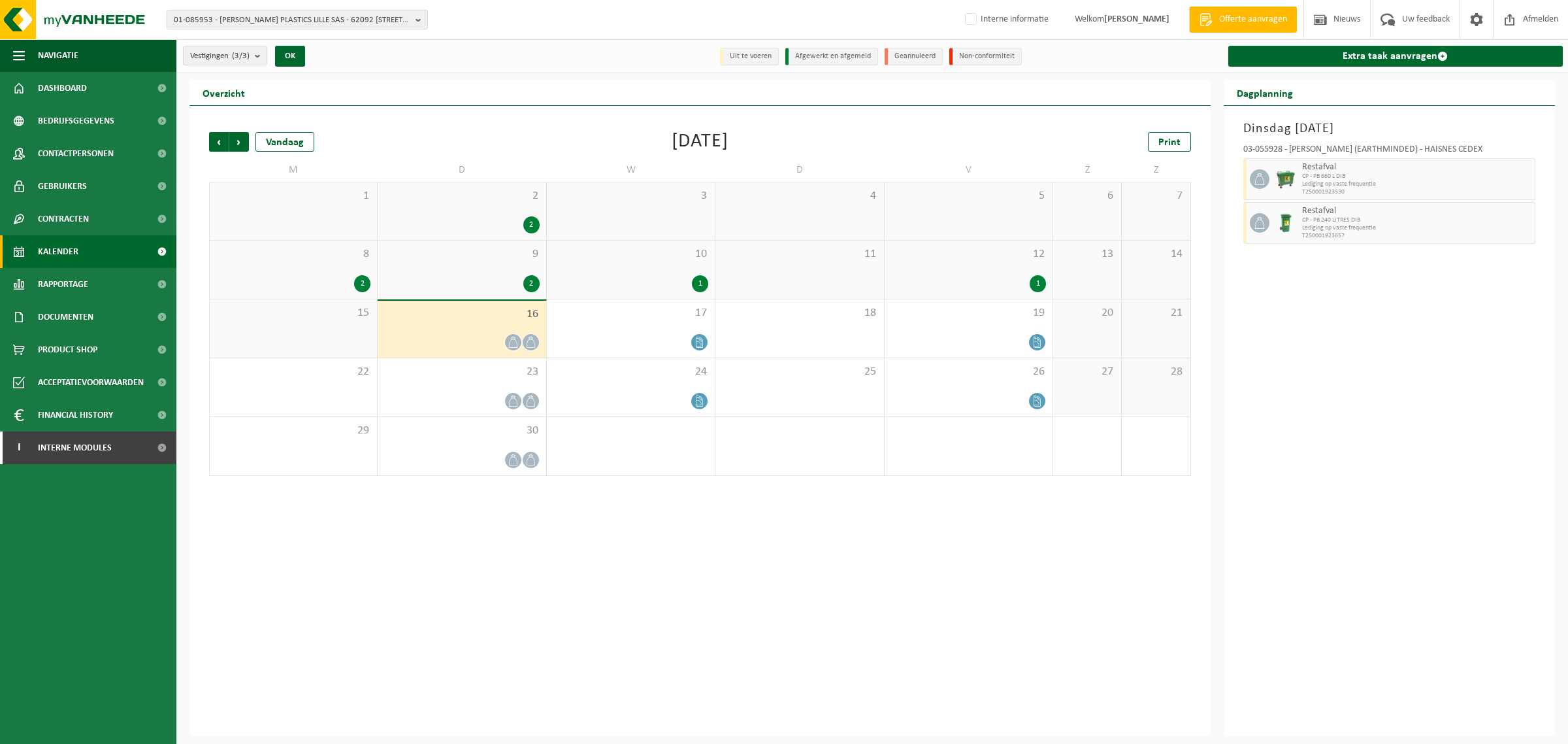
click at [48, 281] on span "Rapportage" at bounding box center [63, 285] width 50 height 33
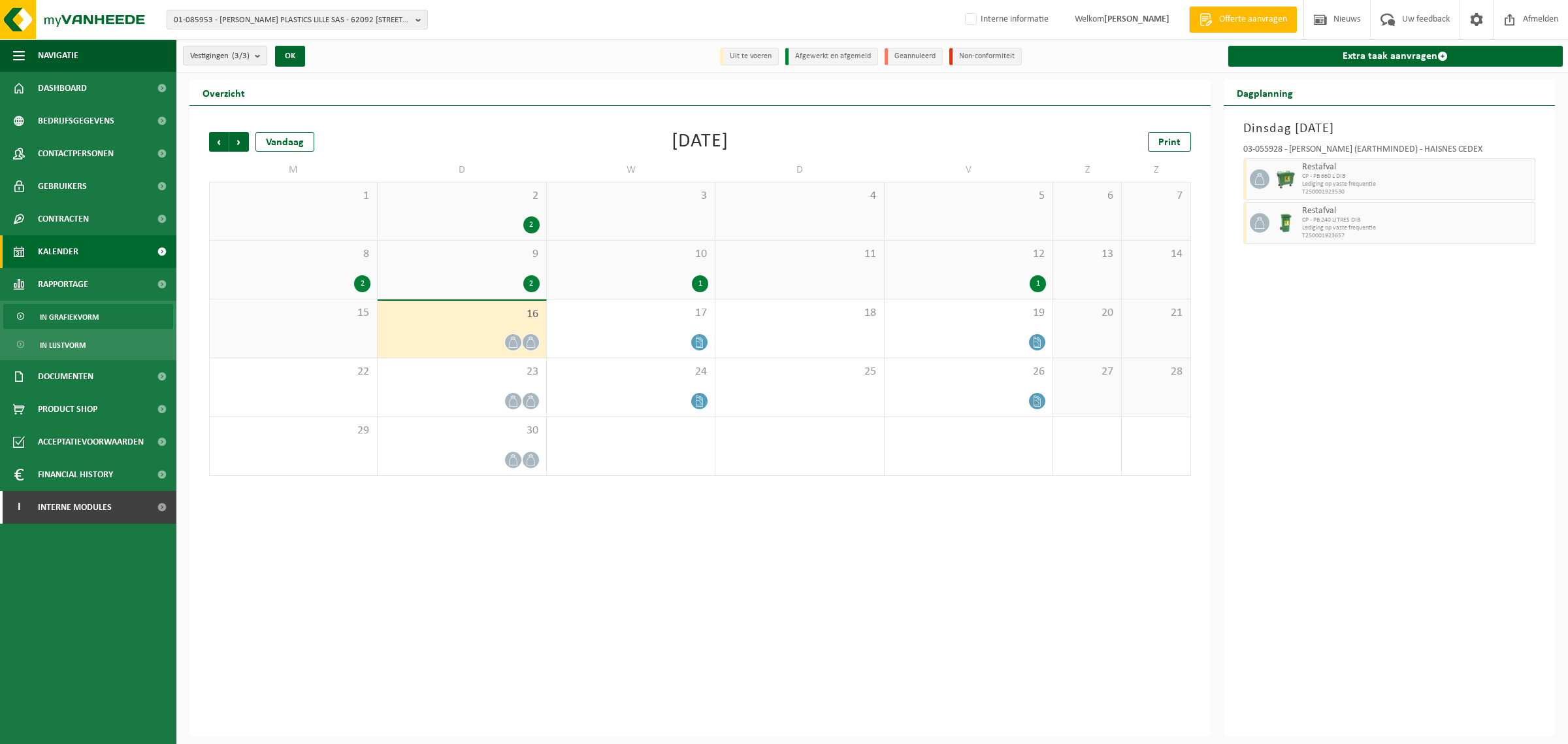
click at [50, 318] on span "In grafiekvorm" at bounding box center [69, 317] width 59 height 25
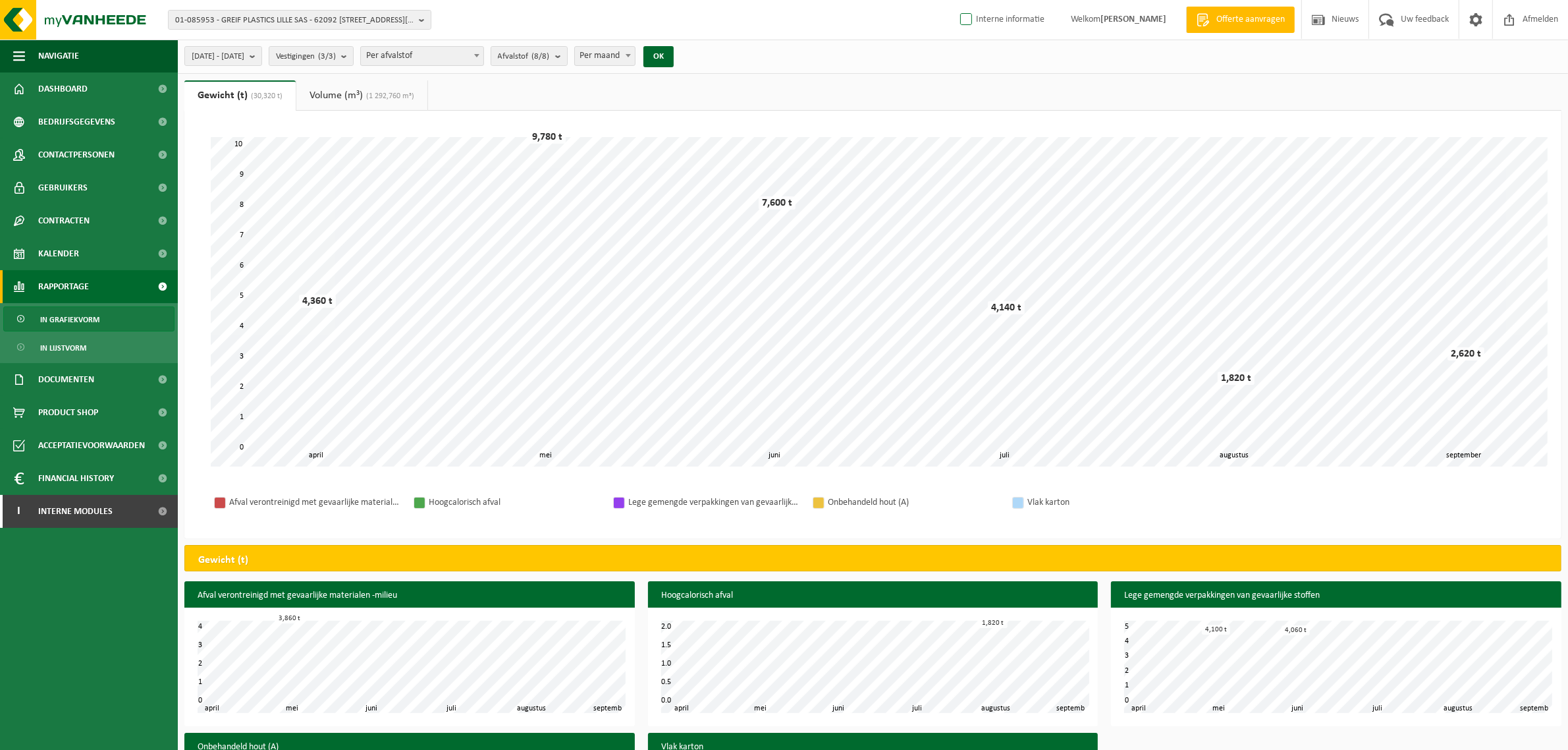
click at [960, 14] on label "Interne informatie" at bounding box center [1001, 20] width 87 height 20
click at [956, 0] on input "Interne informatie" at bounding box center [955, -1] width 1 height 1
checkbox input "true"
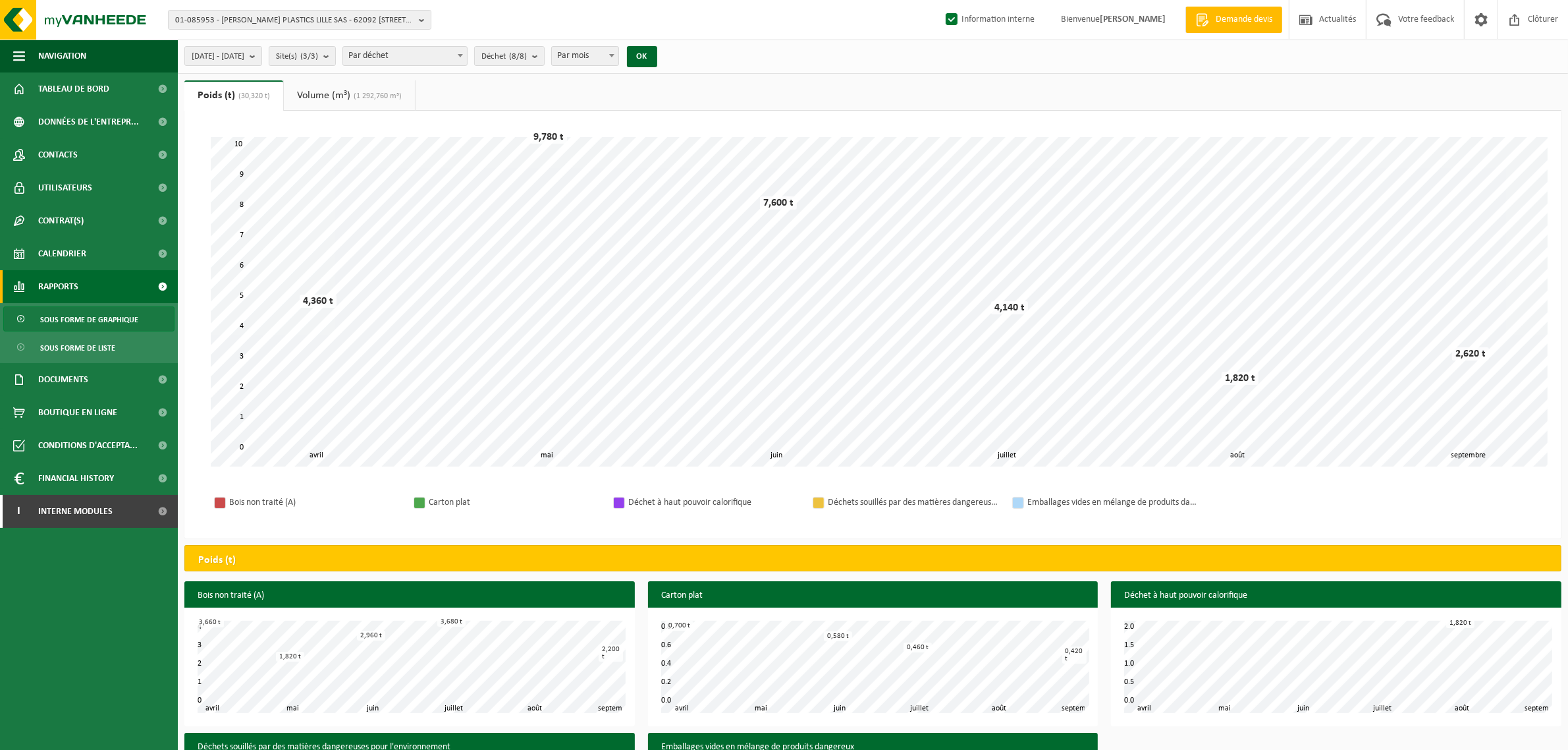
click at [389, 92] on span "(1 292,760 m³)" at bounding box center [375, 96] width 51 height 8
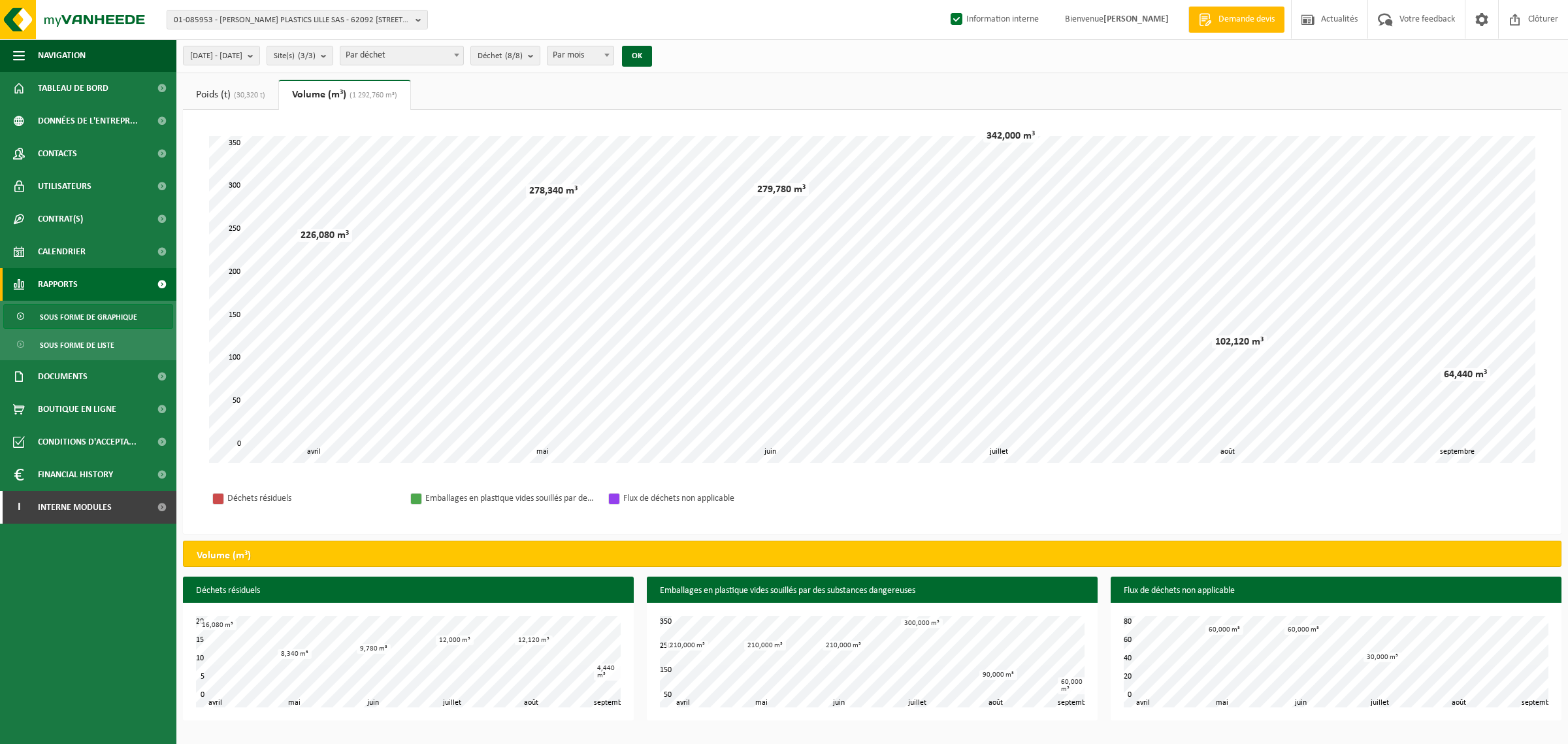
click at [243, 96] on span "(30,320 t)" at bounding box center [248, 96] width 34 height 8
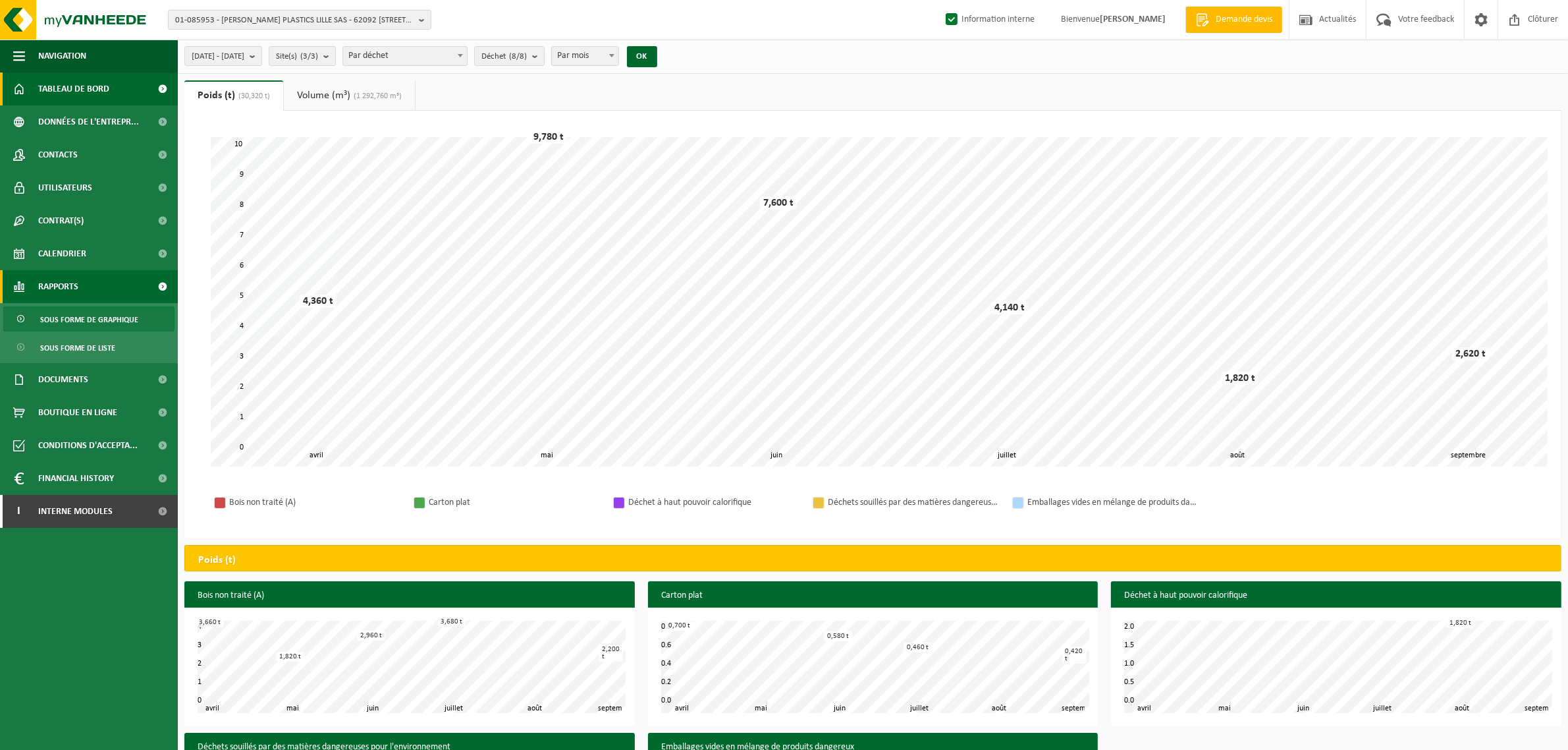
click at [40, 94] on span "Tableau de bord" at bounding box center [73, 89] width 71 height 33
